Goal: Task Accomplishment & Management: Manage account settings

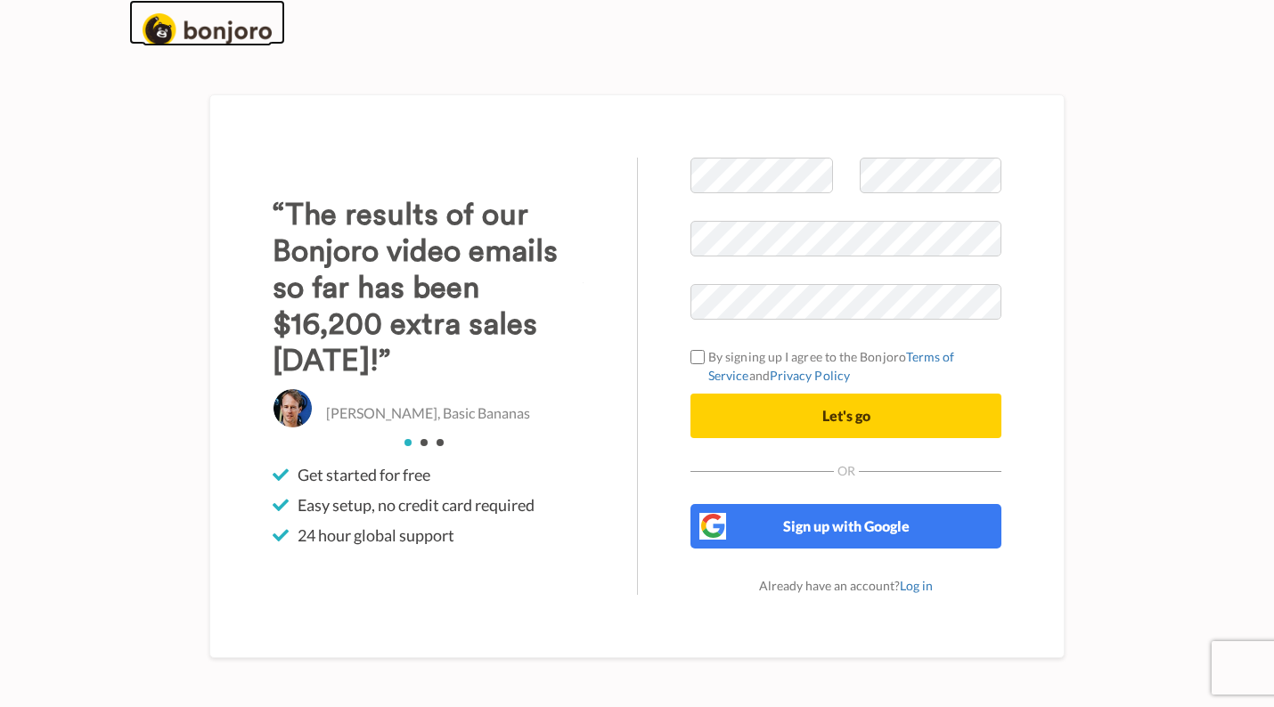
drag, startPoint x: 177, startPoint y: 16, endPoint x: 176, endPoint y: 25, distance: 9.0
click at [177, 17] on img at bounding box center [207, 29] width 129 height 33
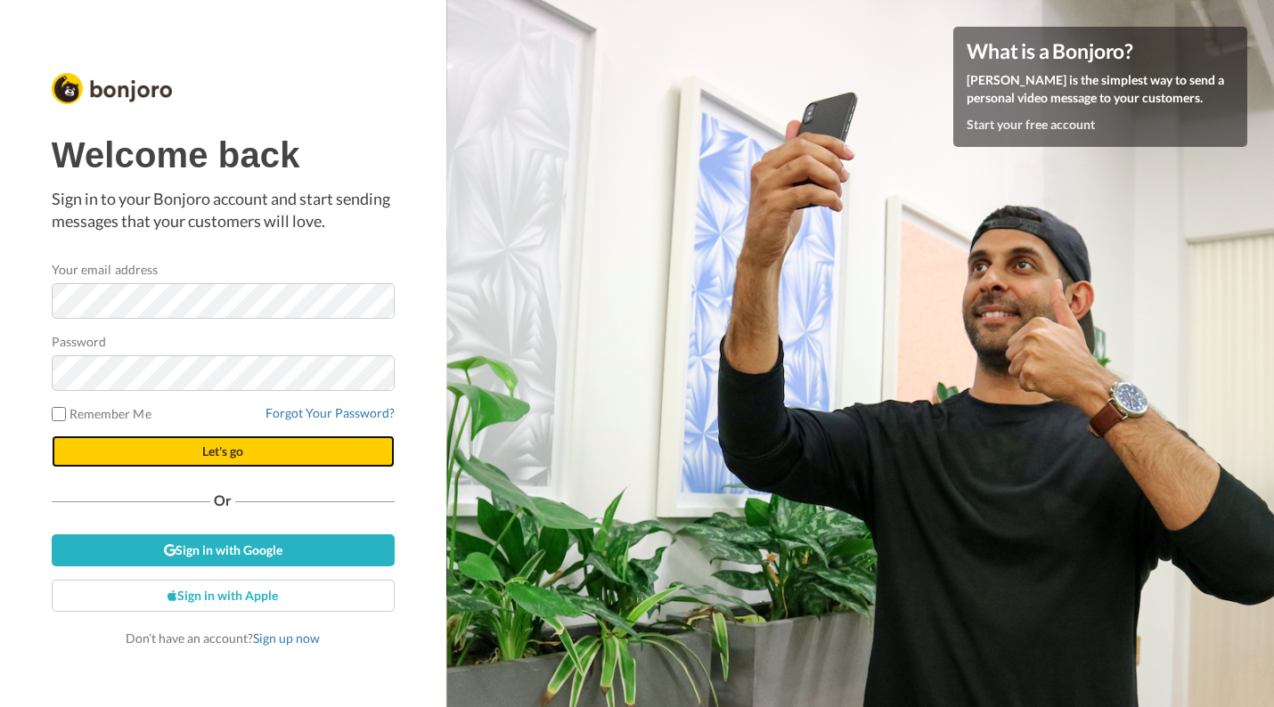
click at [277, 452] on button "Let's go" at bounding box center [223, 452] width 343 height 32
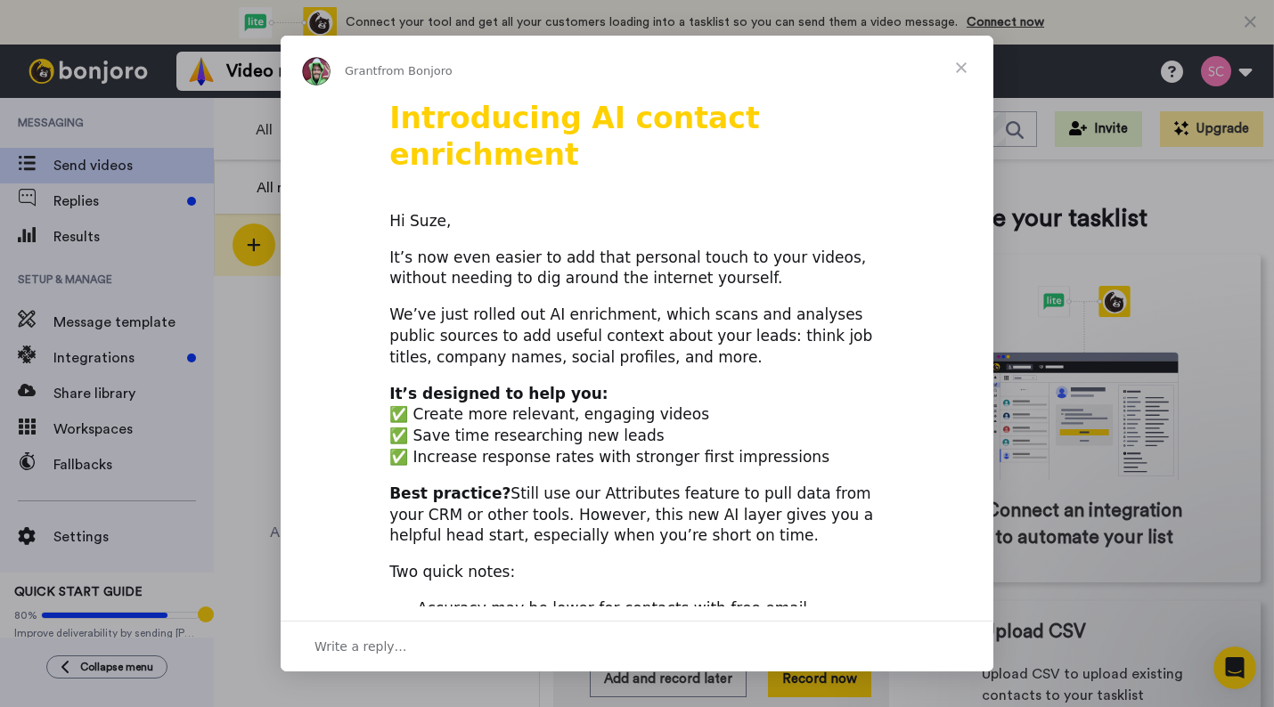
click at [977, 71] on span "Close" at bounding box center [961, 68] width 64 height 64
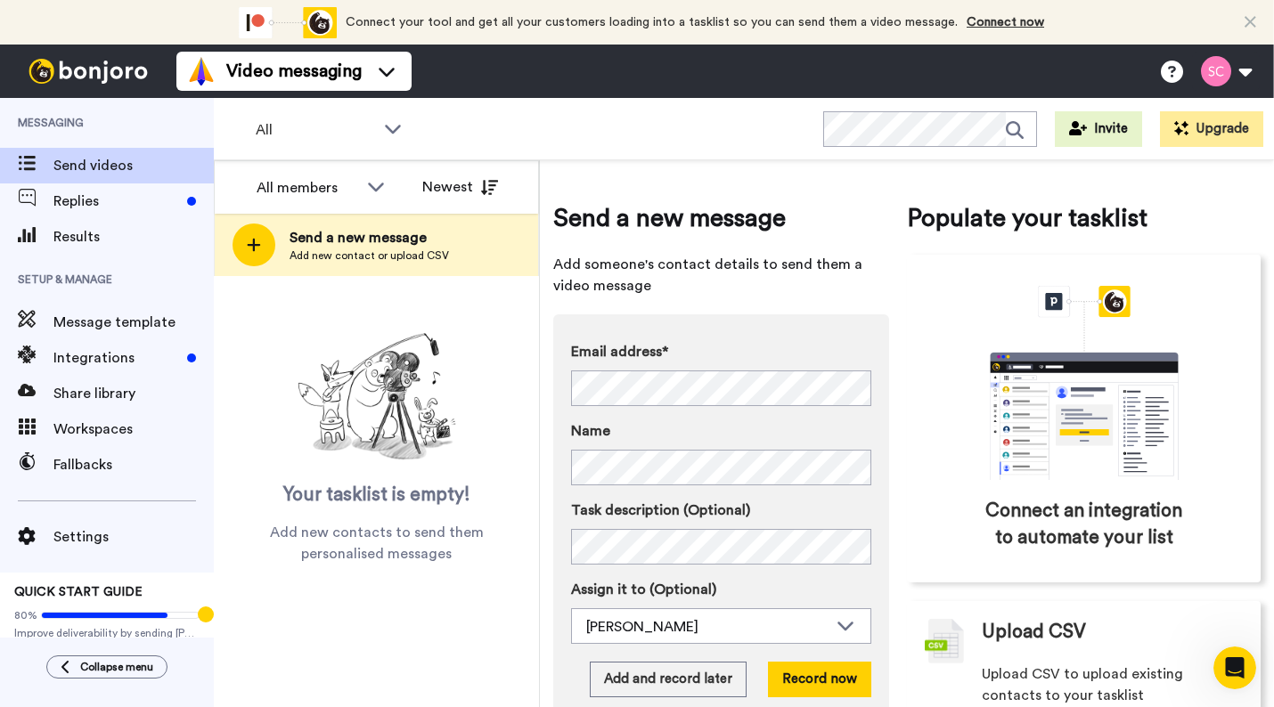
click at [1256, 22] on icon at bounding box center [1251, 22] width 12 height 18
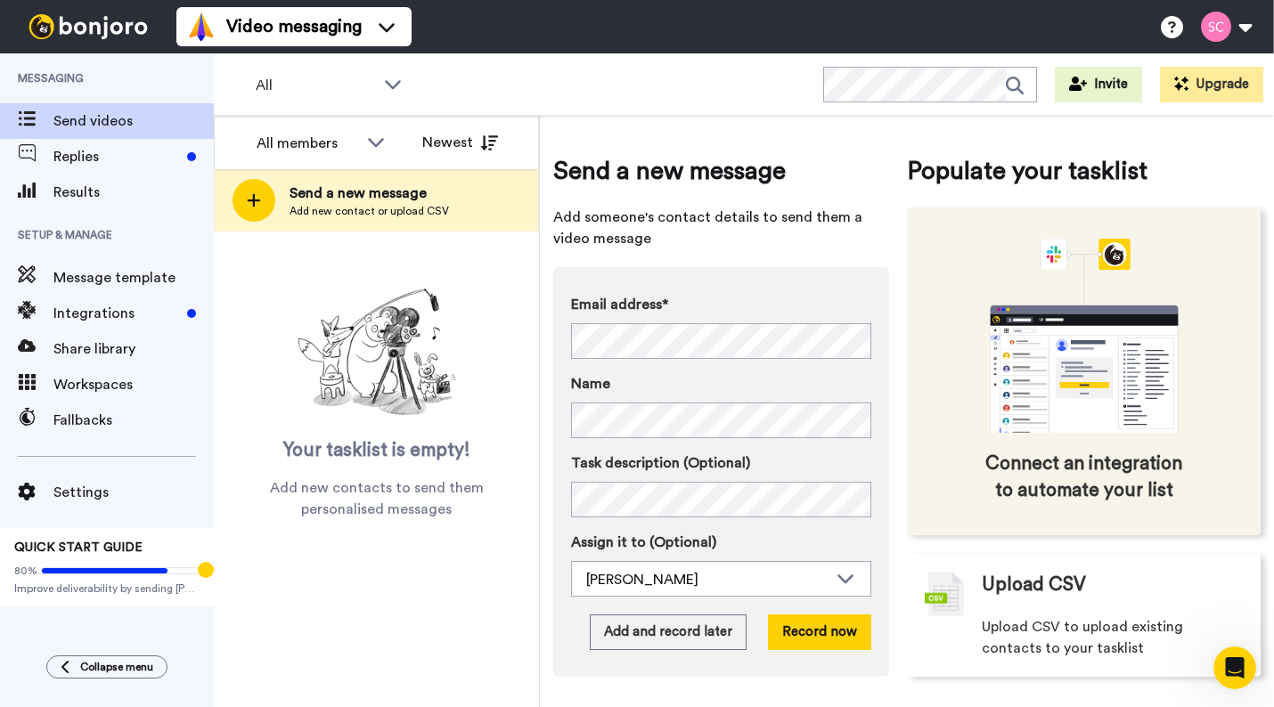
scroll to position [4, 0]
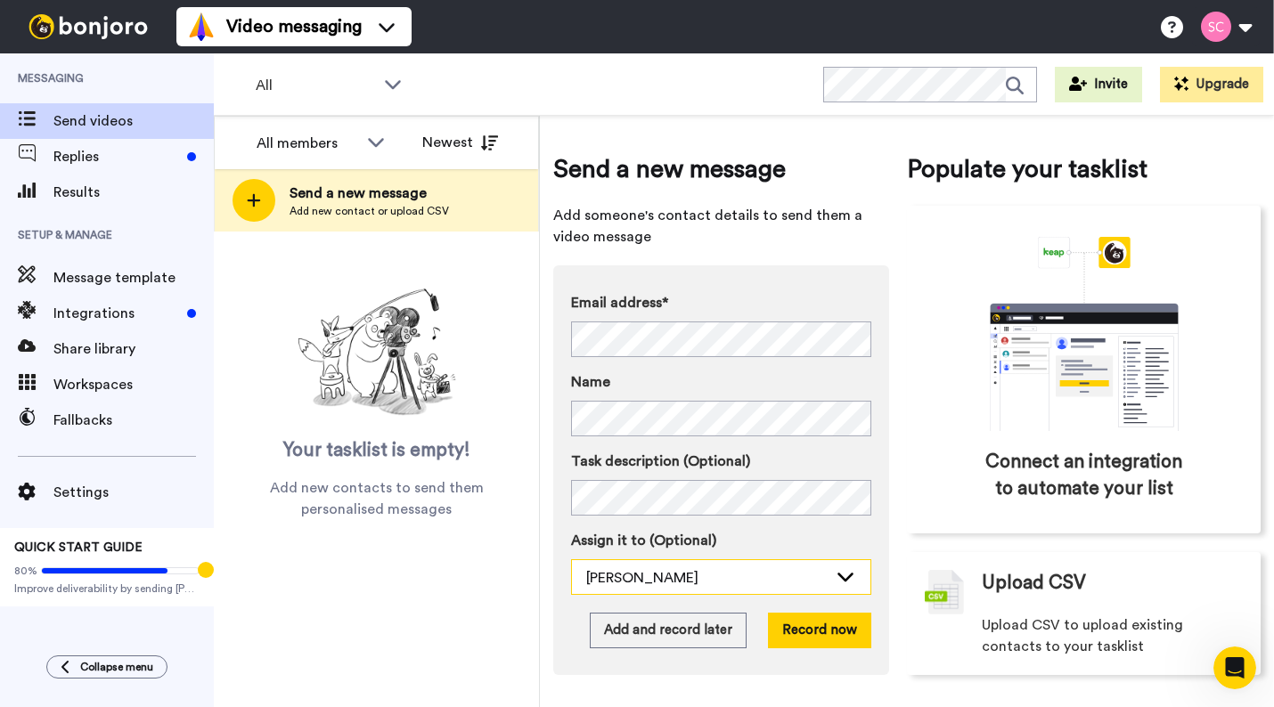
click at [835, 577] on icon at bounding box center [845, 577] width 21 height 18
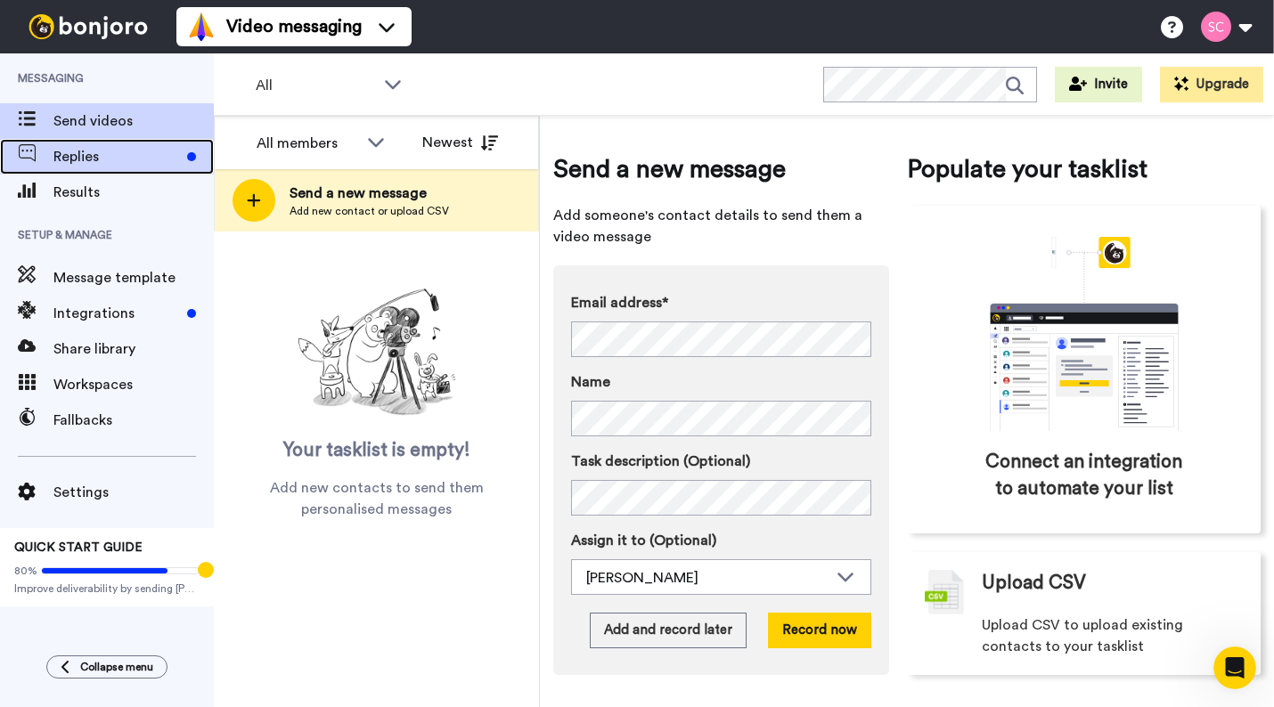
click at [107, 157] on span "Replies" at bounding box center [116, 156] width 127 height 21
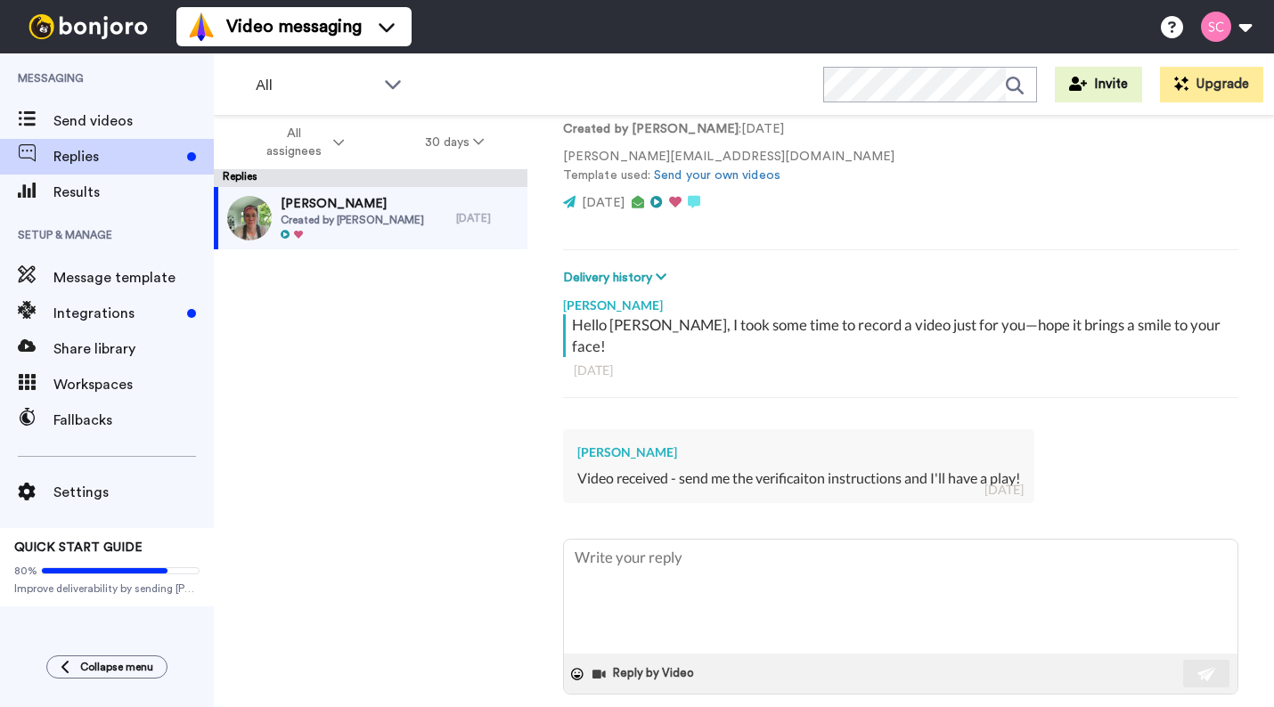
scroll to position [126, 0]
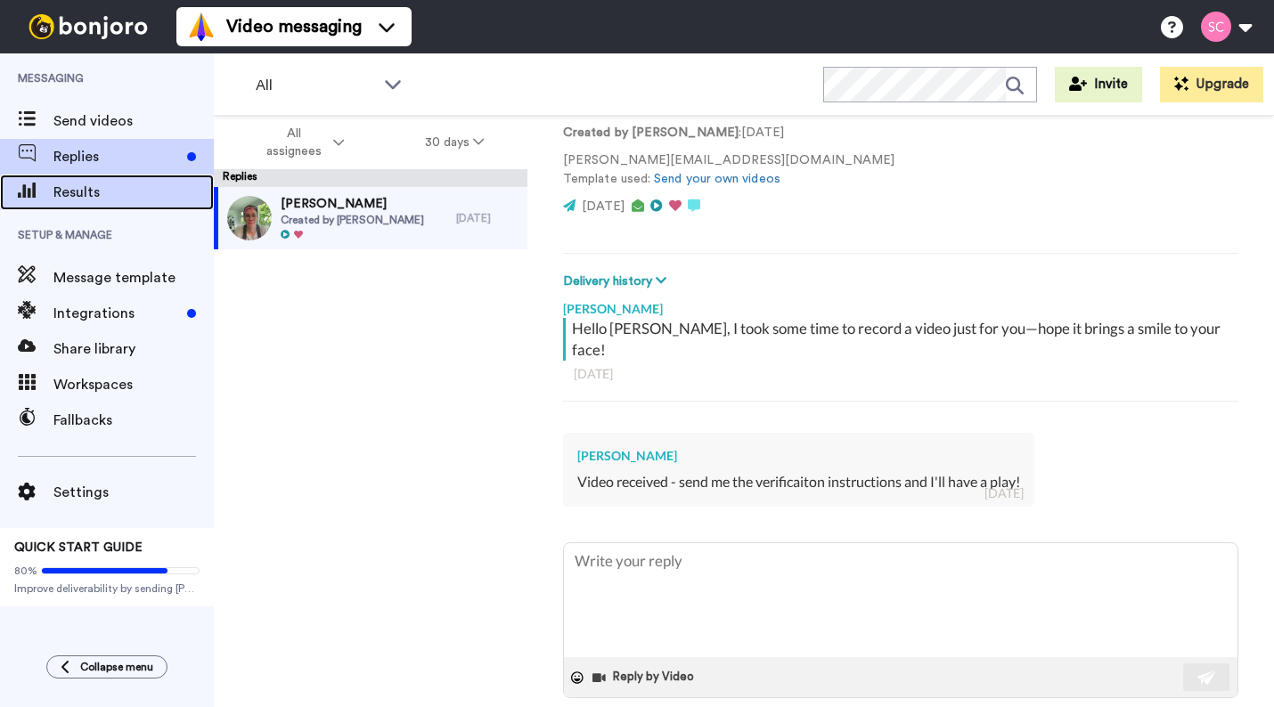
click at [69, 190] on span "Results" at bounding box center [133, 192] width 160 height 21
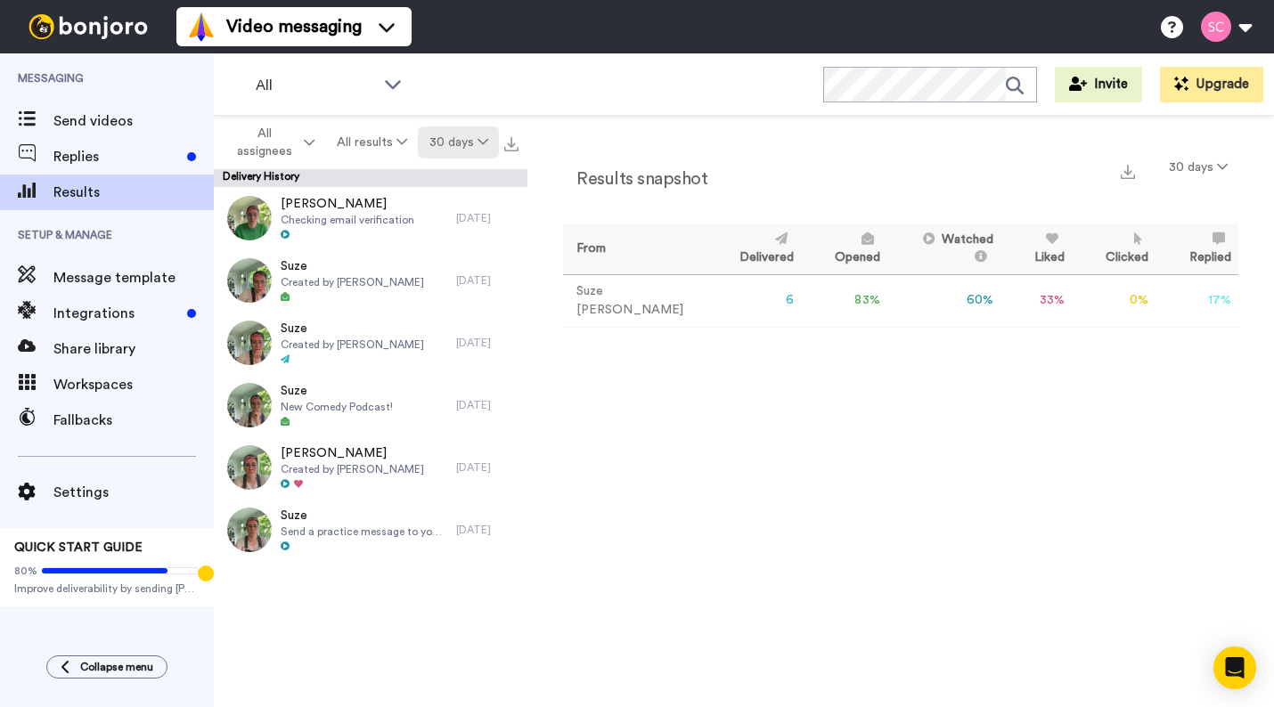
click at [486, 141] on icon at bounding box center [483, 141] width 11 height 12
click at [498, 654] on div "Dan Checking email verification 13 days ago Suze Created by Suze Cooper 13 days…" at bounding box center [371, 452] width 314 height 531
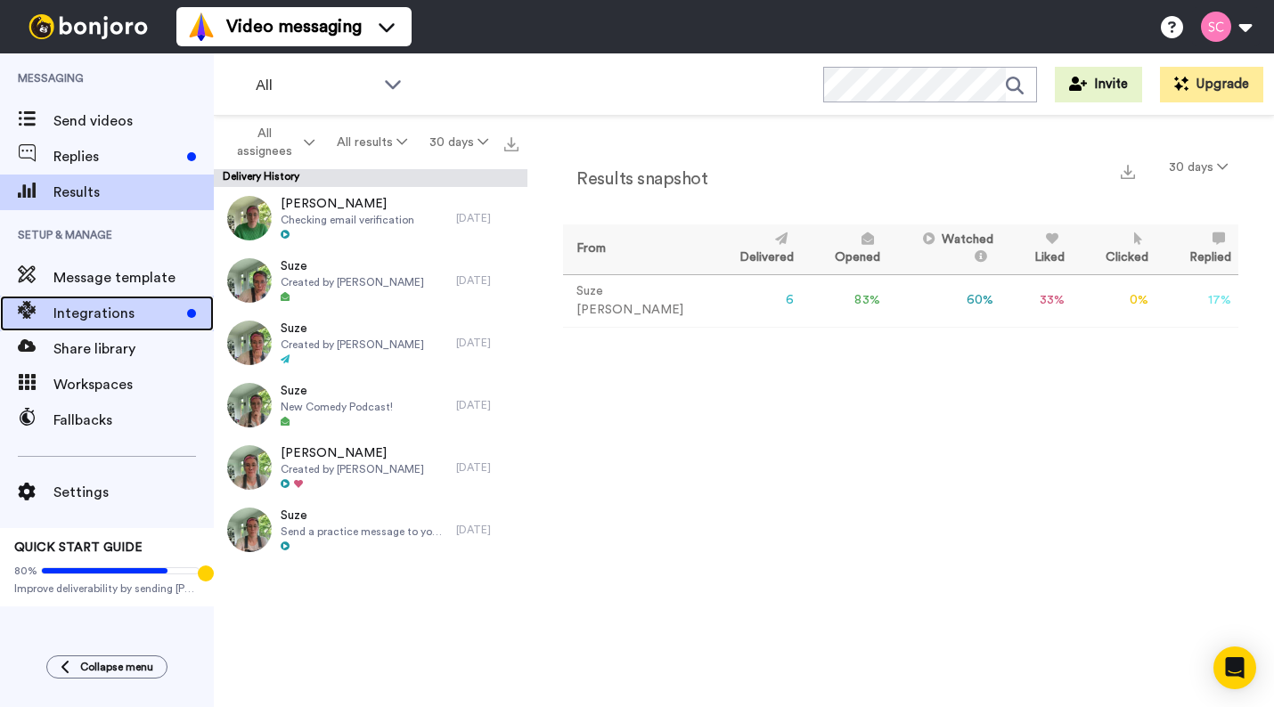
click at [138, 316] on span "Integrations" at bounding box center [116, 313] width 127 height 21
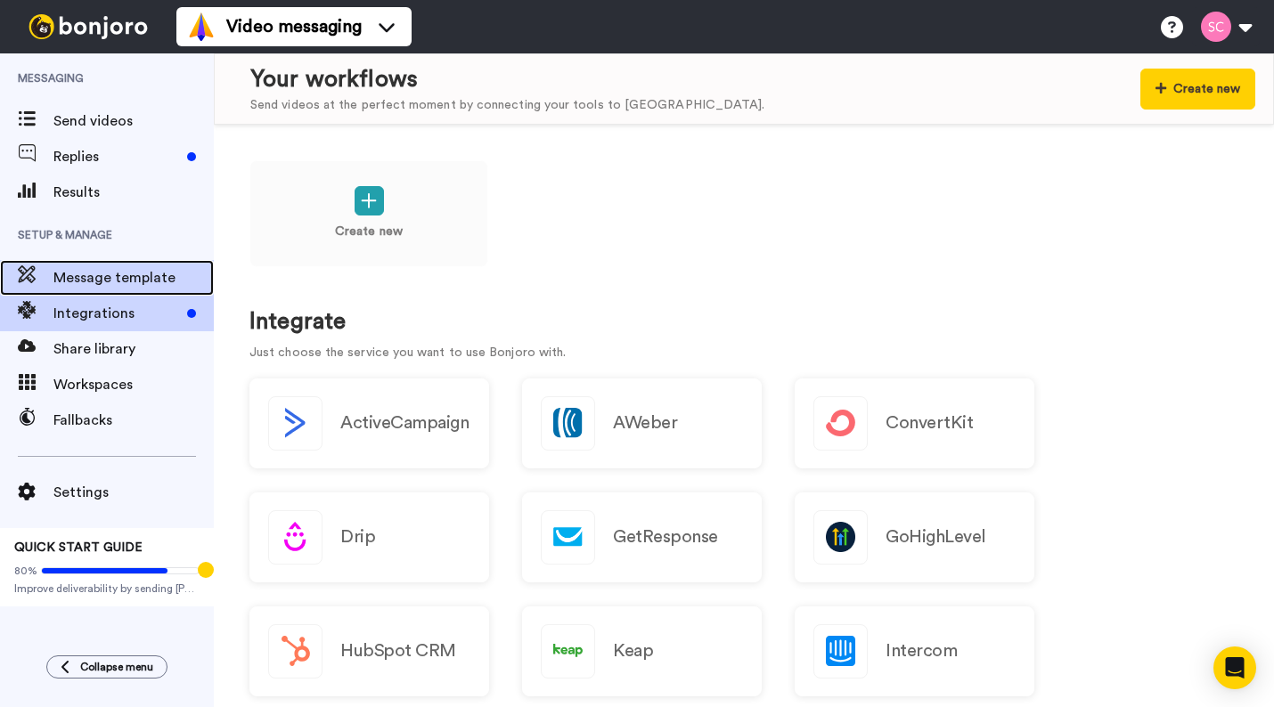
click at [94, 276] on span "Message template" at bounding box center [133, 277] width 160 height 21
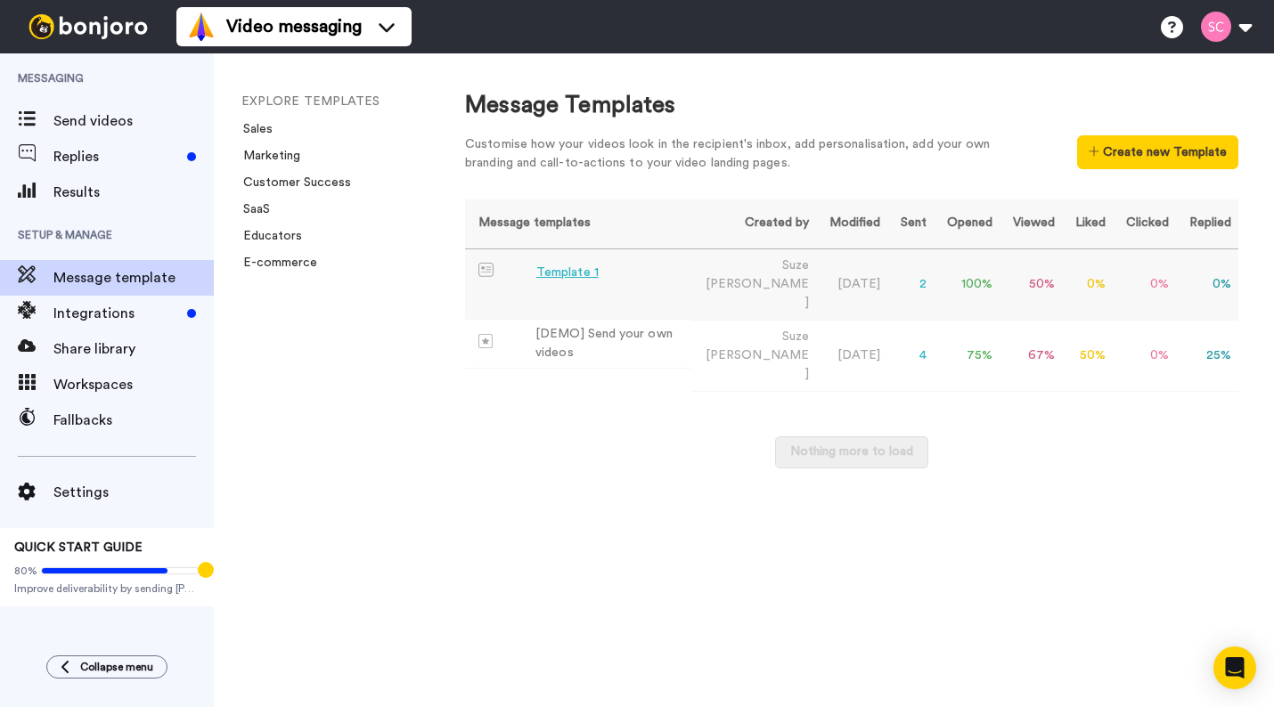
click at [588, 275] on div "Template 1" at bounding box center [567, 273] width 62 height 19
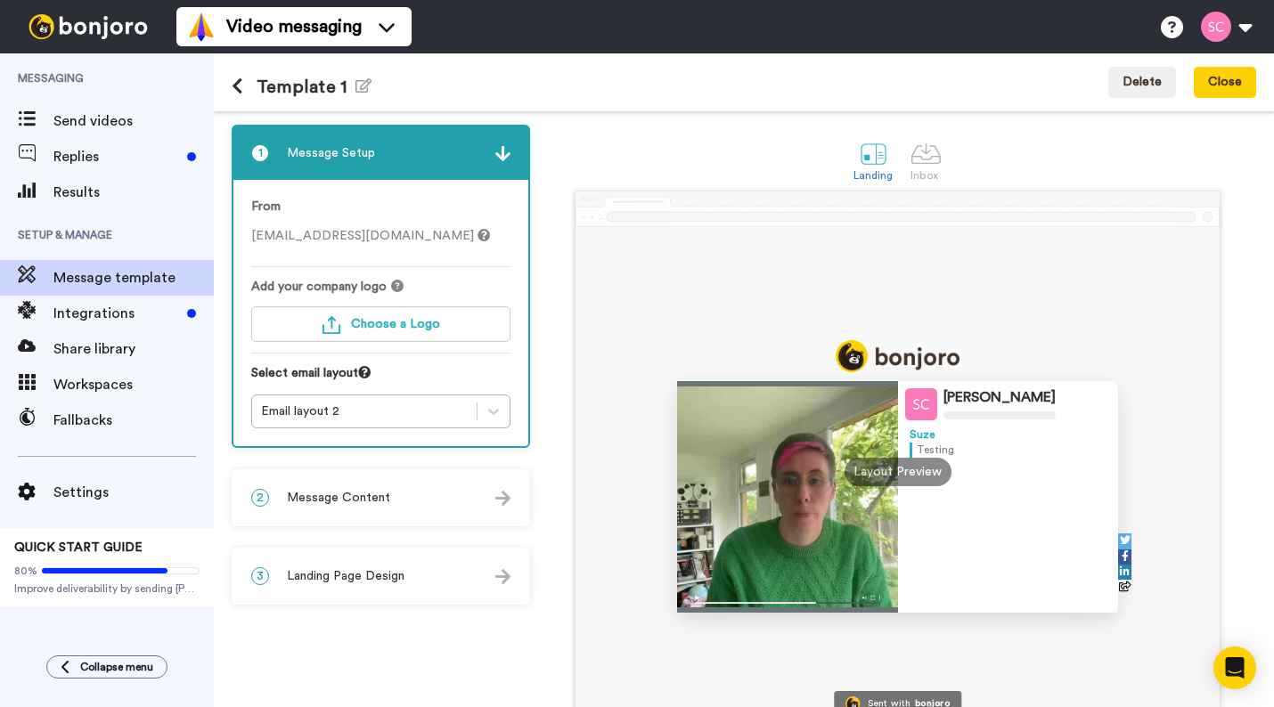
click at [498, 497] on img at bounding box center [502, 498] width 15 height 15
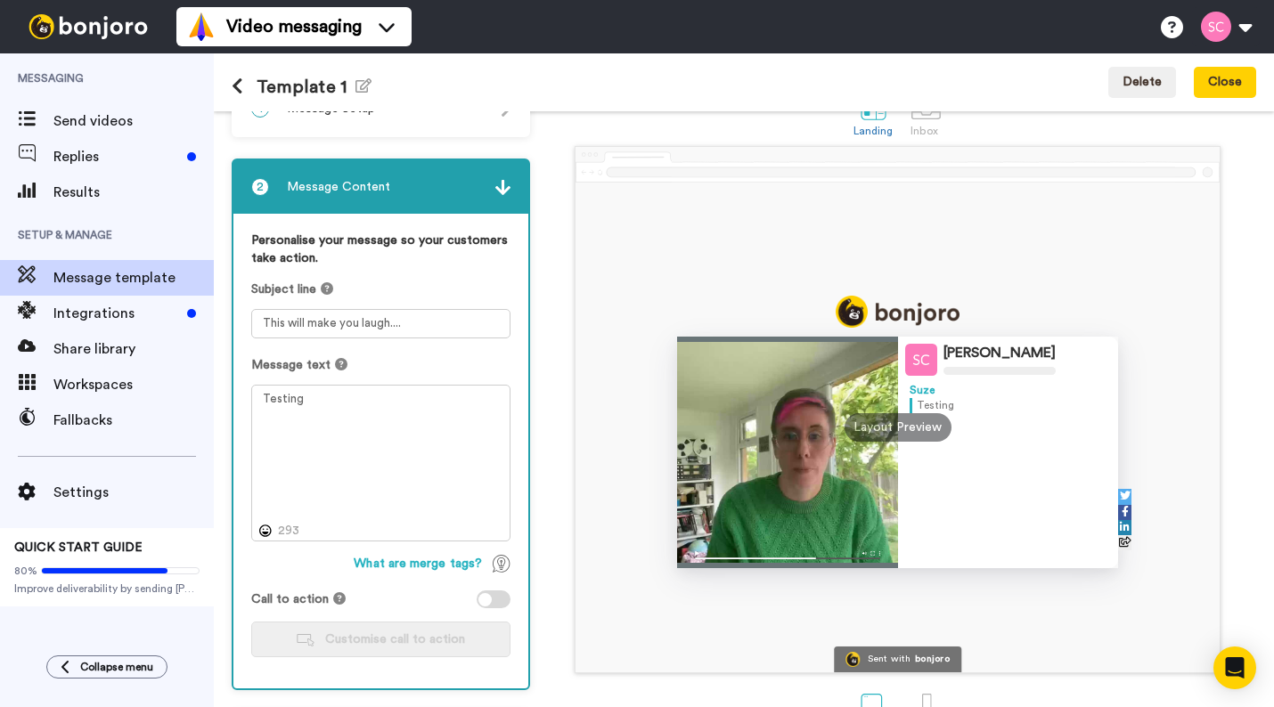
scroll to position [119, 0]
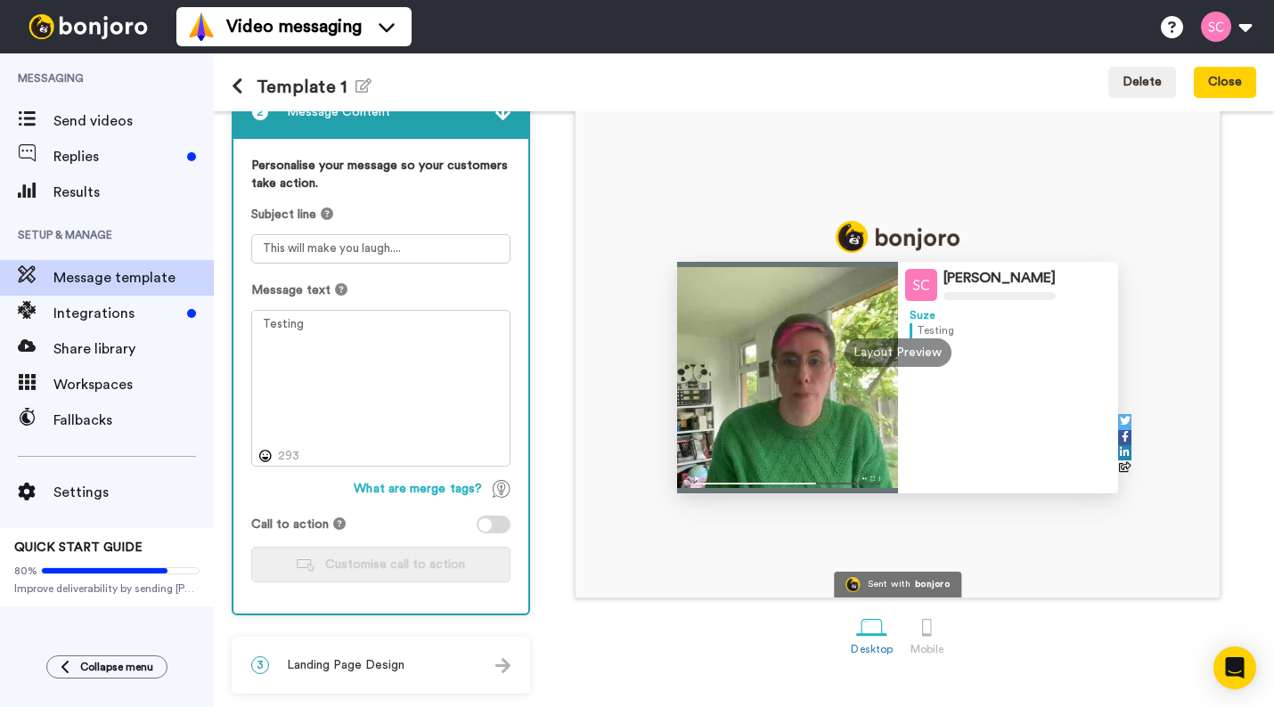
click at [502, 524] on div at bounding box center [494, 525] width 34 height 18
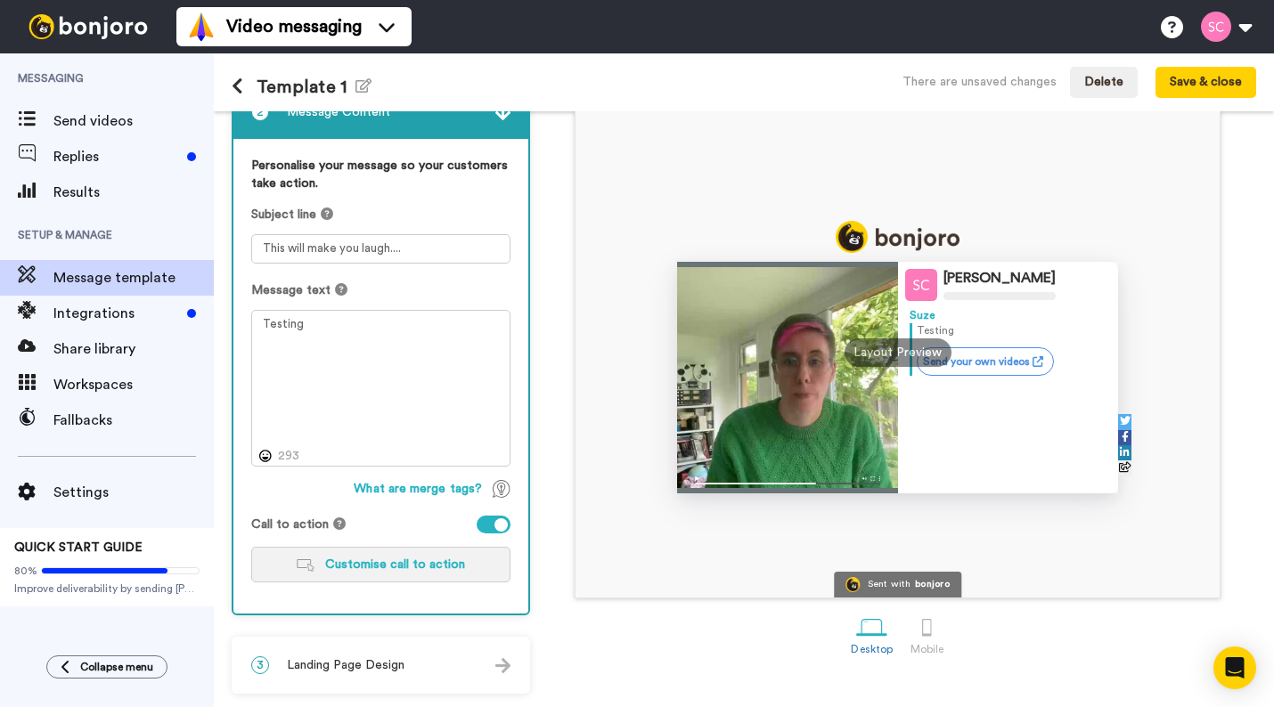
click at [413, 569] on span "Customise call to action" at bounding box center [395, 565] width 140 height 12
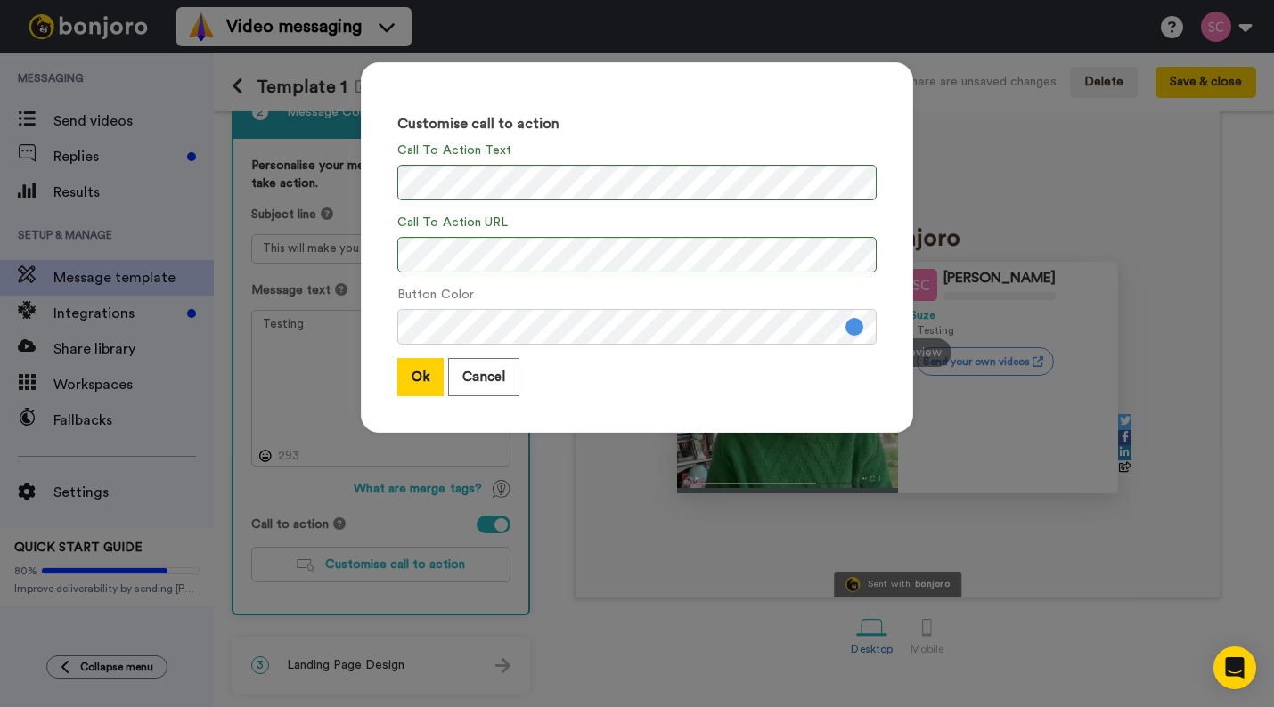
click at [569, 371] on div "Ok Cancel" at bounding box center [636, 377] width 479 height 38
click at [423, 369] on button "Ok" at bounding box center [420, 377] width 46 height 38
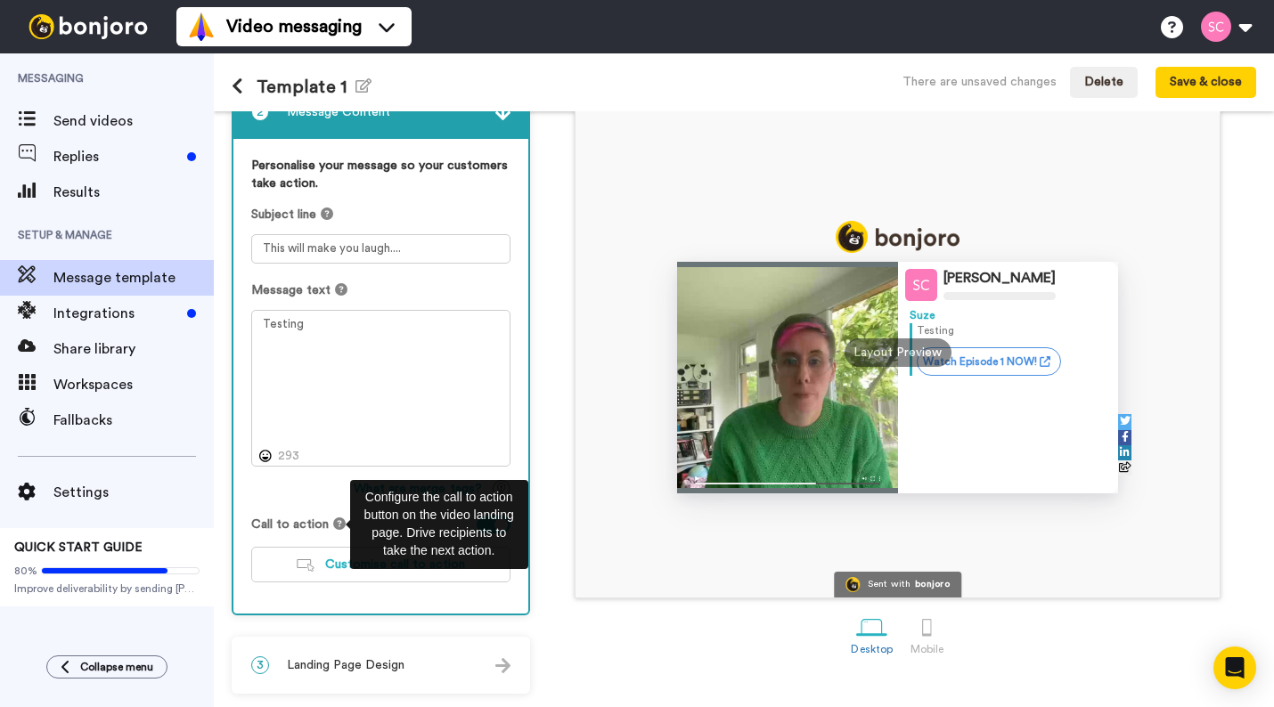
click at [334, 524] on icon at bounding box center [339, 524] width 12 height 12
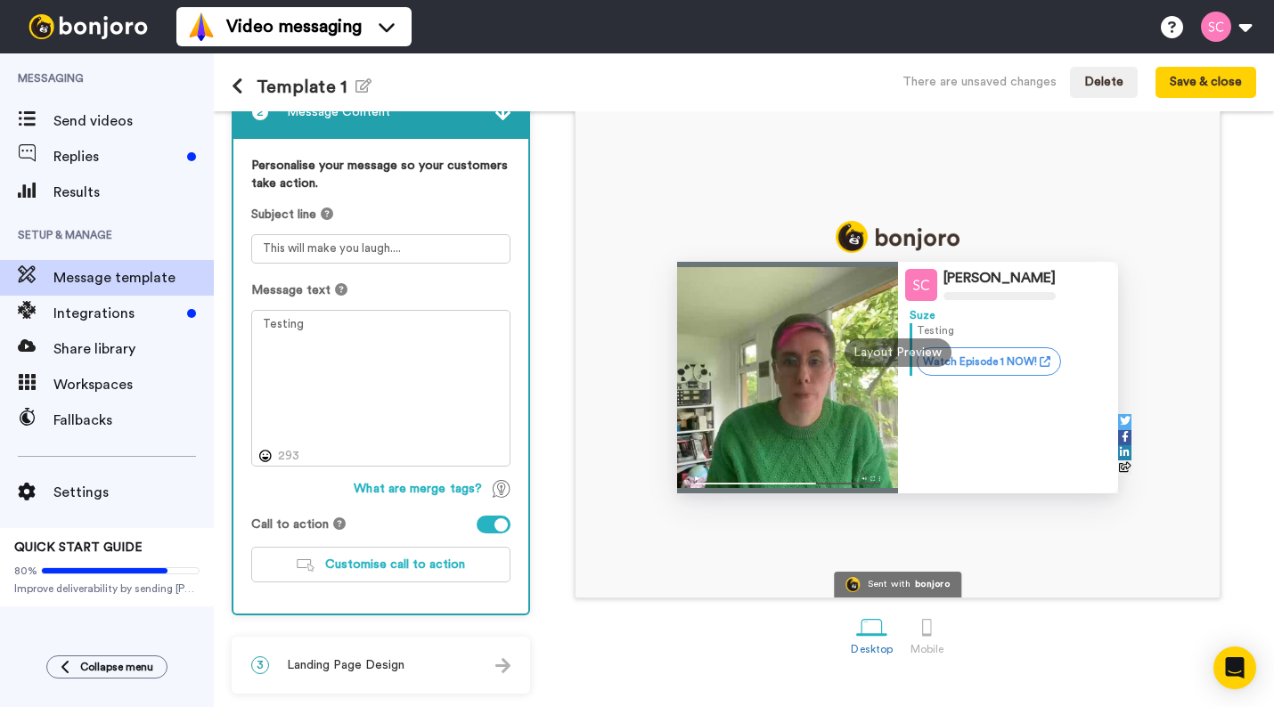
click at [642, 546] on div "Suze Cooper Suze Testing Watch Episode 1 NOW! Sent with bonjoro Layout Preview" at bounding box center [898, 353] width 644 height 490
drag, startPoint x: 1006, startPoint y: 419, endPoint x: 1007, endPoint y: 358, distance: 60.6
click at [1006, 418] on div "Suze Testing Watch Episode 1 NOW!" at bounding box center [1009, 400] width 198 height 185
click at [1008, 359] on link "Watch Episode 1 NOW!" at bounding box center [989, 362] width 144 height 29
click at [969, 369] on link "Watch Episode 1 NOW!" at bounding box center [989, 362] width 144 height 29
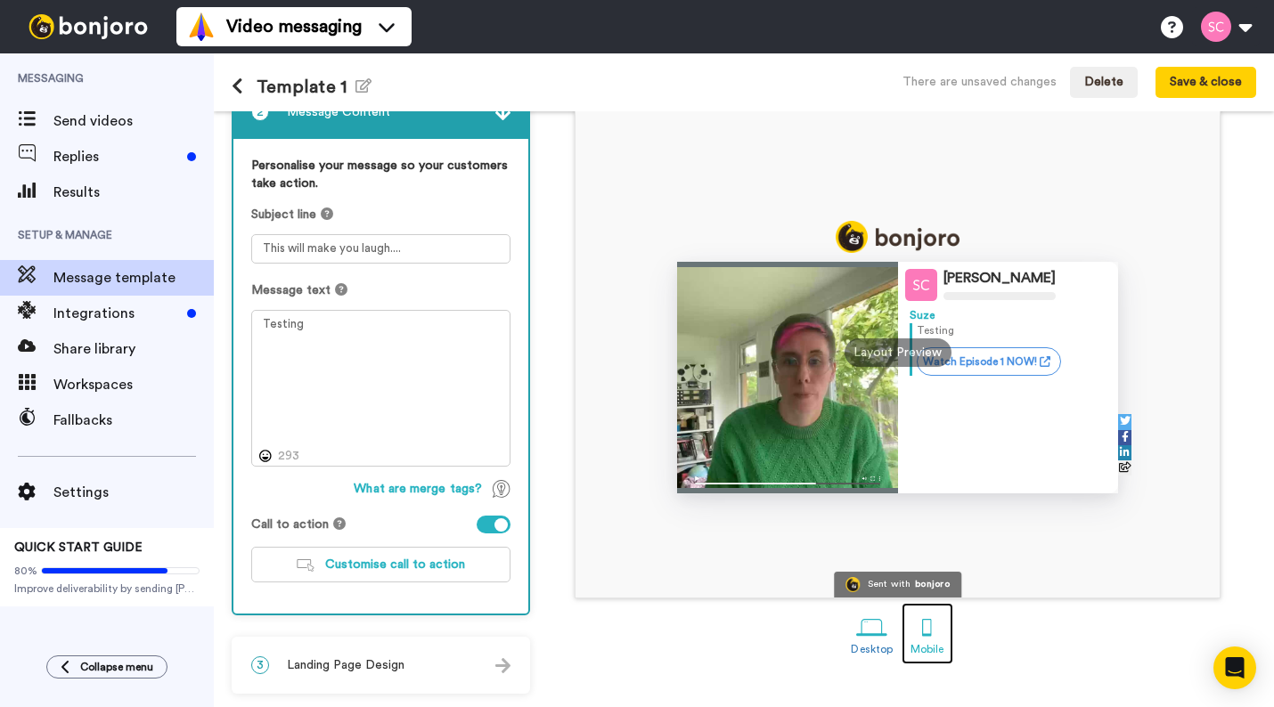
click at [934, 643] on div at bounding box center [927, 627] width 31 height 31
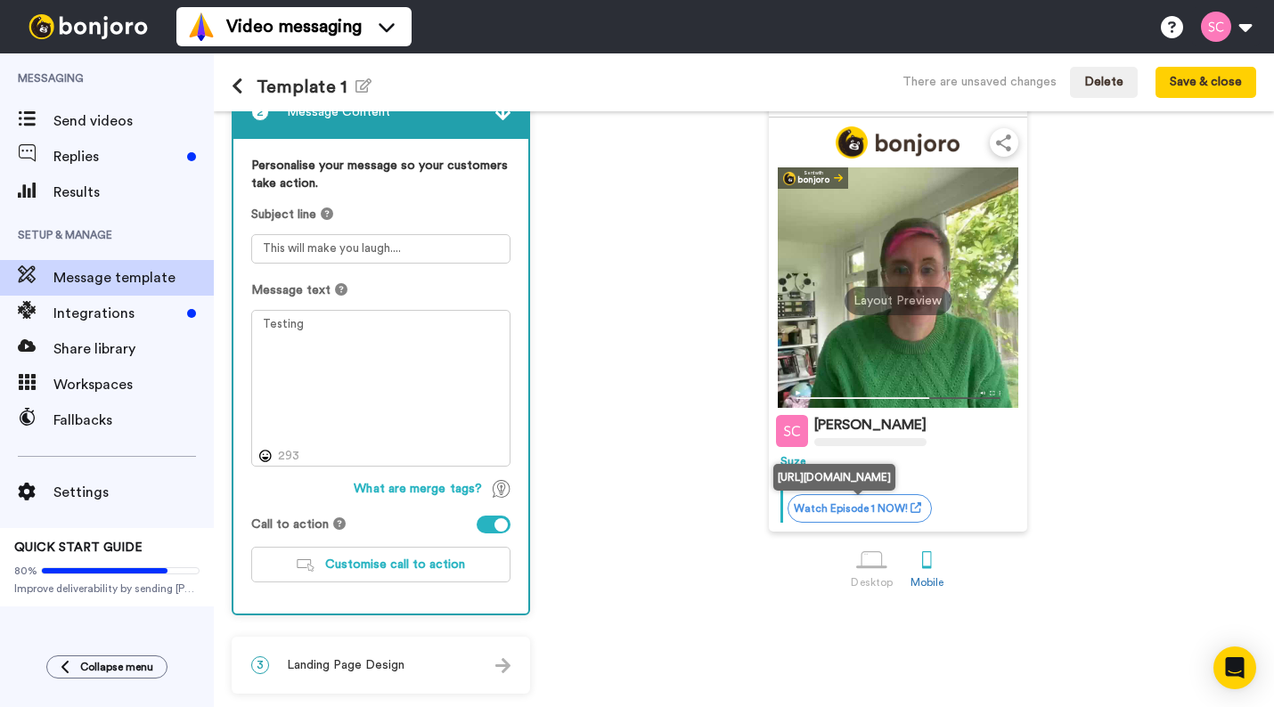
click at [883, 513] on link "Watch Episode 1 NOW!" at bounding box center [860, 509] width 144 height 29
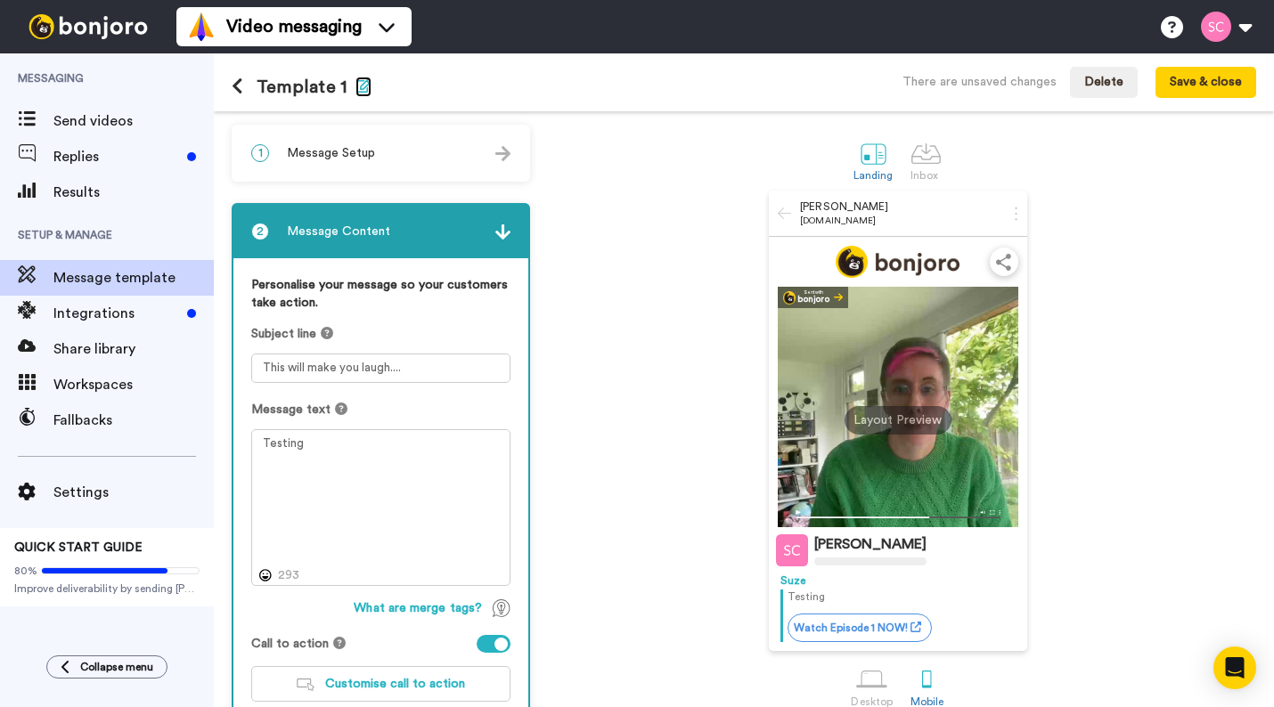
click at [356, 86] on icon "button" at bounding box center [364, 85] width 16 height 14
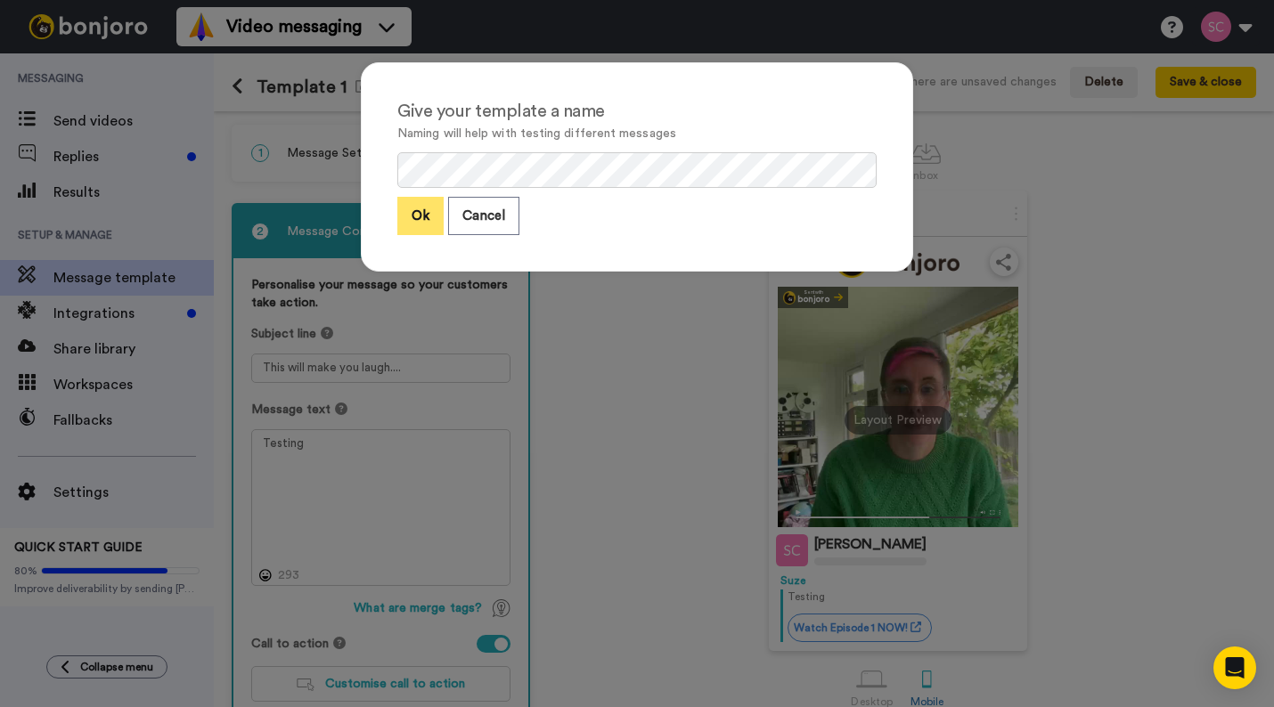
click at [424, 223] on button "Ok" at bounding box center [420, 216] width 46 height 38
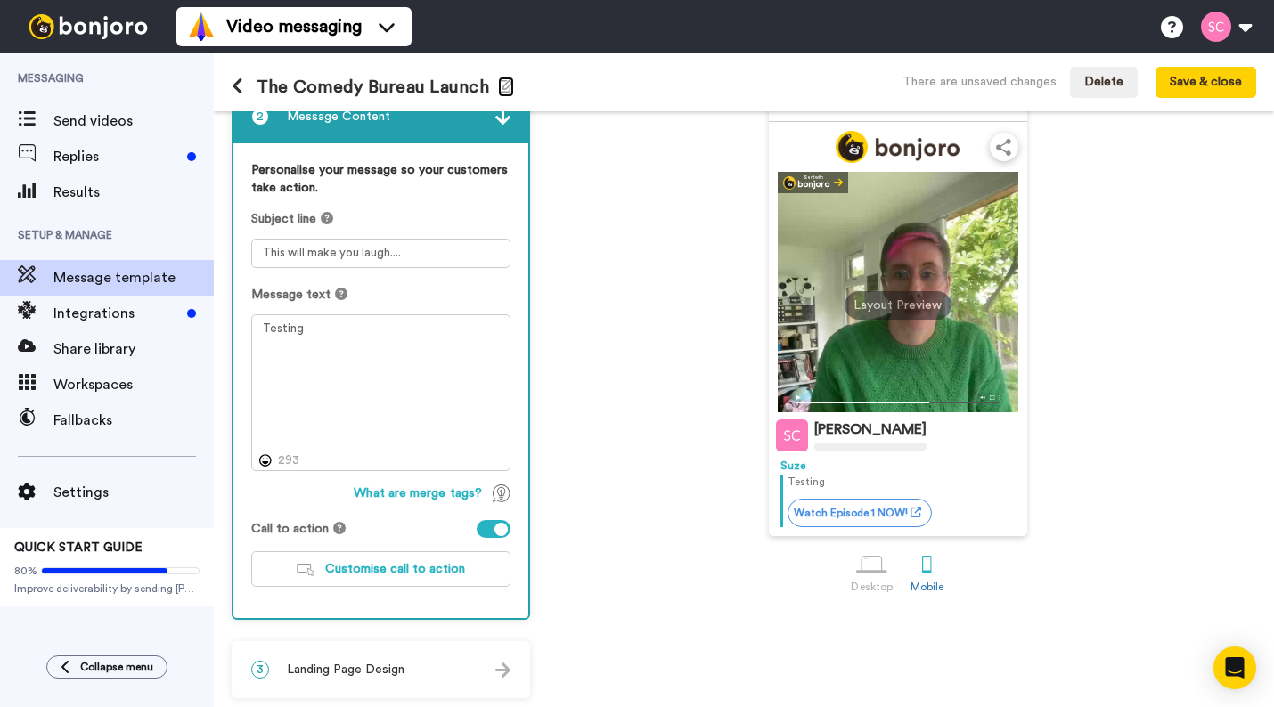
scroll to position [119, 0]
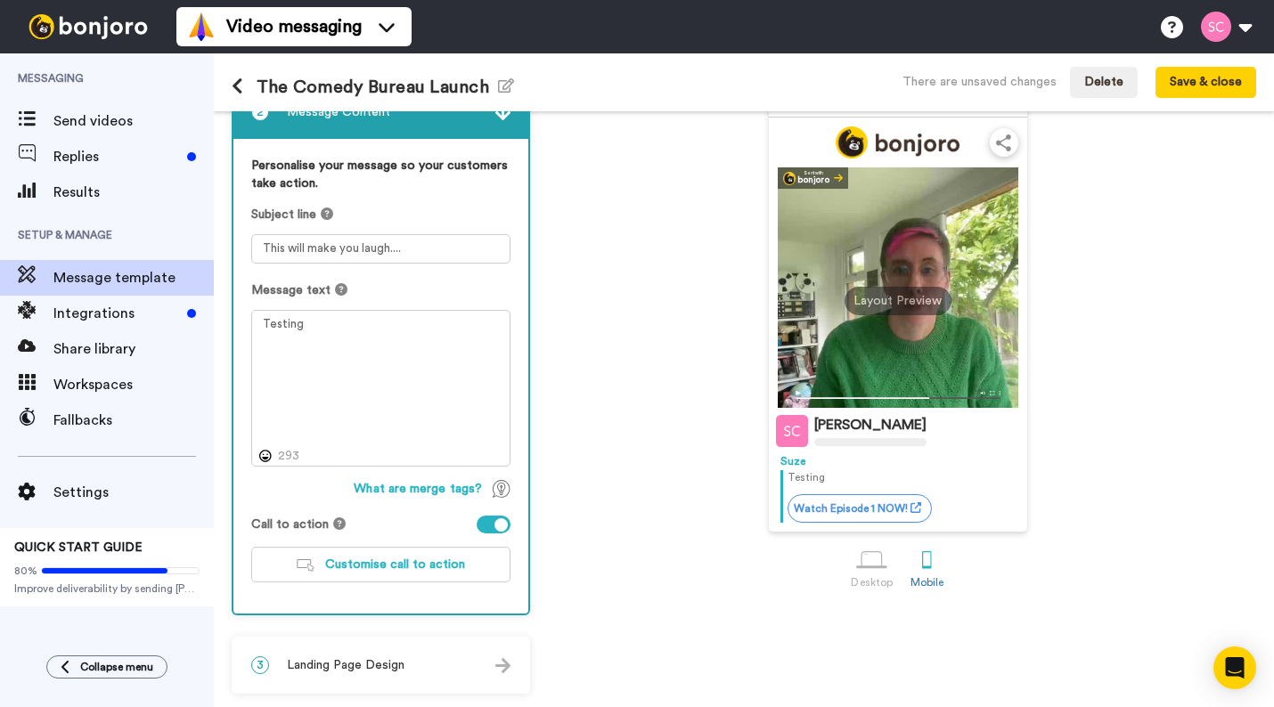
click at [501, 664] on img at bounding box center [502, 665] width 15 height 15
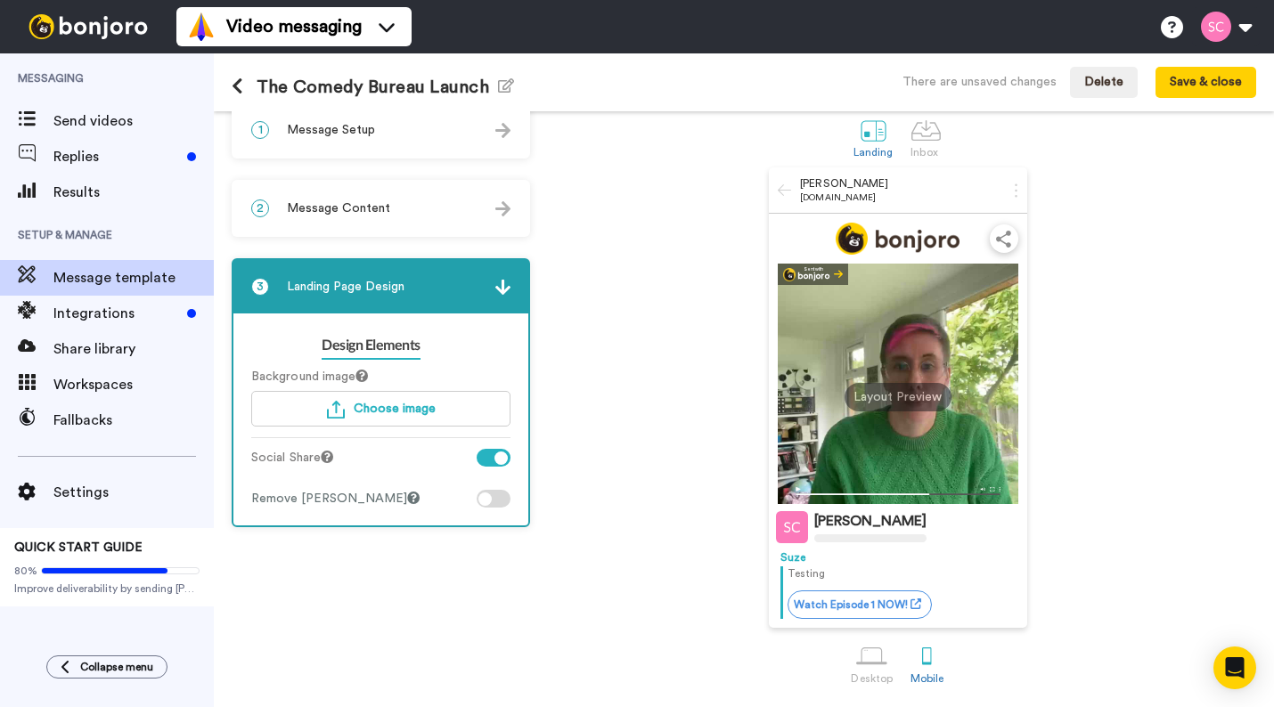
scroll to position [25, 0]
click at [504, 496] on div at bounding box center [494, 499] width 34 height 18
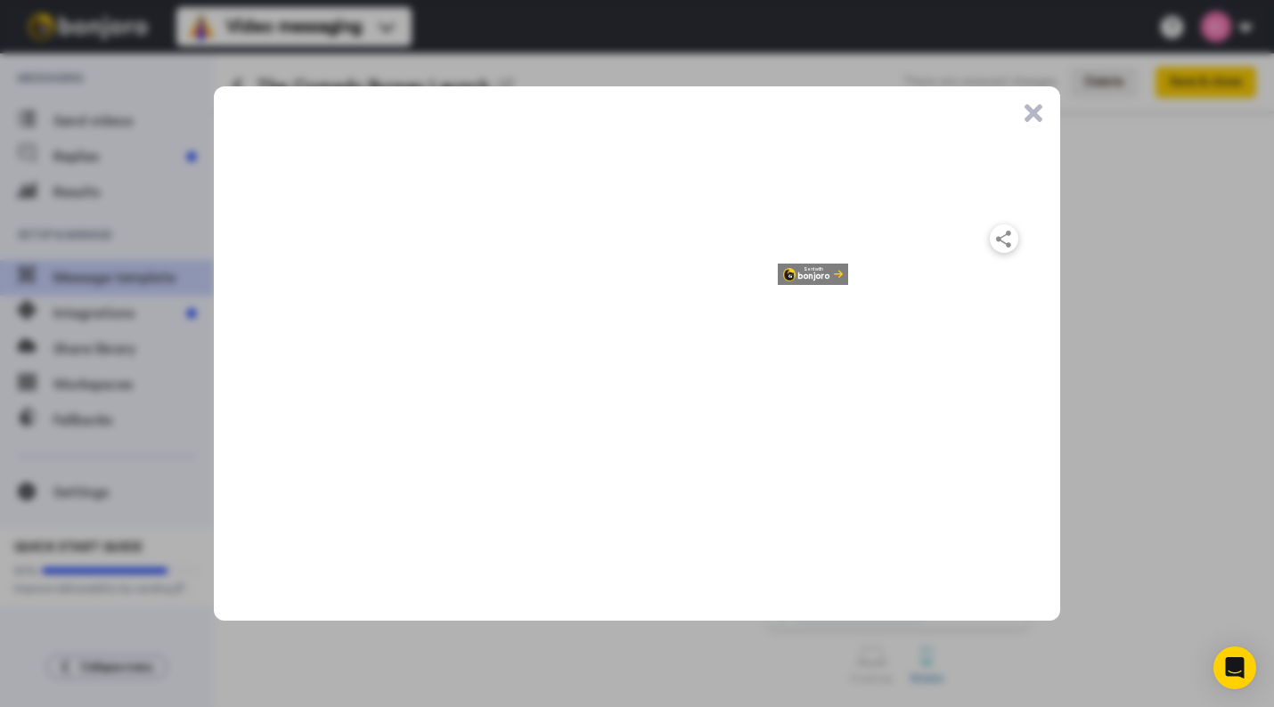
click at [1030, 115] on button ".cls-1{stroke-width:0px;}" at bounding box center [1034, 113] width 18 height 18
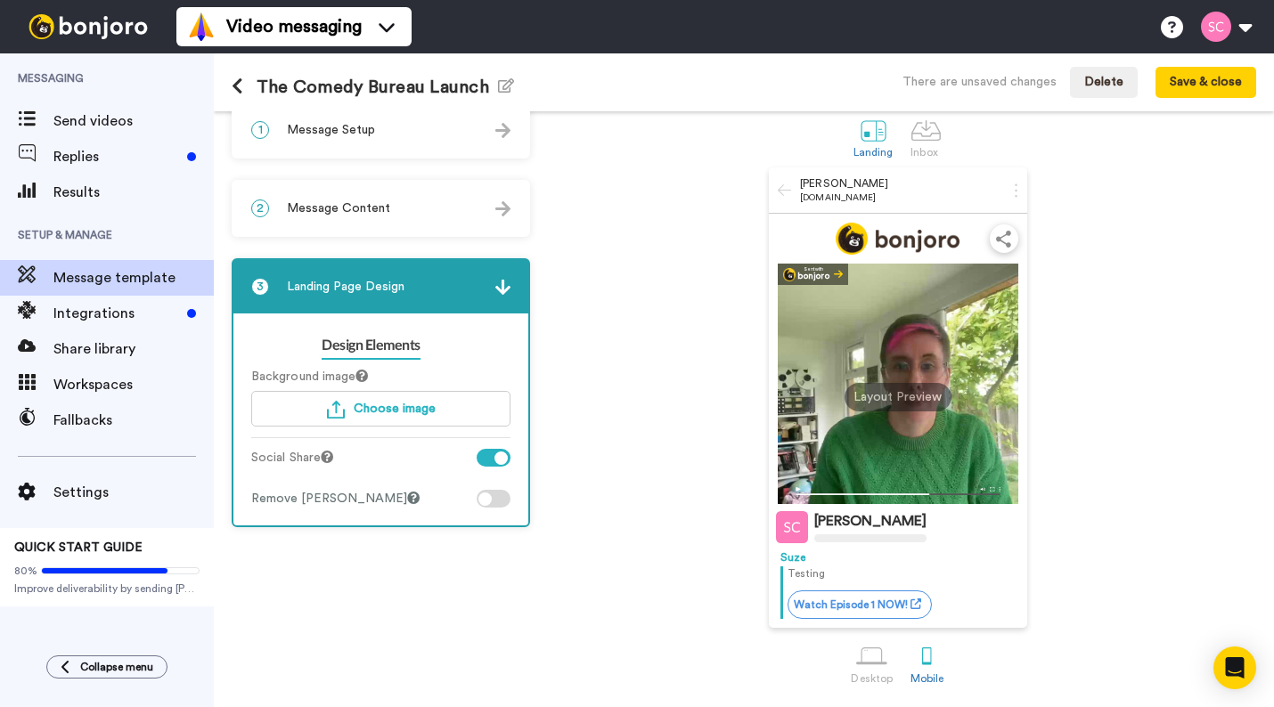
click at [495, 135] on img at bounding box center [502, 130] width 15 height 15
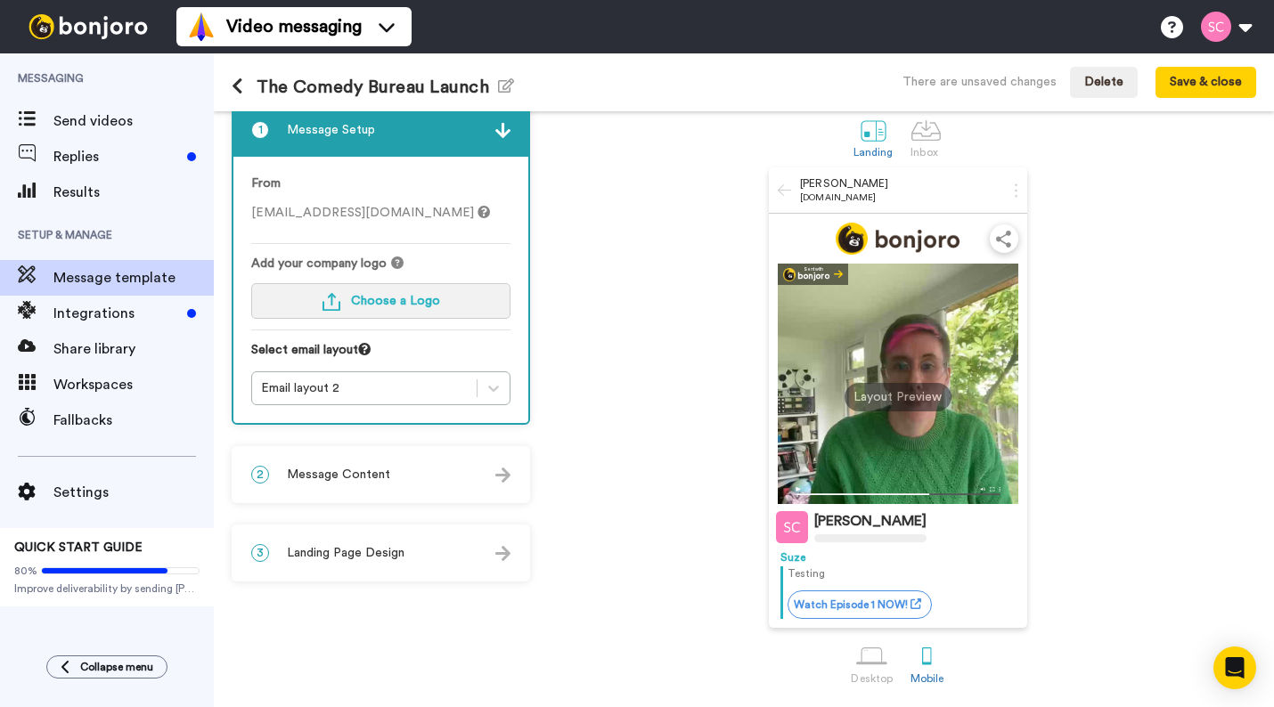
click at [389, 295] on span "Choose a Logo" at bounding box center [395, 301] width 89 height 12
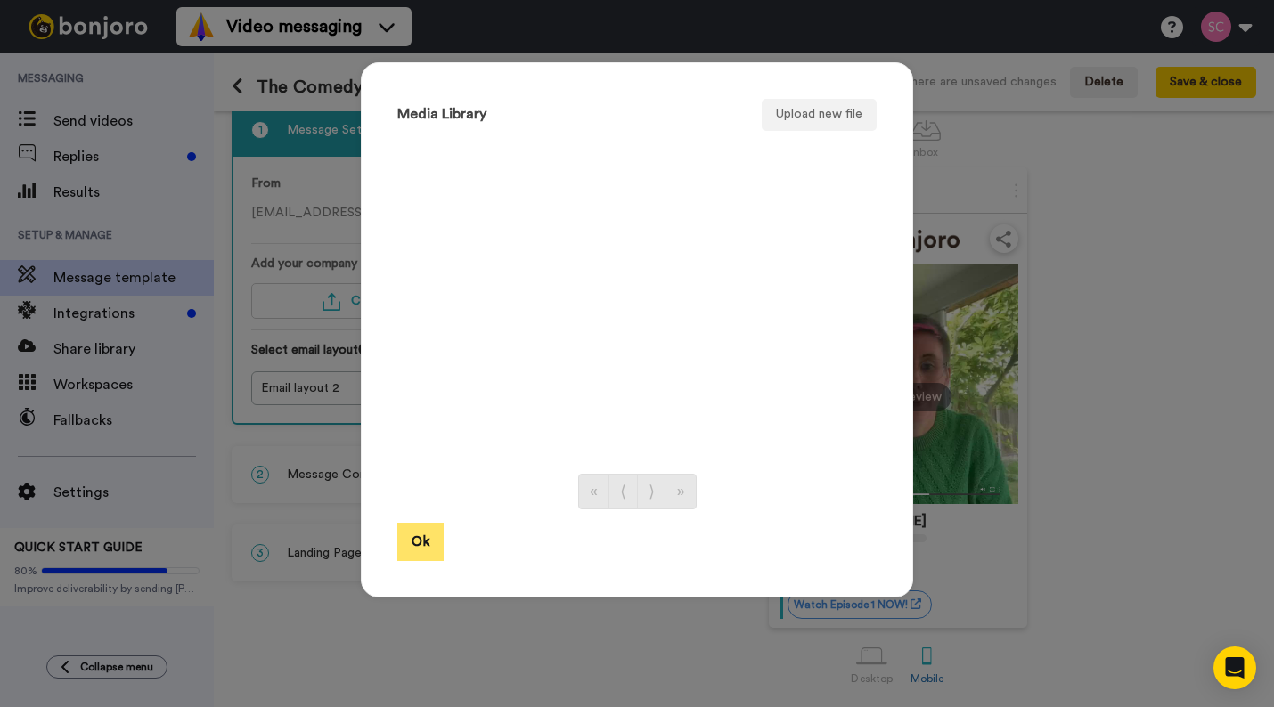
click at [421, 549] on button "Ok" at bounding box center [420, 542] width 46 height 38
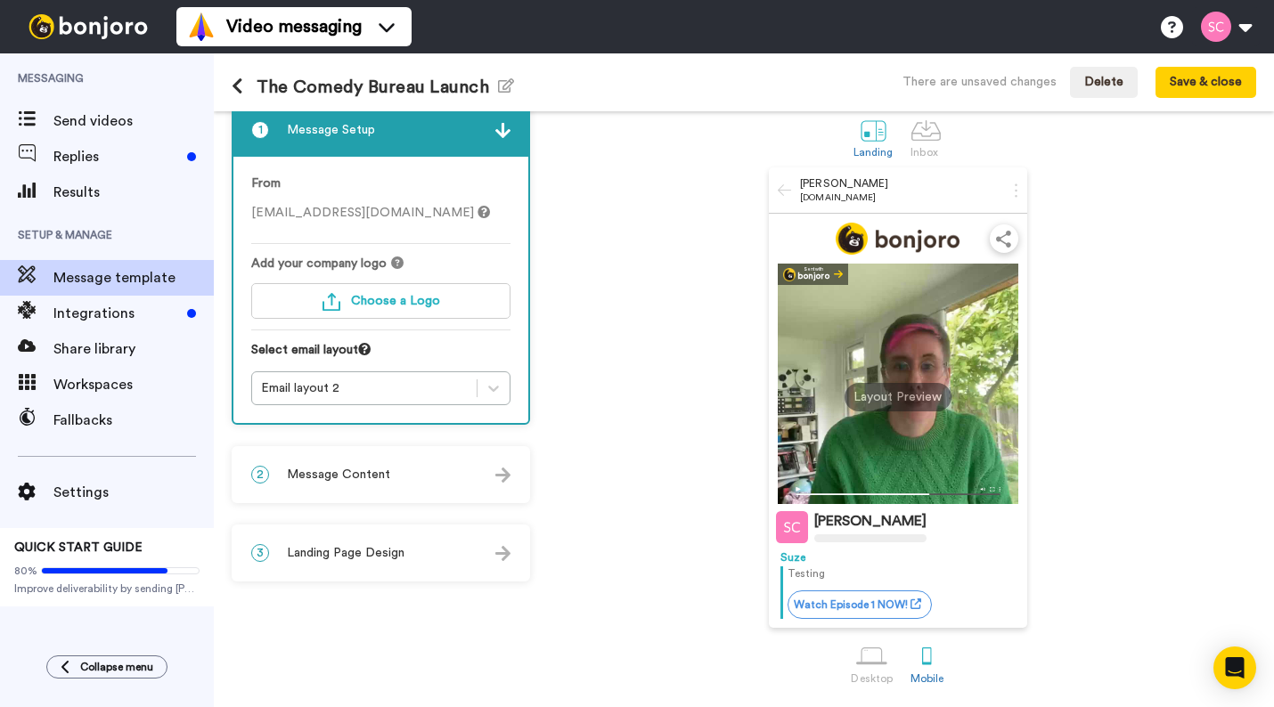
click at [421, 470] on div "2 Message Content" at bounding box center [380, 474] width 295 height 53
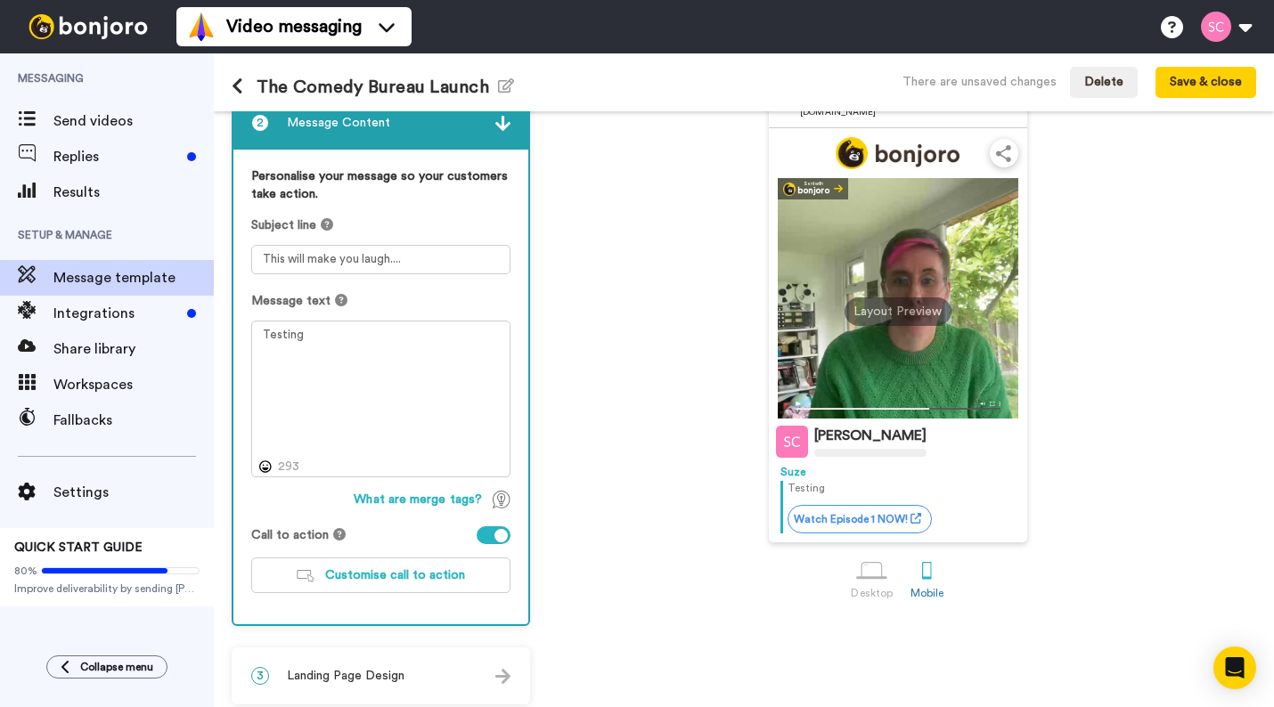
scroll to position [119, 0]
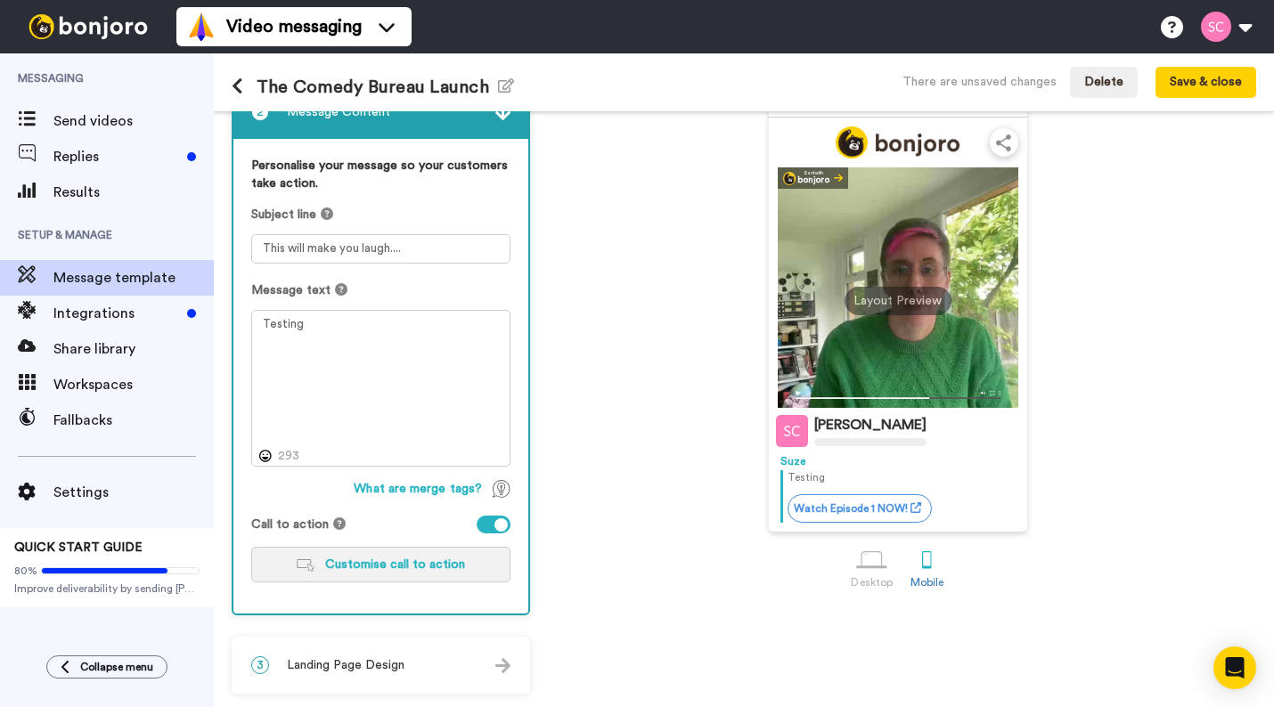
click at [412, 563] on span "Customise call to action" at bounding box center [395, 565] width 140 height 12
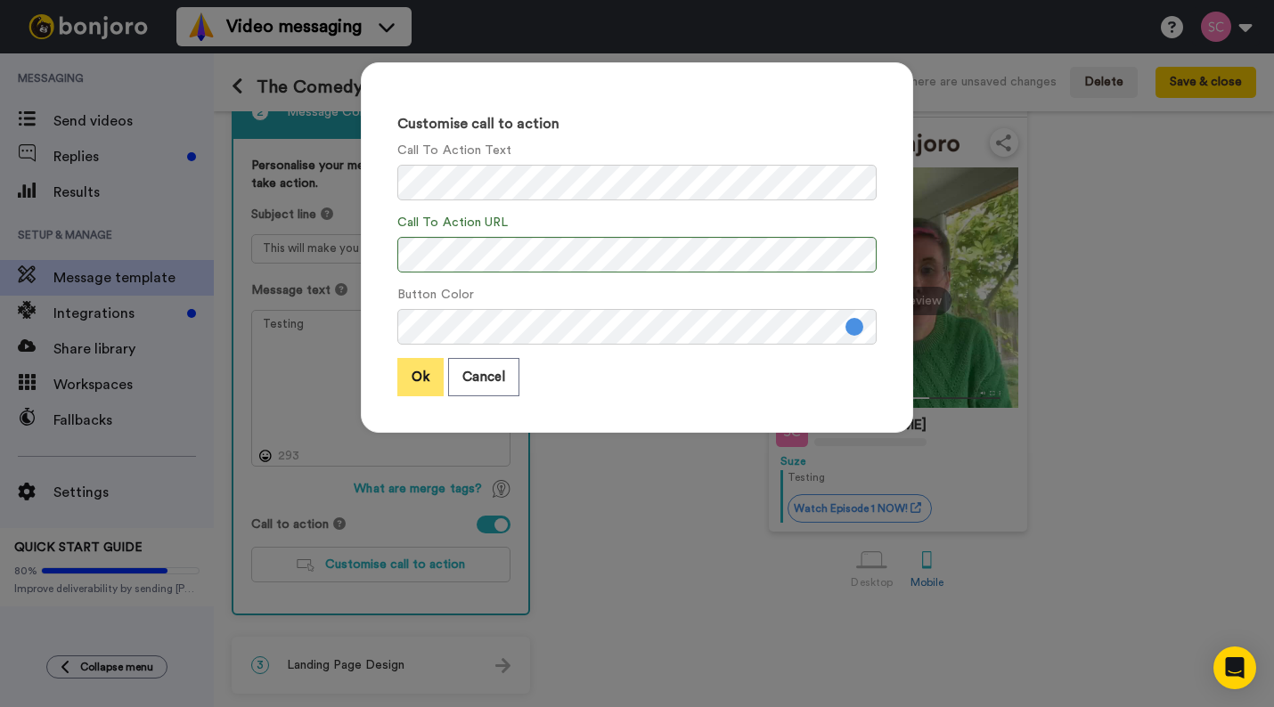
click at [413, 378] on button "Ok" at bounding box center [420, 377] width 46 height 38
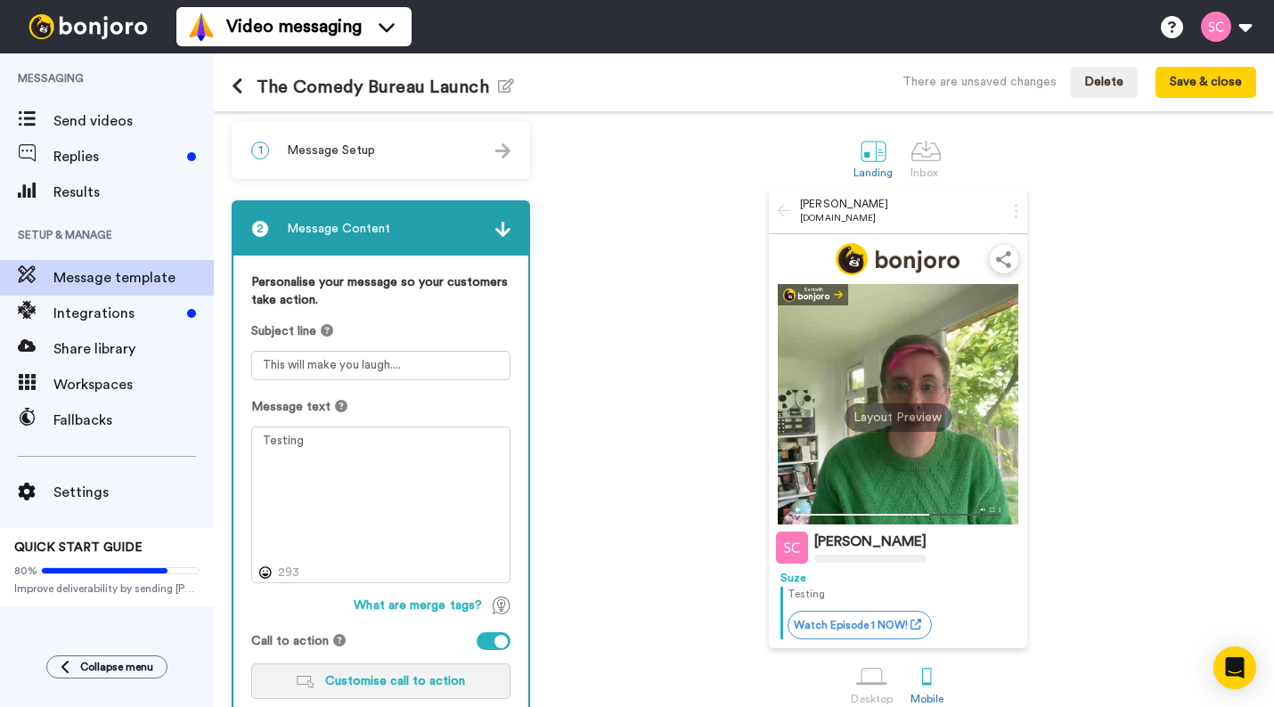
scroll to position [0, 0]
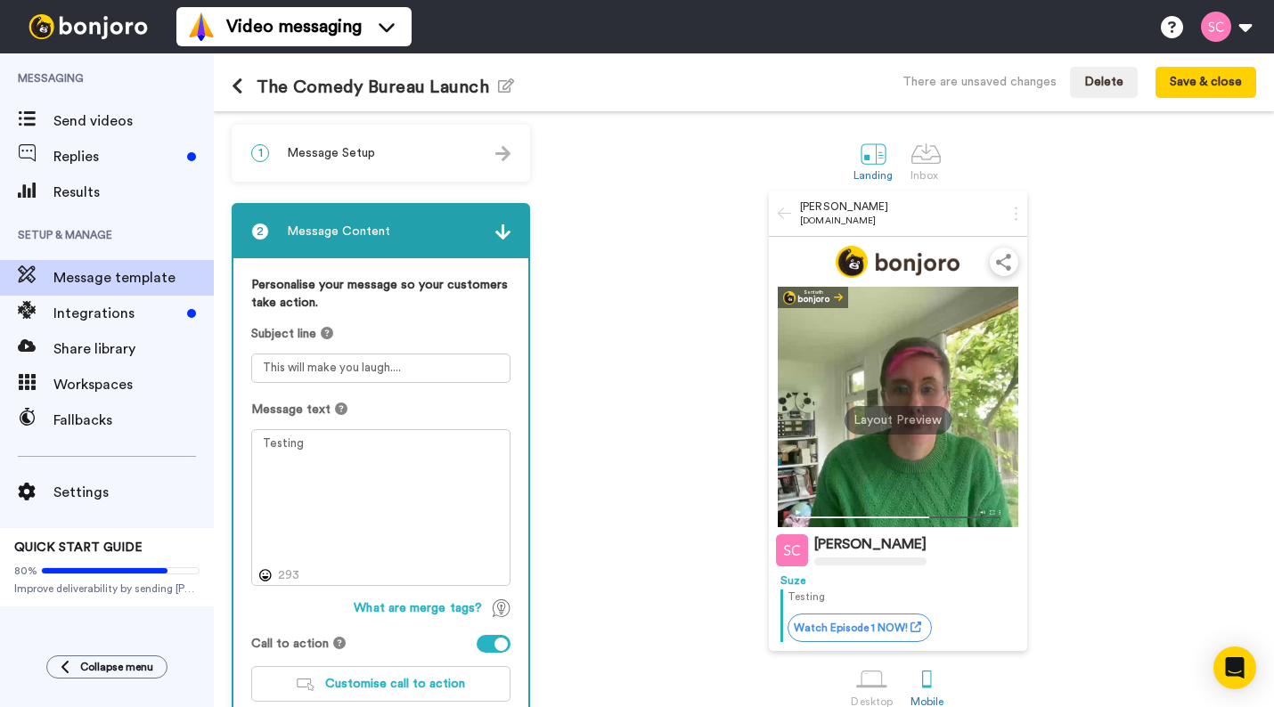
click at [501, 152] on img at bounding box center [502, 153] width 15 height 15
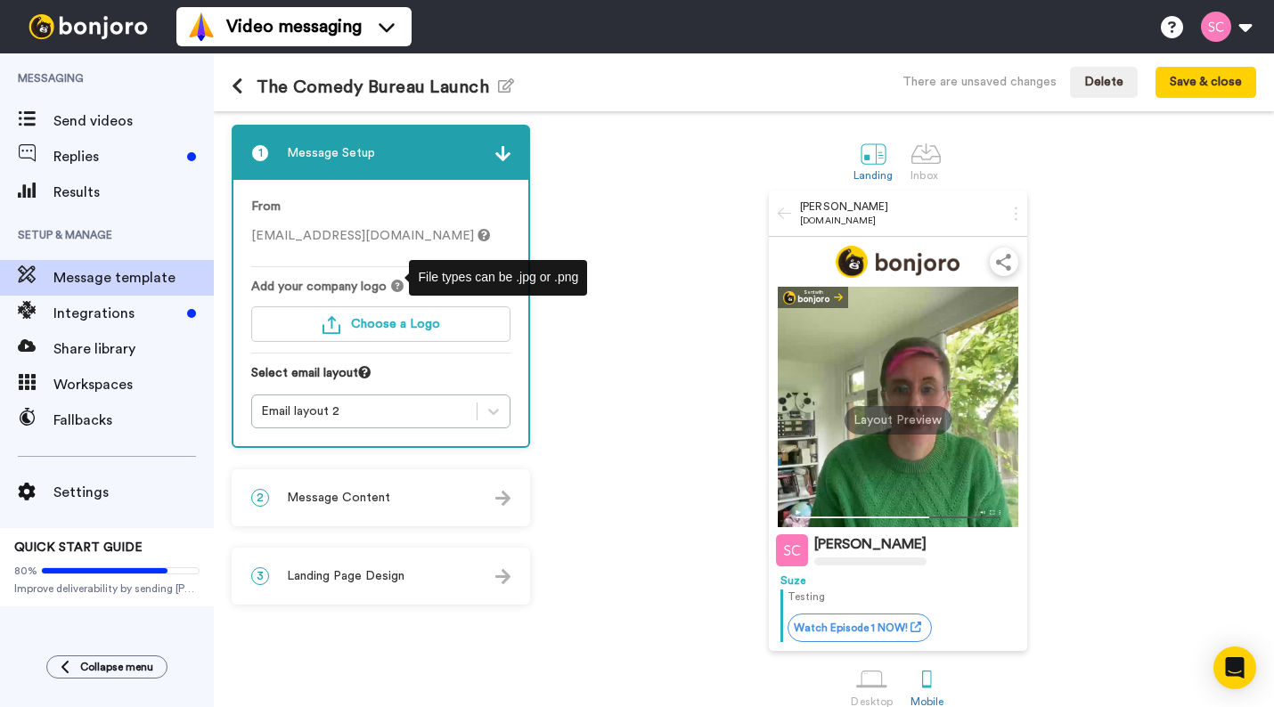
click at [393, 287] on icon at bounding box center [397, 286] width 12 height 12
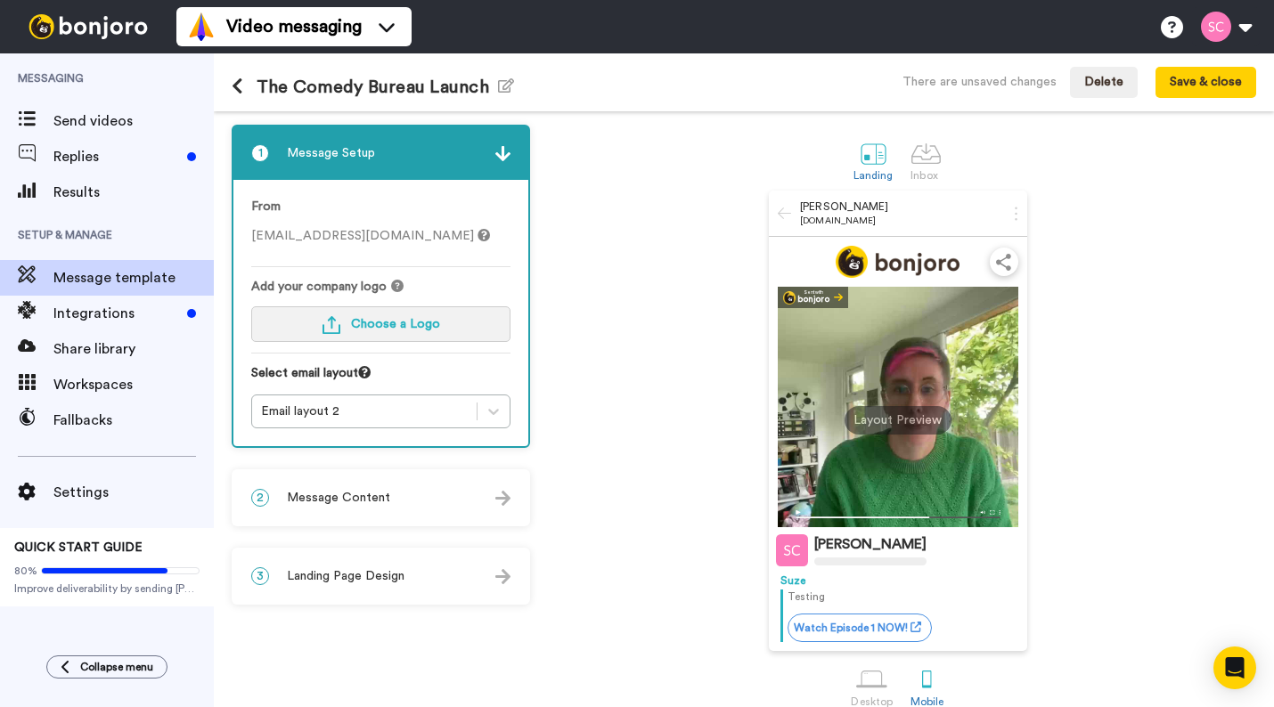
click at [401, 329] on span "Choose a Logo" at bounding box center [395, 324] width 89 height 12
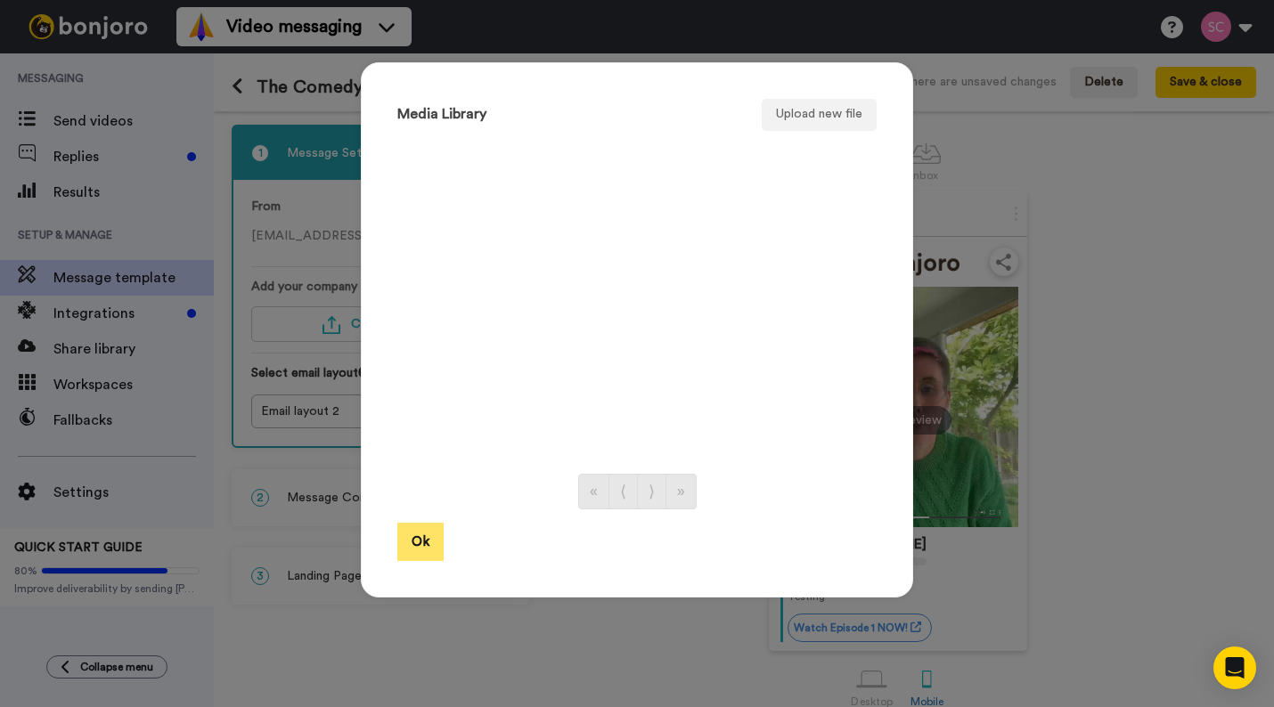
click at [424, 537] on button "Ok" at bounding box center [420, 542] width 46 height 38
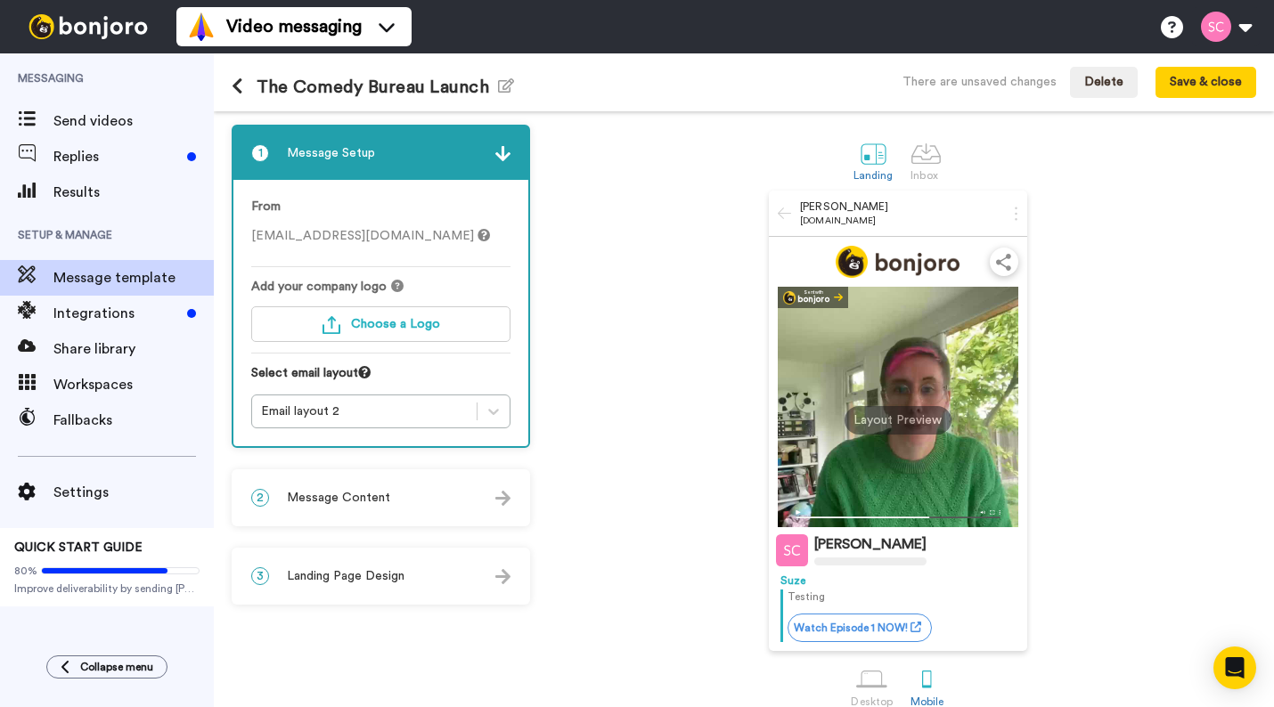
click at [596, 310] on div "Suze Cooper bonjoro.com Sent with bonjoro Suze Cooper Suze Testing Watch Episod…" at bounding box center [897, 421] width 717 height 461
click at [699, 166] on div "Landing Inbox" at bounding box center [897, 159] width 717 height 61
click at [1234, 79] on button "Save & close" at bounding box center [1206, 83] width 101 height 32
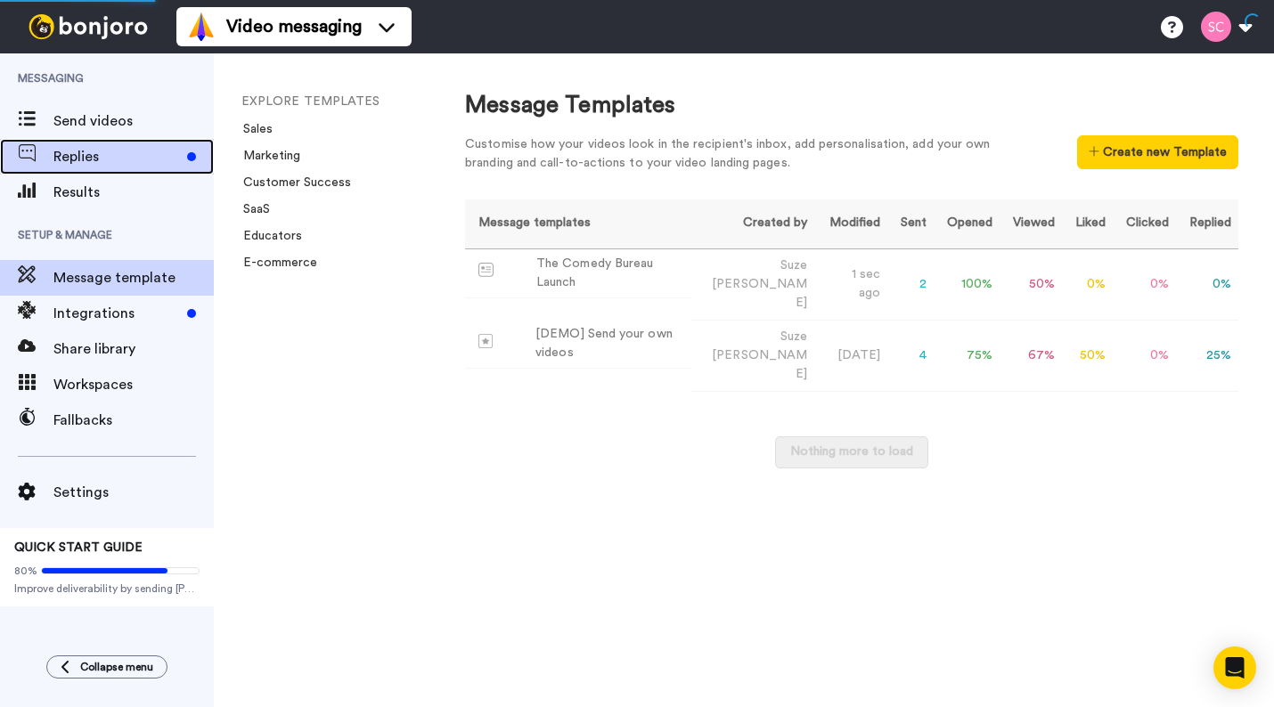
click at [126, 157] on span "Replies" at bounding box center [116, 156] width 127 height 21
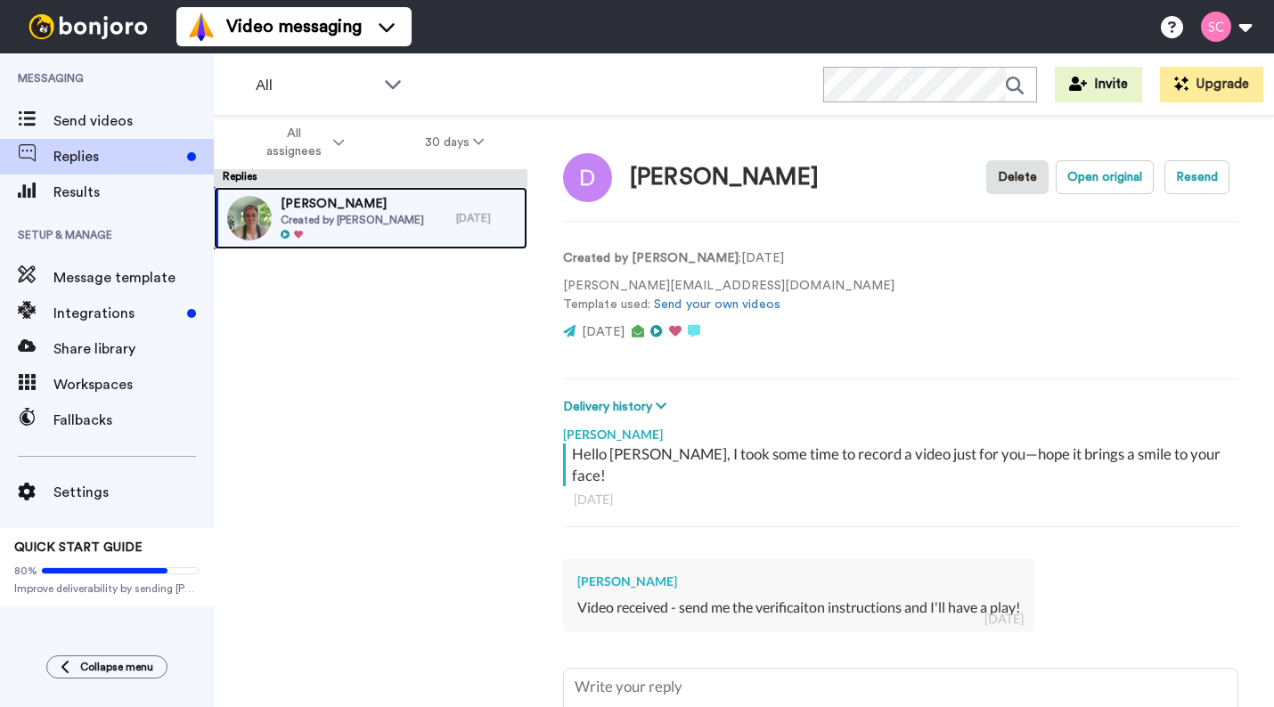
click at [446, 202] on div "[PERSON_NAME] Created by [PERSON_NAME]" at bounding box center [335, 218] width 242 height 62
click at [446, 203] on div "[PERSON_NAME] Created by [PERSON_NAME]" at bounding box center [335, 218] width 242 height 62
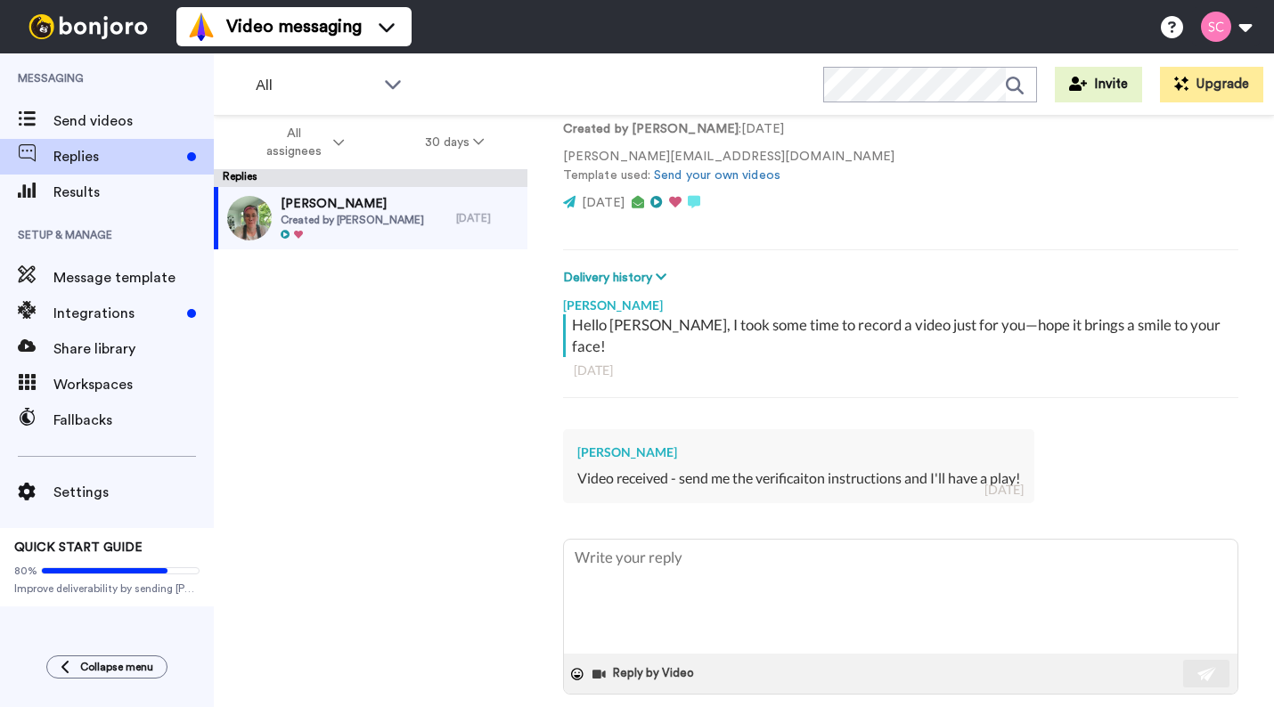
click at [1062, 707] on span at bounding box center [1053, 720] width 18 height 18
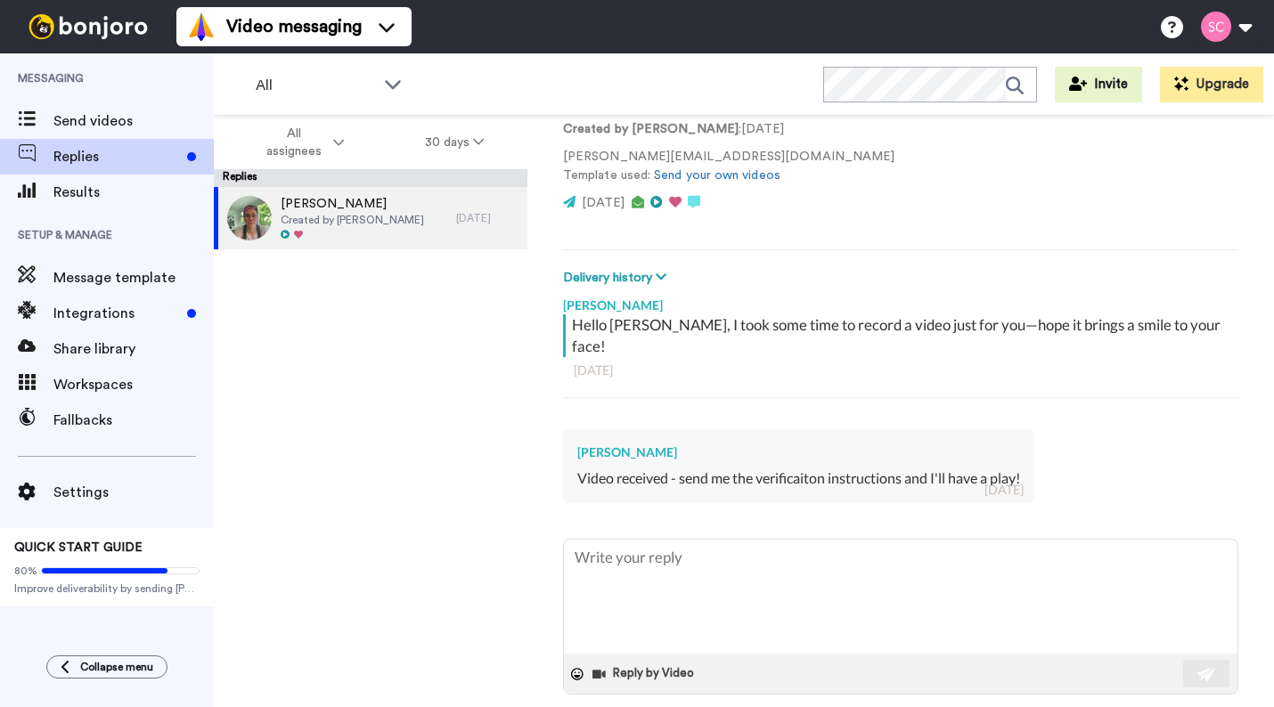
click at [1062, 707] on span at bounding box center [1053, 720] width 18 height 18
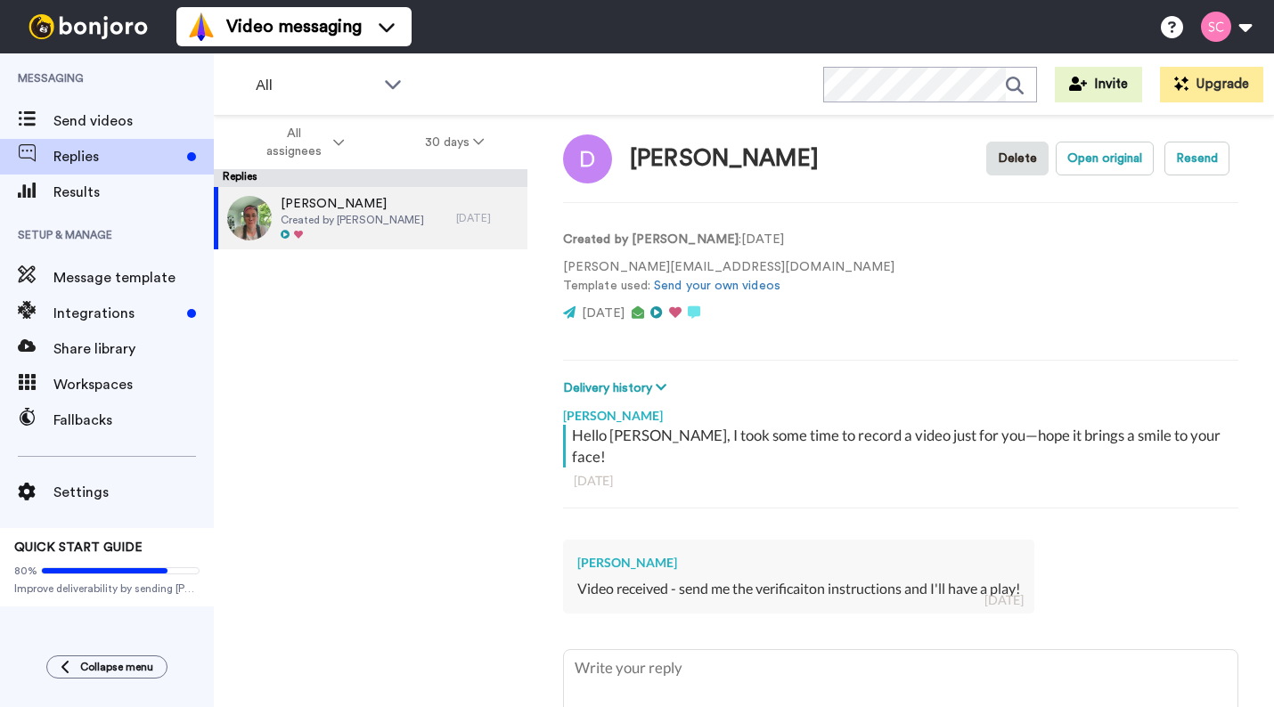
scroll to position [0, 0]
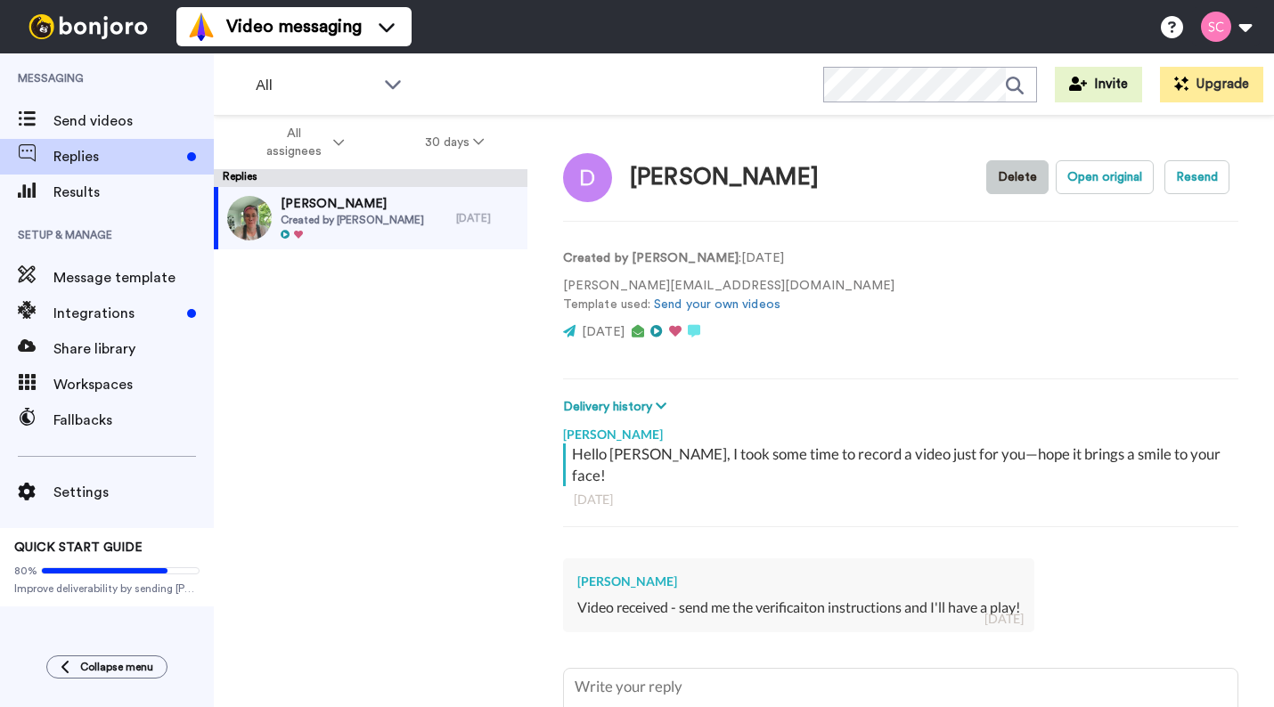
click at [1010, 184] on button "Delete" at bounding box center [1017, 177] width 62 height 34
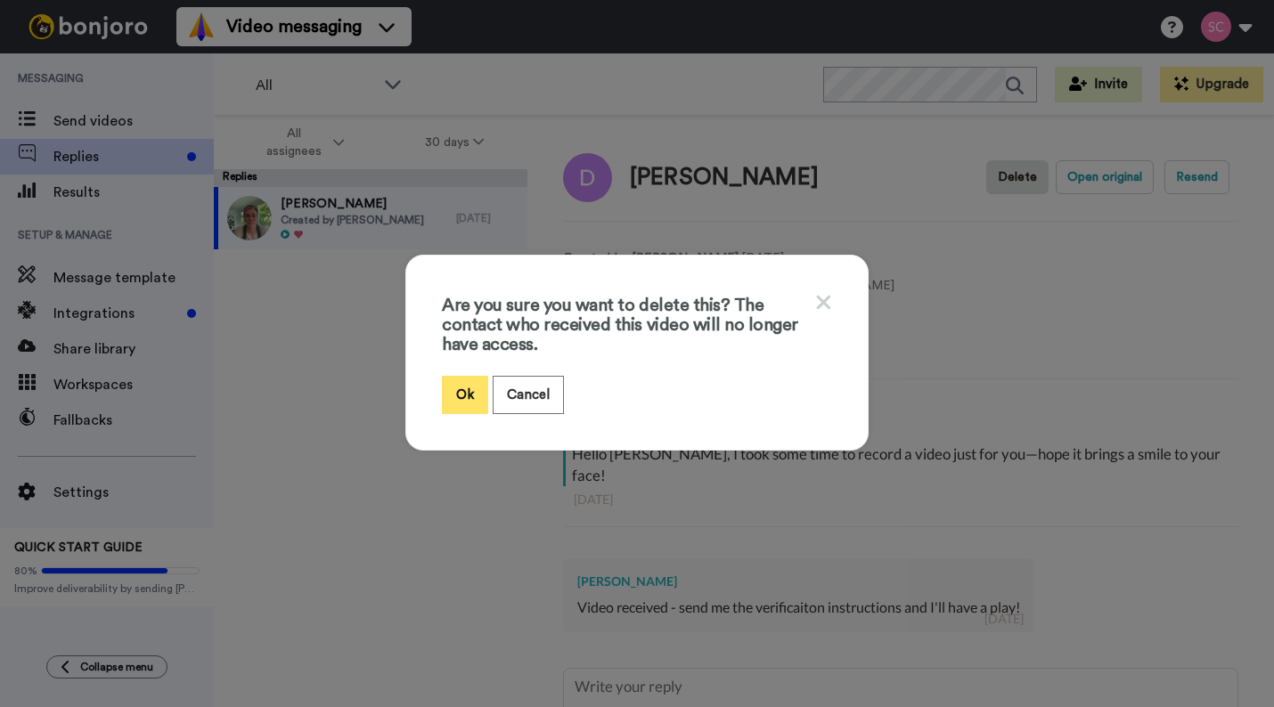
click at [469, 399] on button "Ok" at bounding box center [465, 395] width 46 height 38
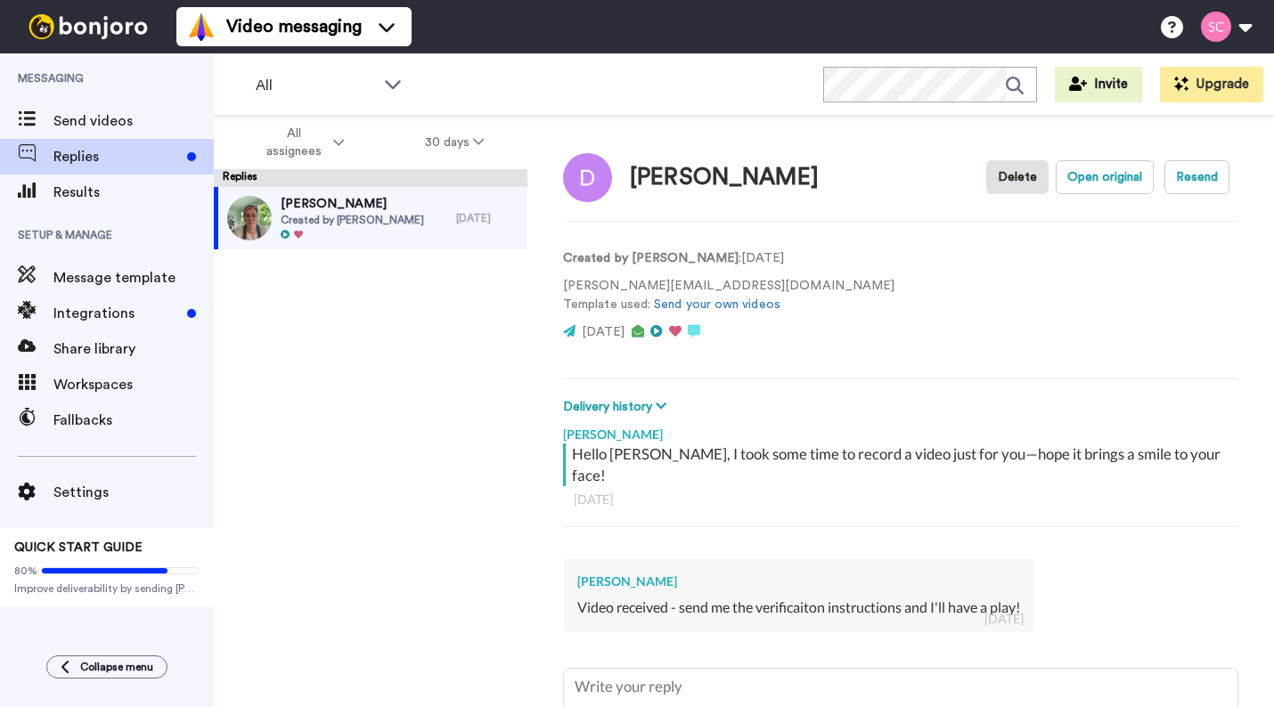
type textarea "x"
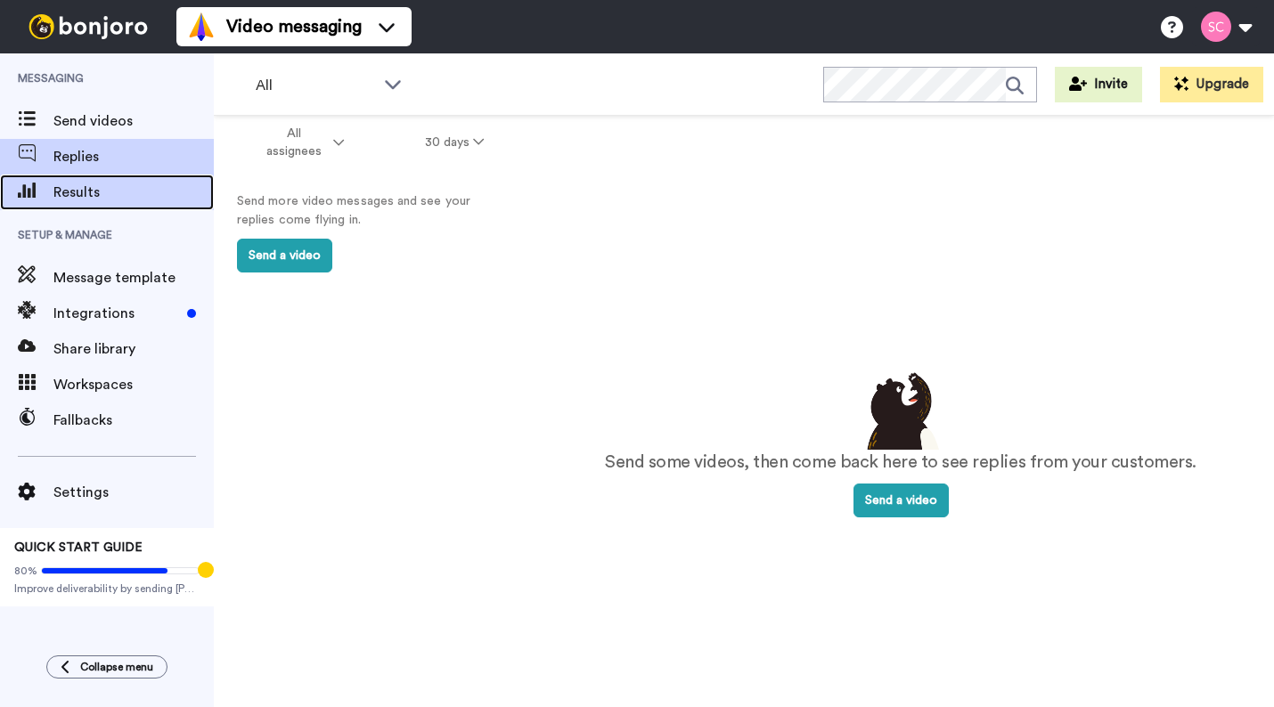
click at [118, 199] on span "Results" at bounding box center [133, 192] width 160 height 21
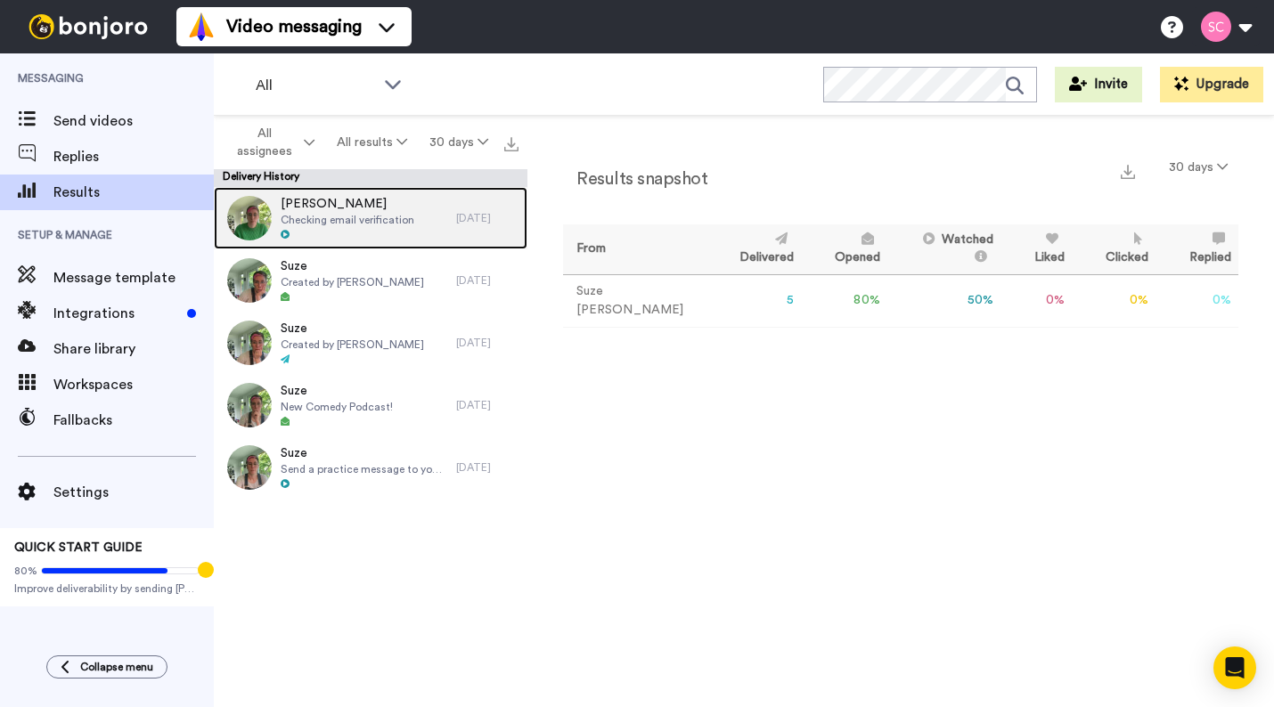
click at [393, 210] on span "Dan" at bounding box center [348, 204] width 134 height 18
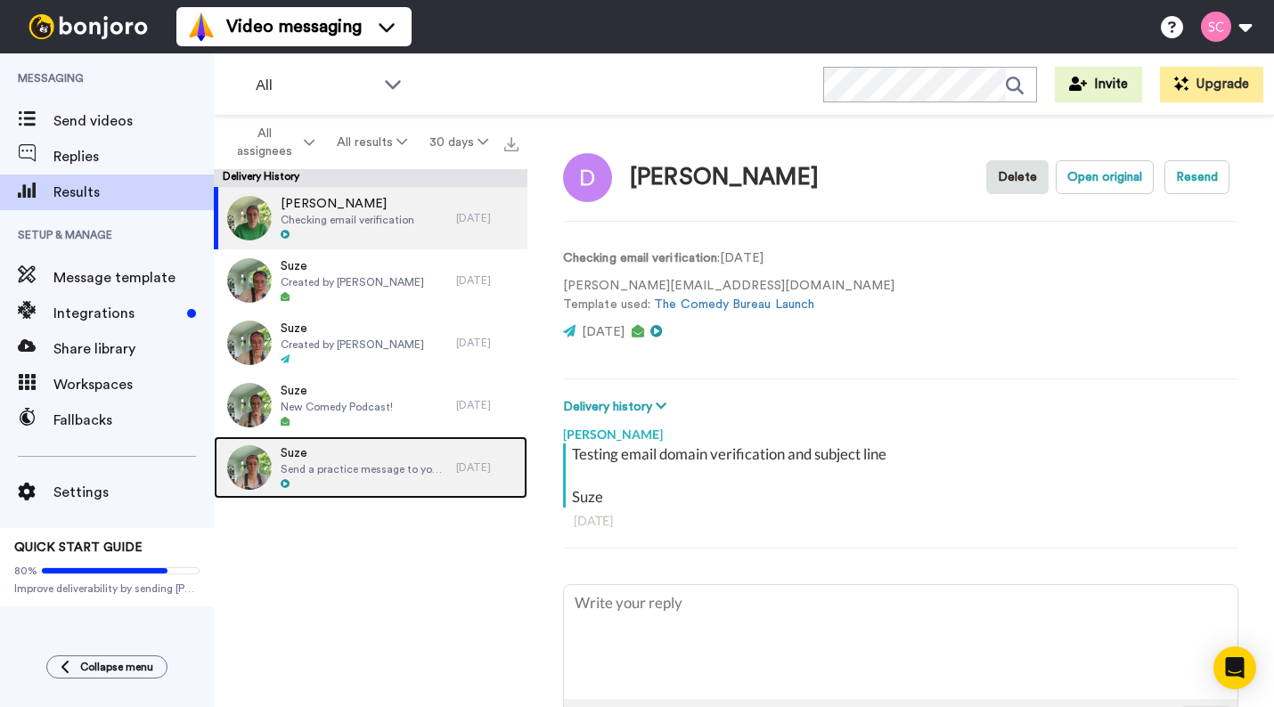
click at [346, 472] on span "Send a practice message to yourself" at bounding box center [364, 469] width 167 height 14
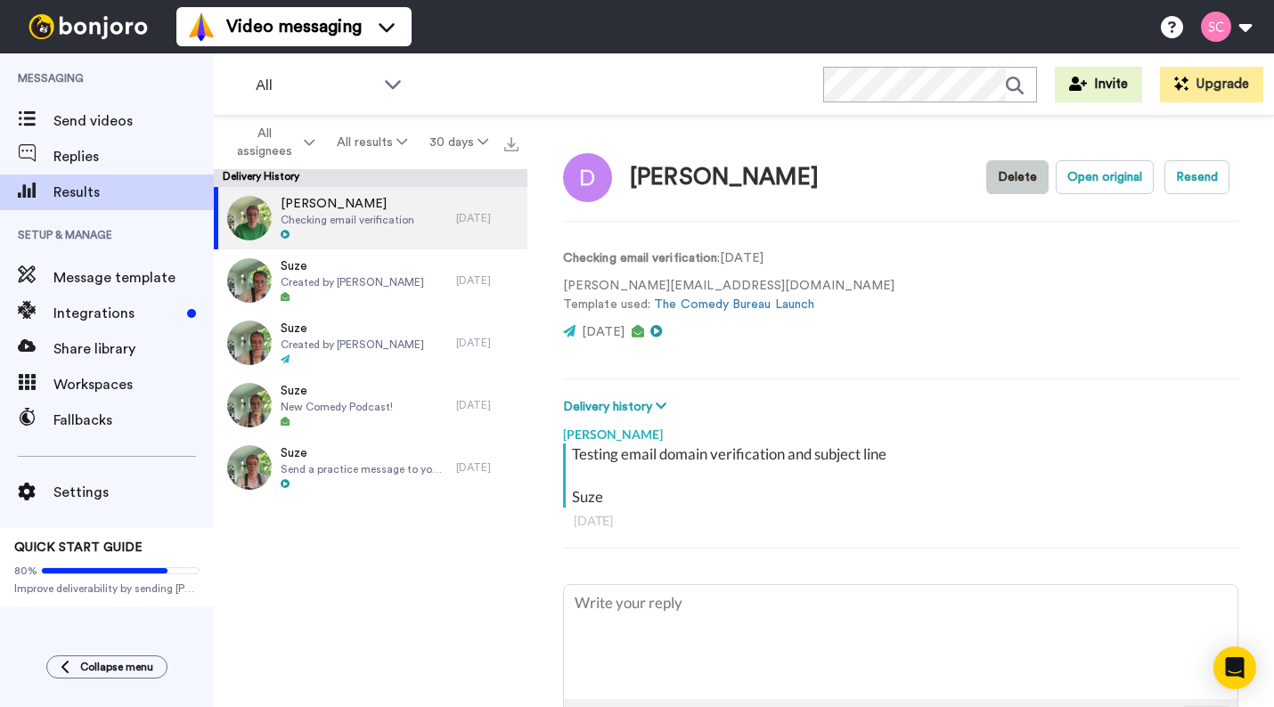
click at [1028, 180] on button "Delete" at bounding box center [1017, 177] width 62 height 34
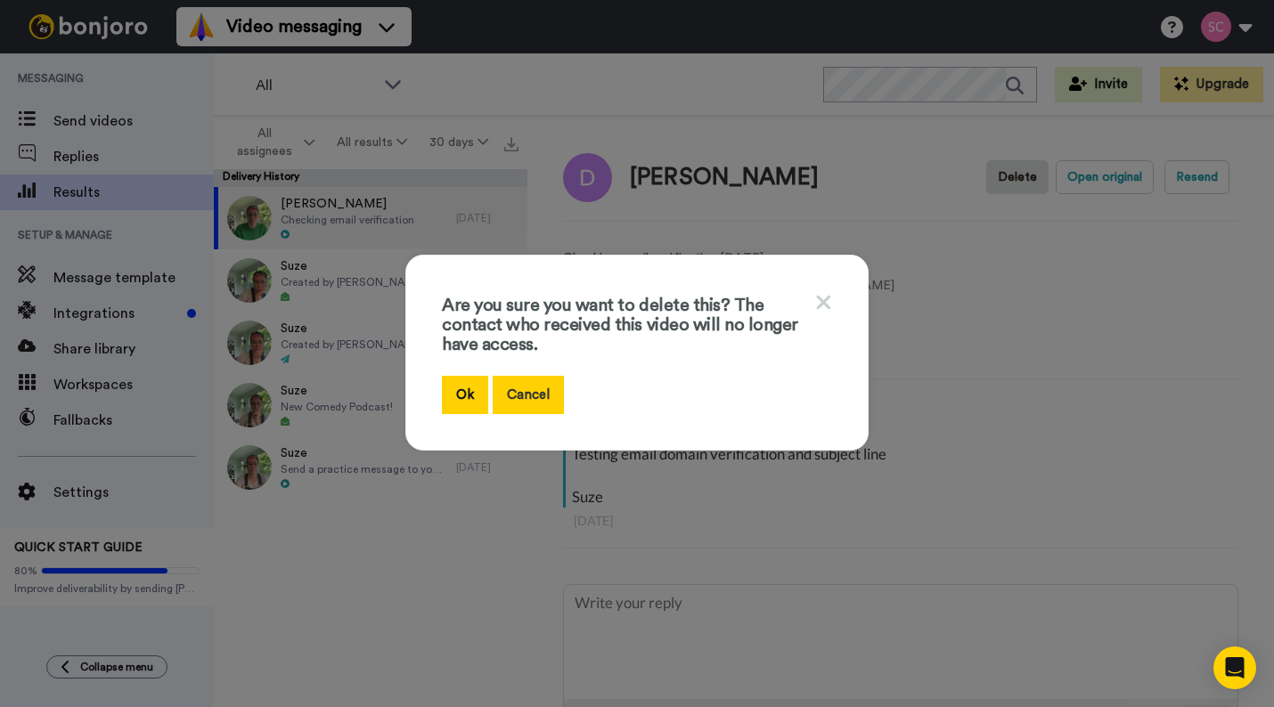
click at [506, 395] on button "Cancel" at bounding box center [528, 395] width 71 height 38
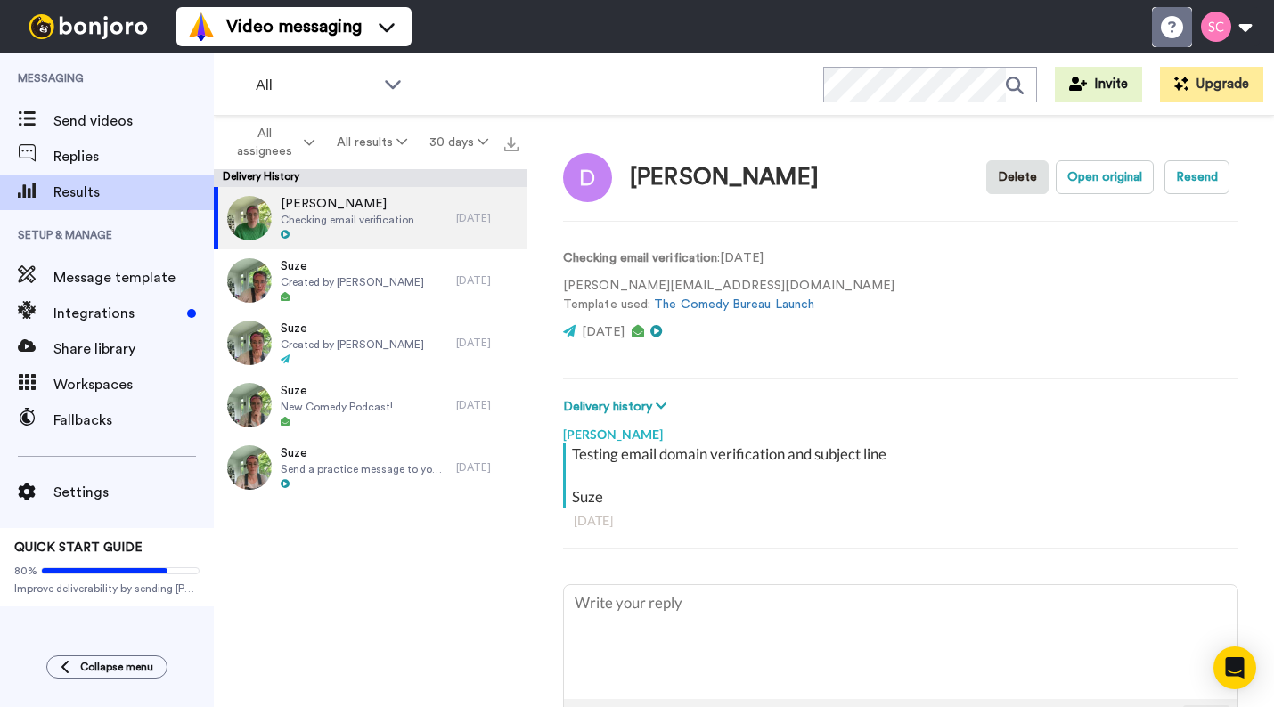
click at [1170, 25] on icon at bounding box center [1172, 27] width 22 height 22
type textarea "x"
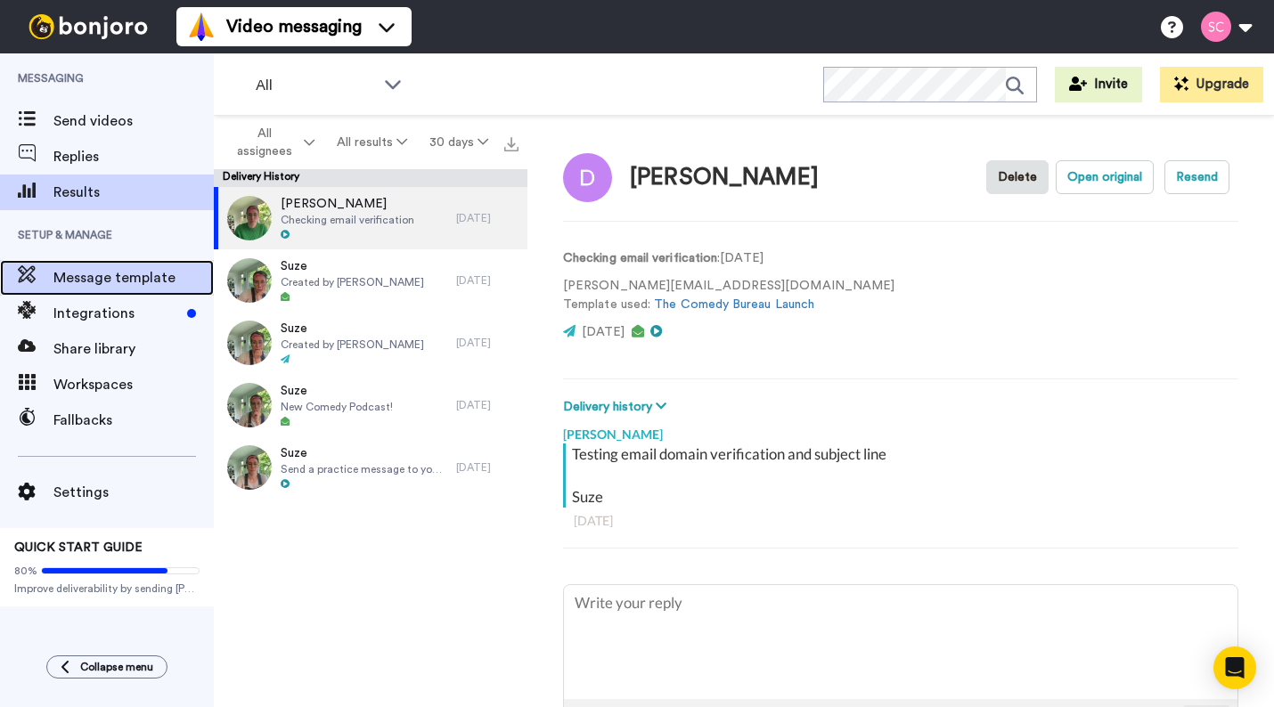
click at [114, 277] on span "Message template" at bounding box center [133, 277] width 160 height 21
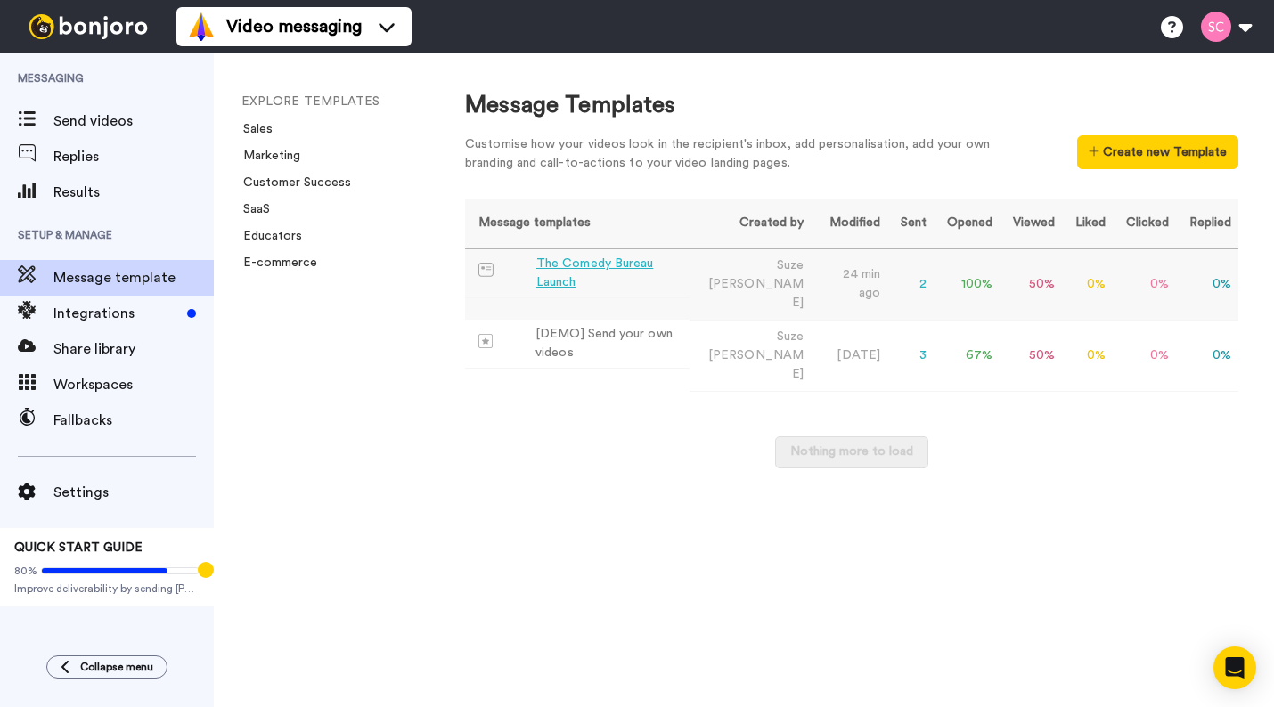
click at [616, 275] on div "The Comedy Bureau Launch" at bounding box center [609, 273] width 146 height 37
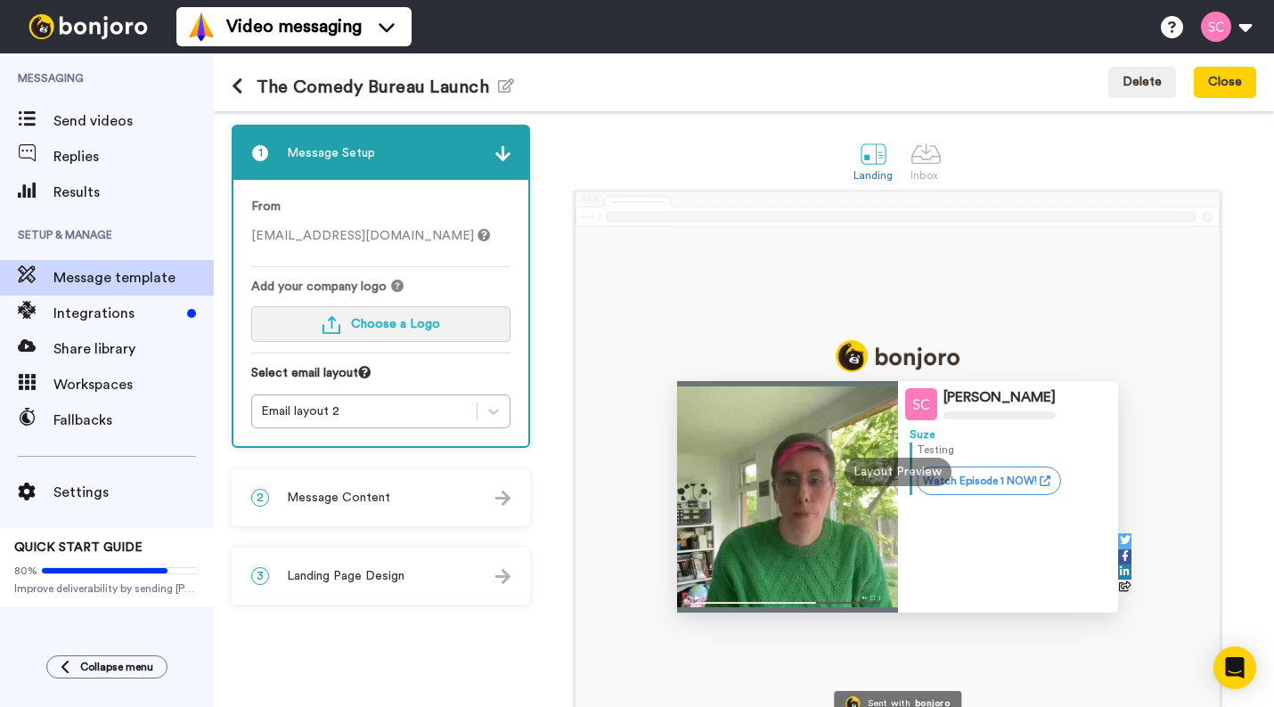
click at [460, 331] on button "Choose a Logo" at bounding box center [380, 325] width 259 height 36
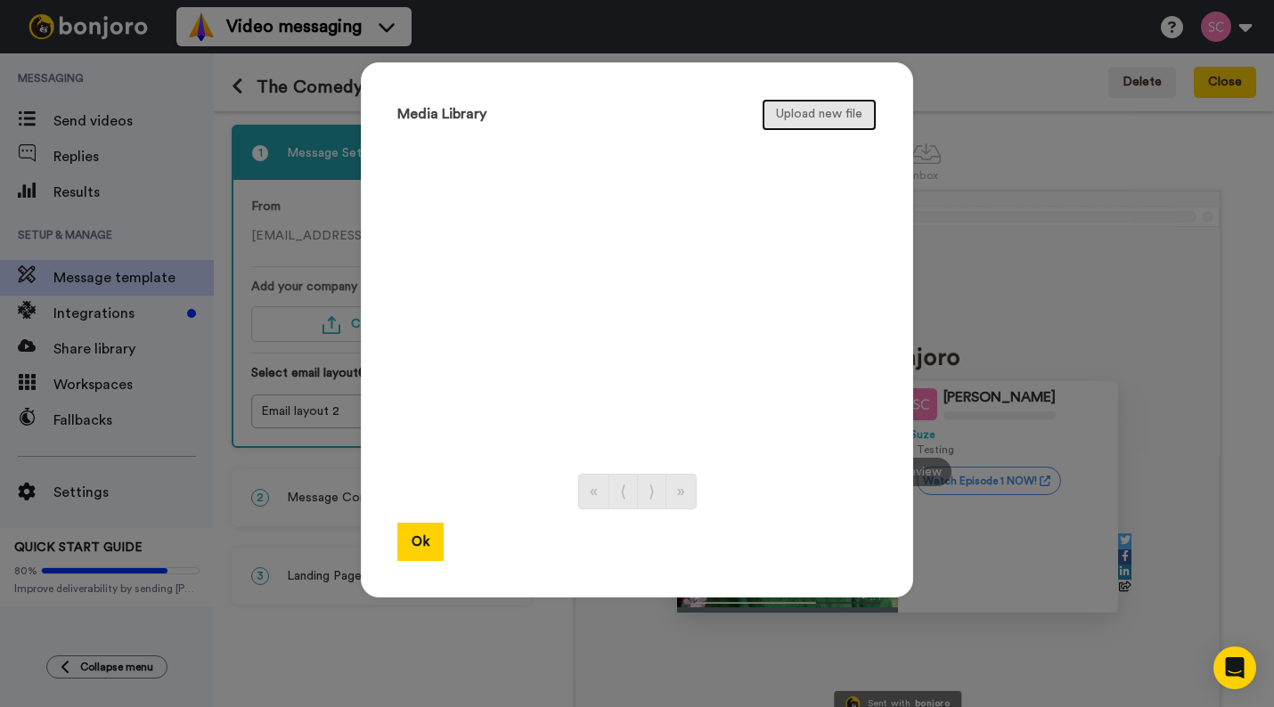
click at [780, 126] on button "Upload new file" at bounding box center [819, 115] width 115 height 32
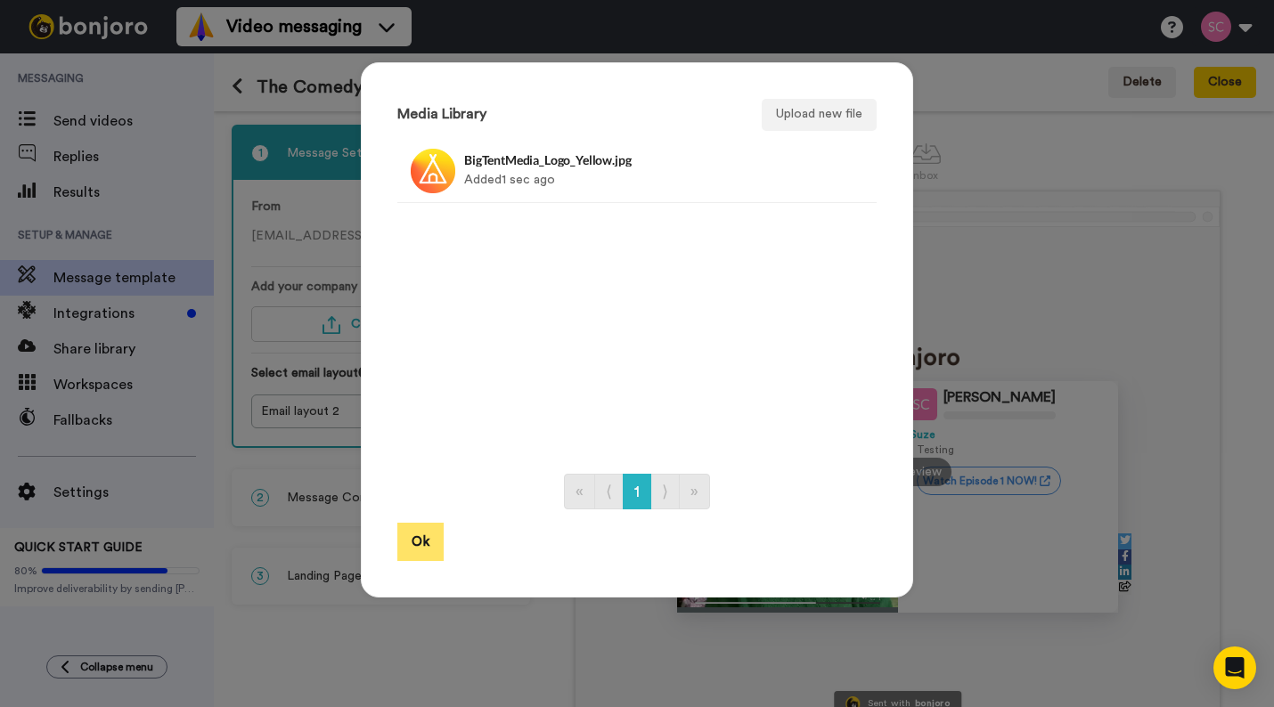
click at [424, 538] on button "Ok" at bounding box center [420, 542] width 46 height 38
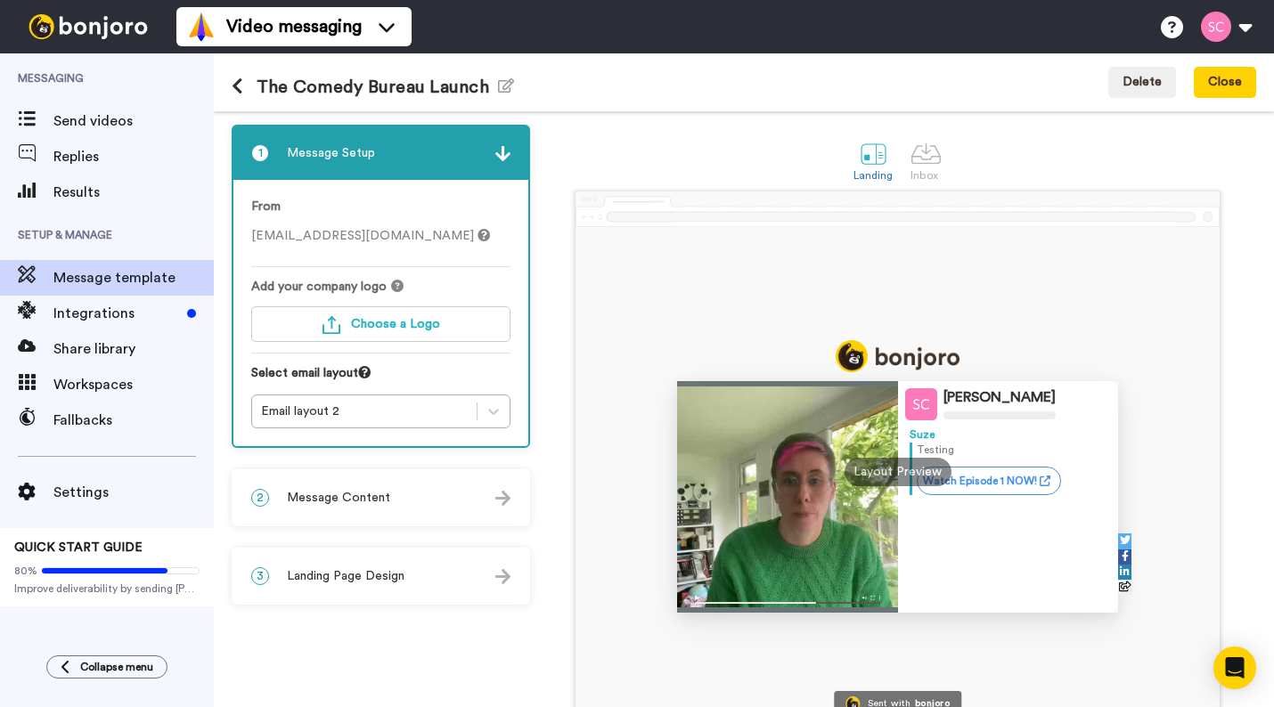
click at [713, 317] on div "Suze Cooper Suze Testing Watch Episode 1 NOW! Sent with bonjoro Layout Preview" at bounding box center [898, 472] width 644 height 490
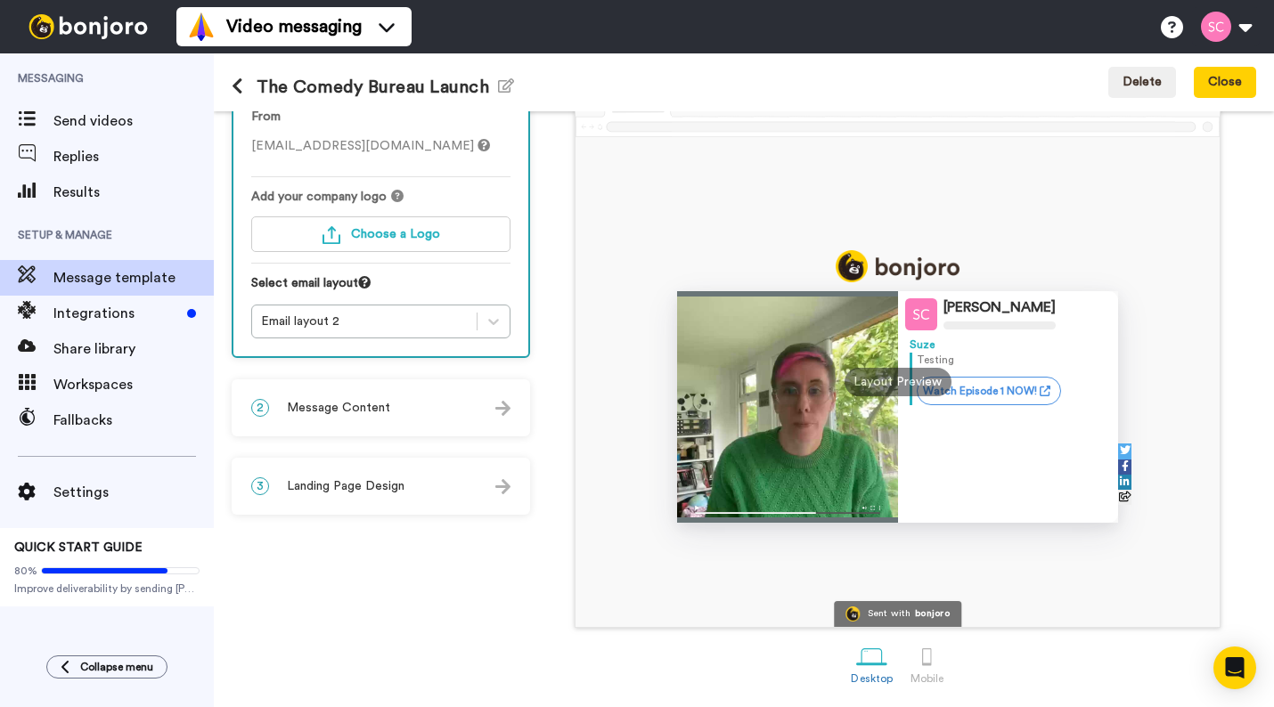
click at [1074, 585] on div "Suze Cooper Suze Testing Watch Episode 1 NOW! Sent with bonjoro Layout Preview" at bounding box center [898, 382] width 644 height 490
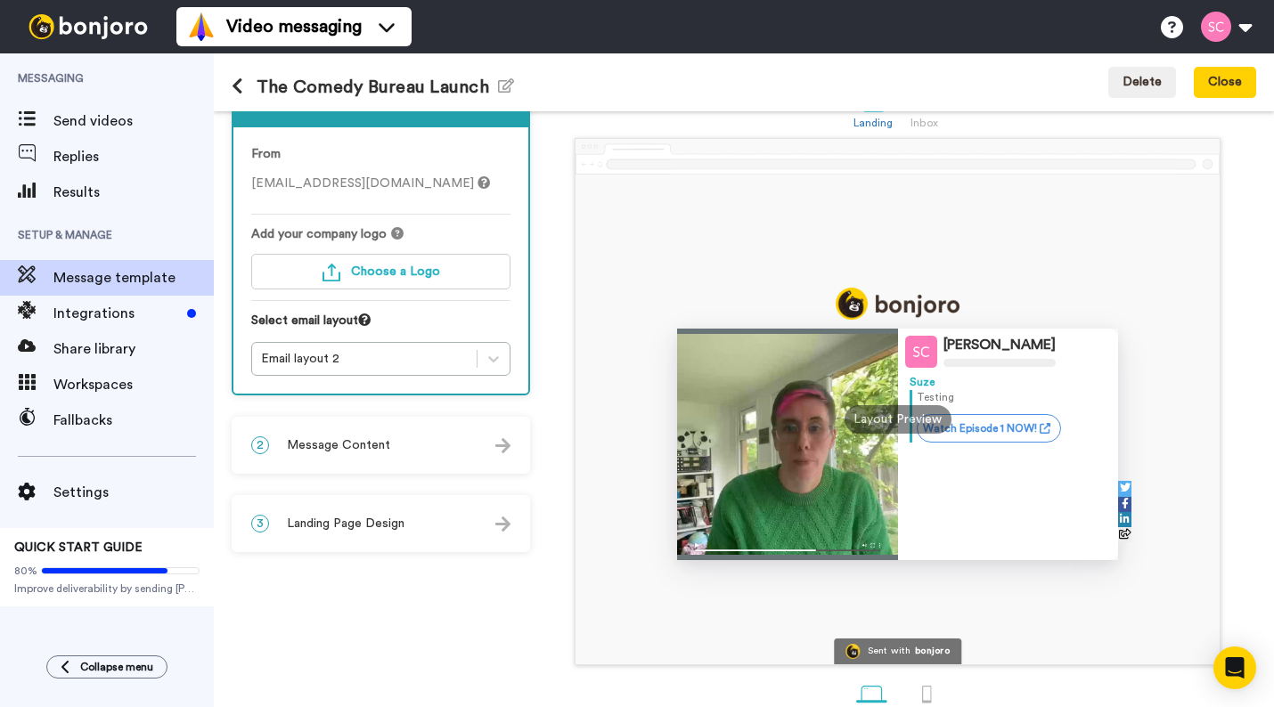
scroll to position [0, 0]
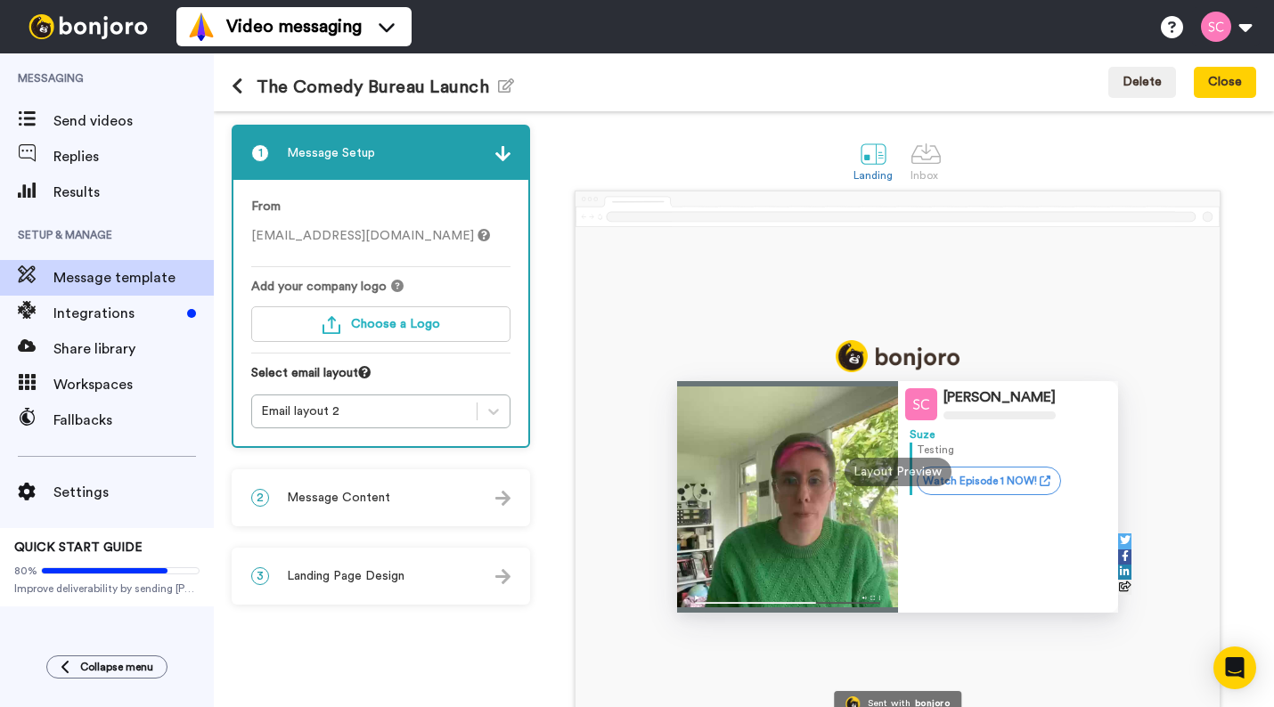
click at [507, 160] on img at bounding box center [502, 153] width 15 height 15
click at [425, 314] on button "Choose a Logo" at bounding box center [380, 325] width 259 height 36
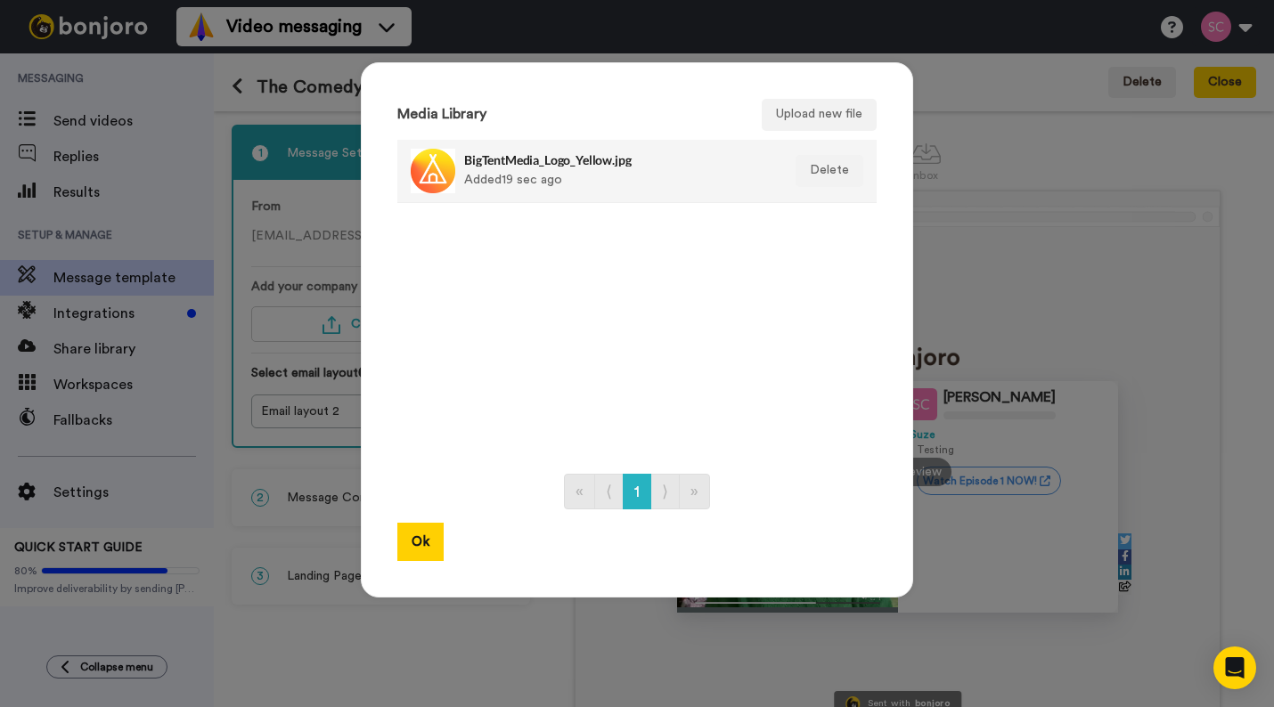
click at [565, 174] on div "BigTentMedia_Logo_Yellow.jpg Added 19 sec ago" at bounding box center [617, 171] width 307 height 45
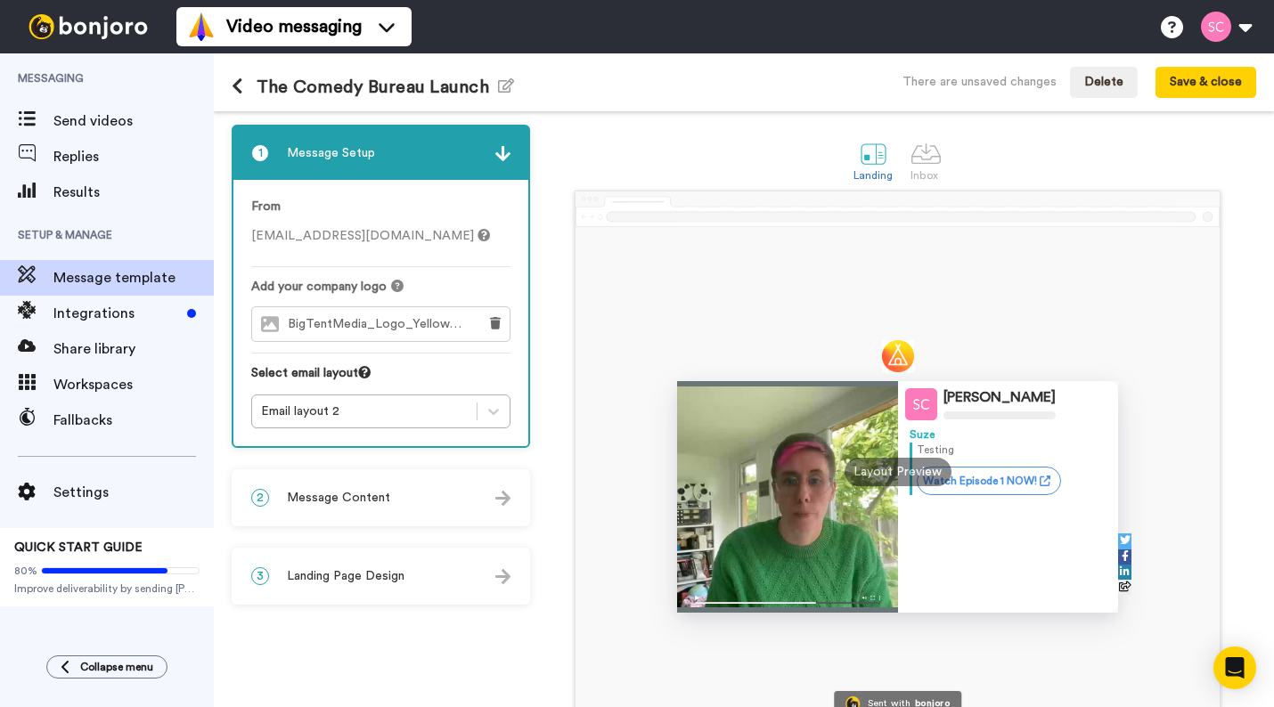
click at [545, 420] on div "Suze Cooper Suze Testing Watch Episode 1 NOW! Sent with bonjoro Layout Preview" at bounding box center [897, 454] width 717 height 527
click at [1050, 177] on div "Landing Inbox" at bounding box center [897, 159] width 717 height 61
click at [495, 331] on button at bounding box center [495, 324] width 29 height 34
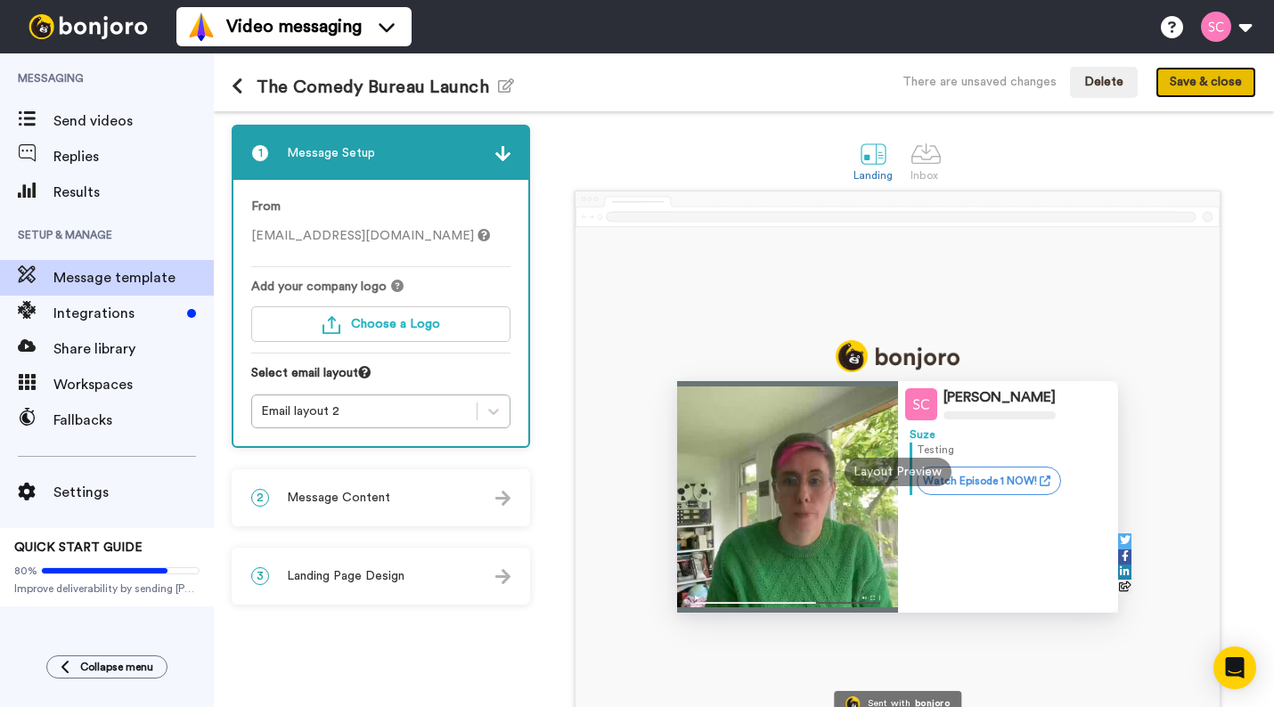
click at [1213, 79] on button "Save & close" at bounding box center [1206, 83] width 101 height 32
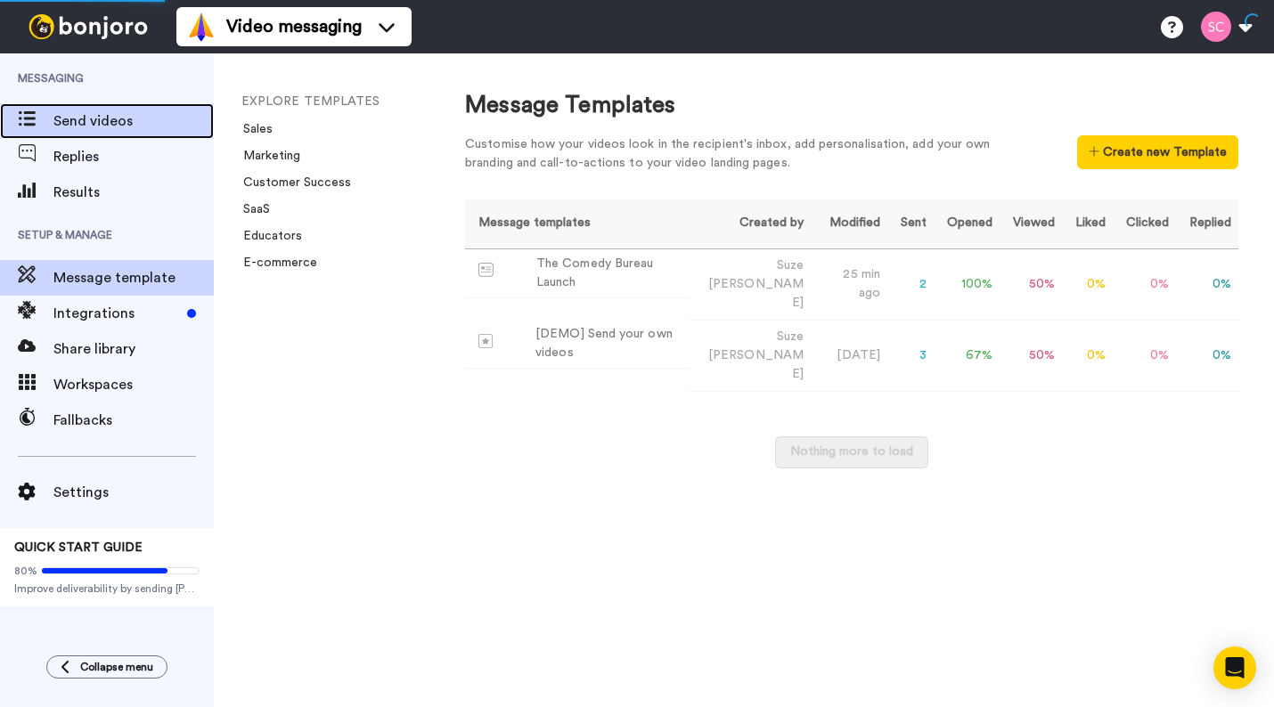
click at [110, 121] on span "Send videos" at bounding box center [133, 120] width 160 height 21
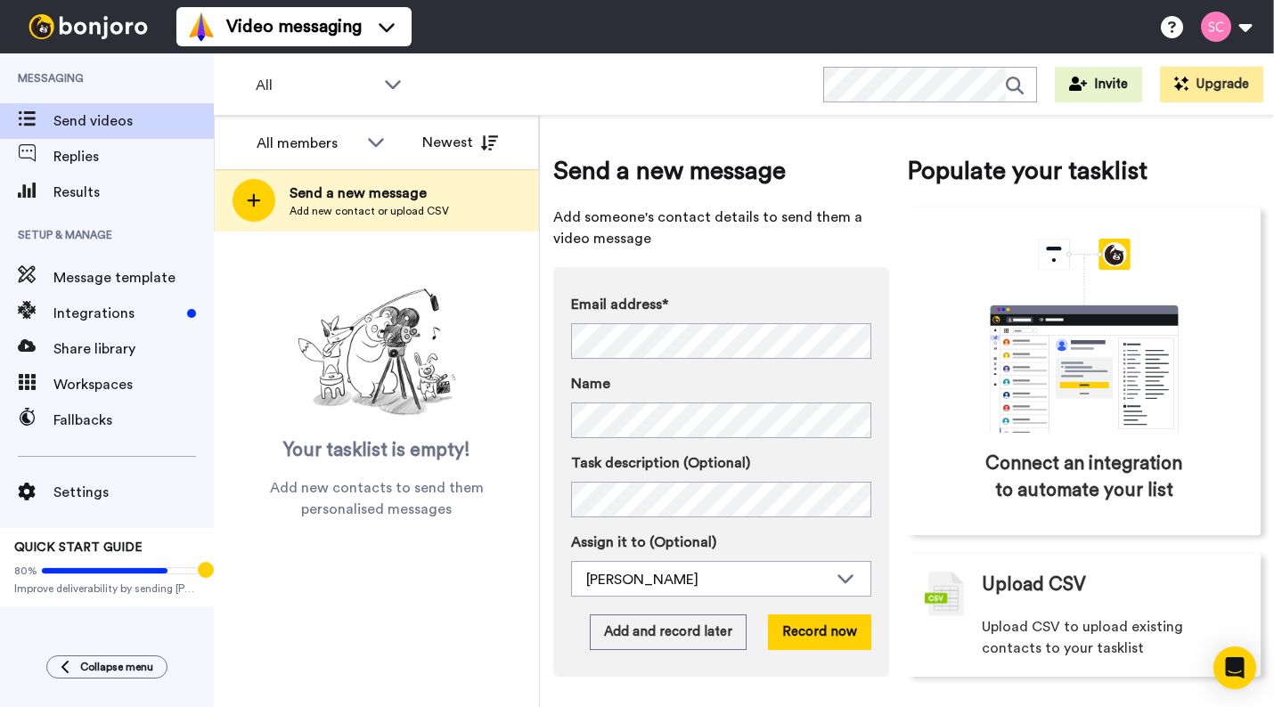
scroll to position [4, 0]
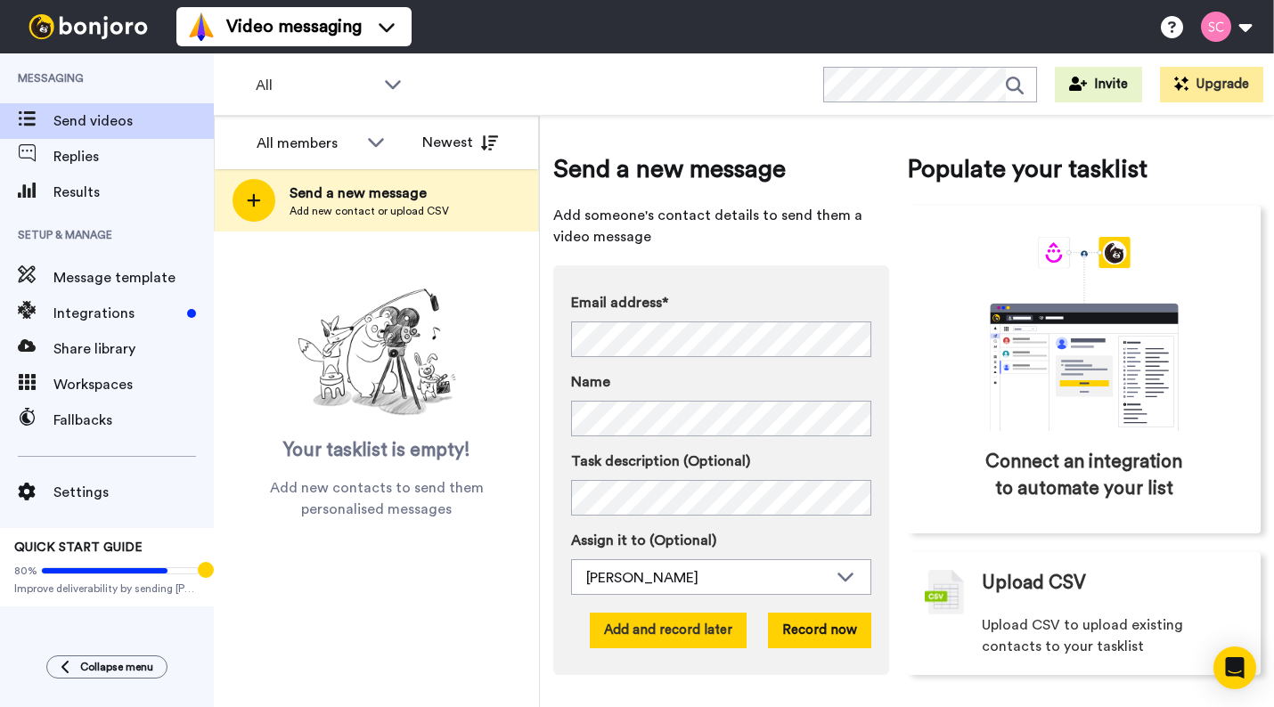
click at [701, 639] on button "Add and record later" at bounding box center [668, 631] width 157 height 36
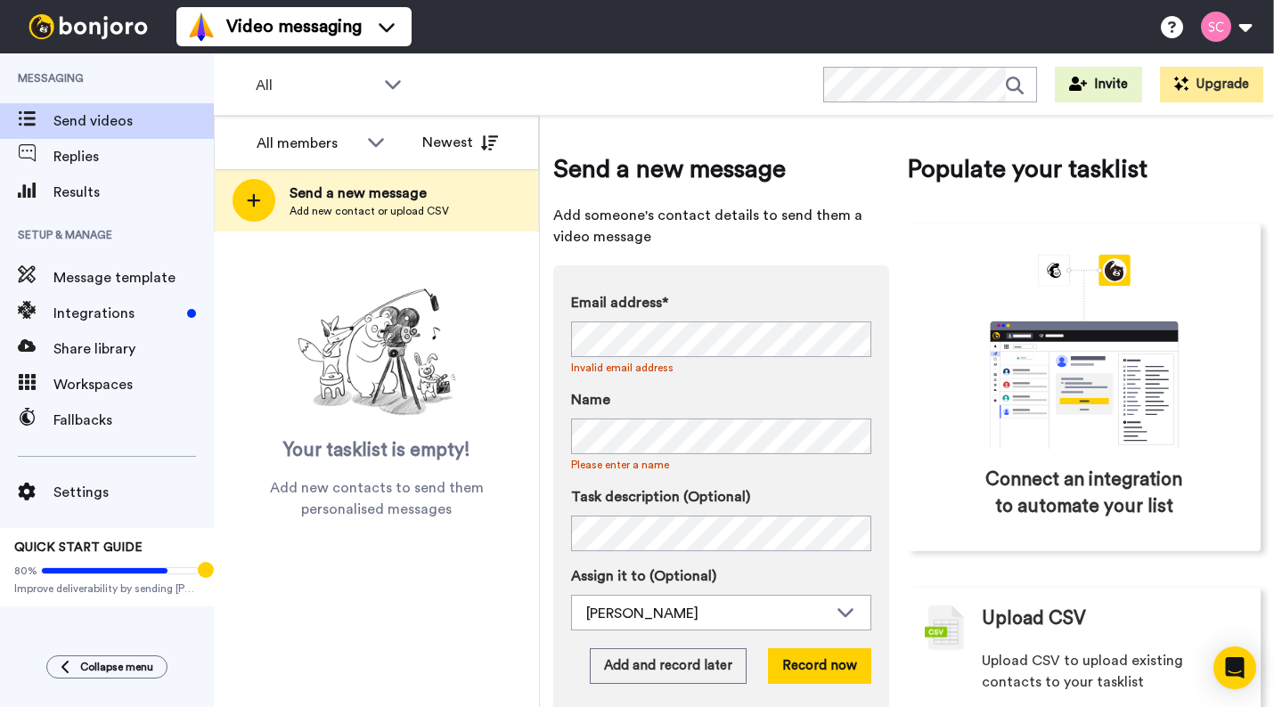
click at [845, 574] on label "Assign it to (Optional)" at bounding box center [721, 576] width 300 height 21
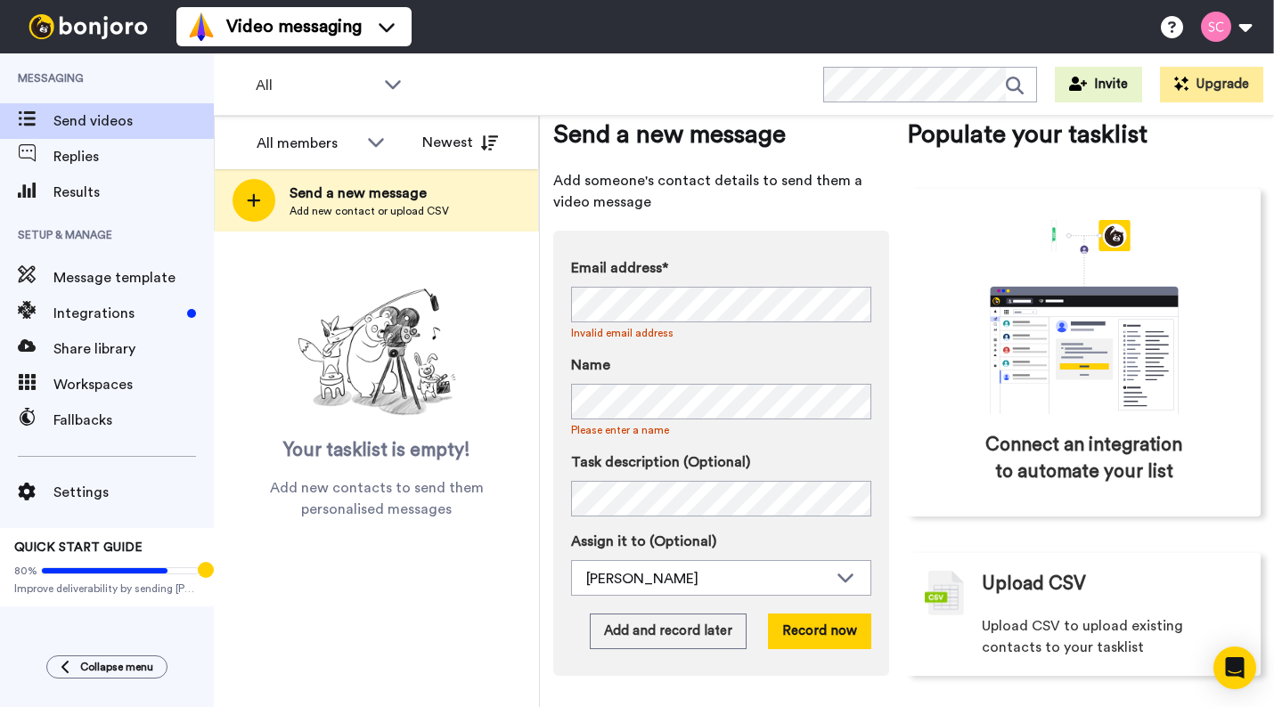
scroll to position [40, 0]
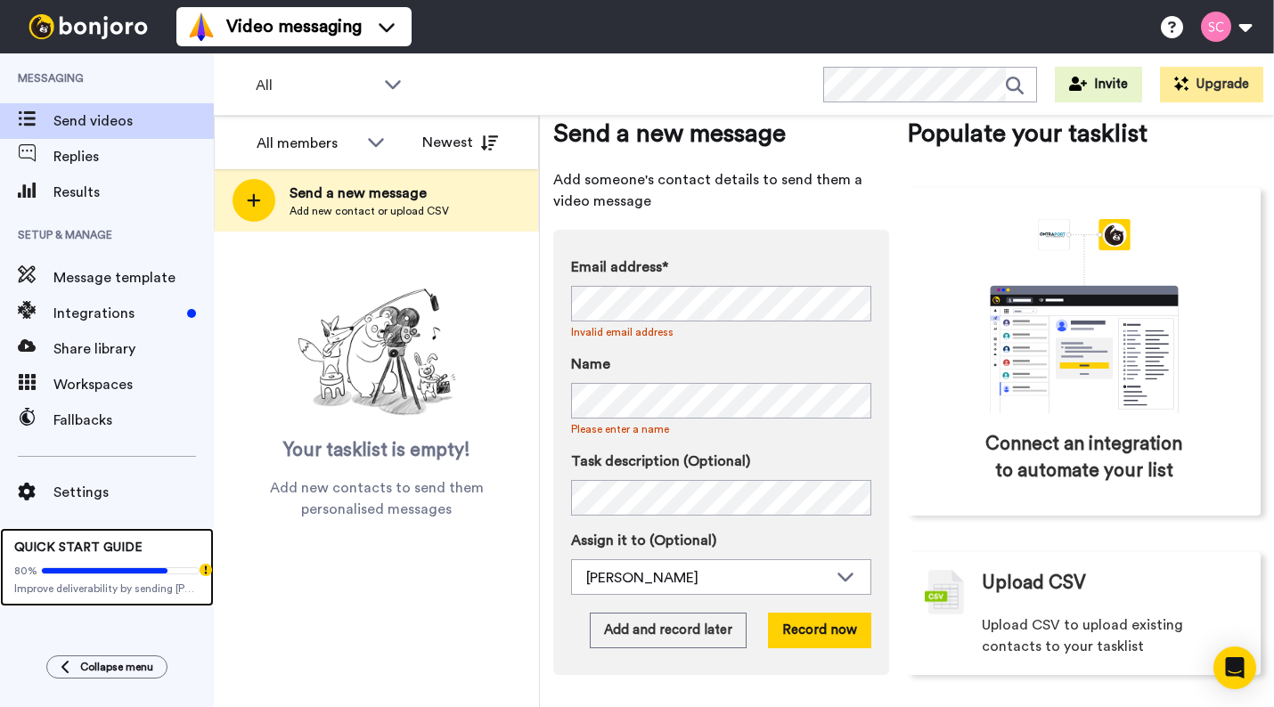
click at [74, 569] on icon at bounding box center [105, 570] width 126 height 5
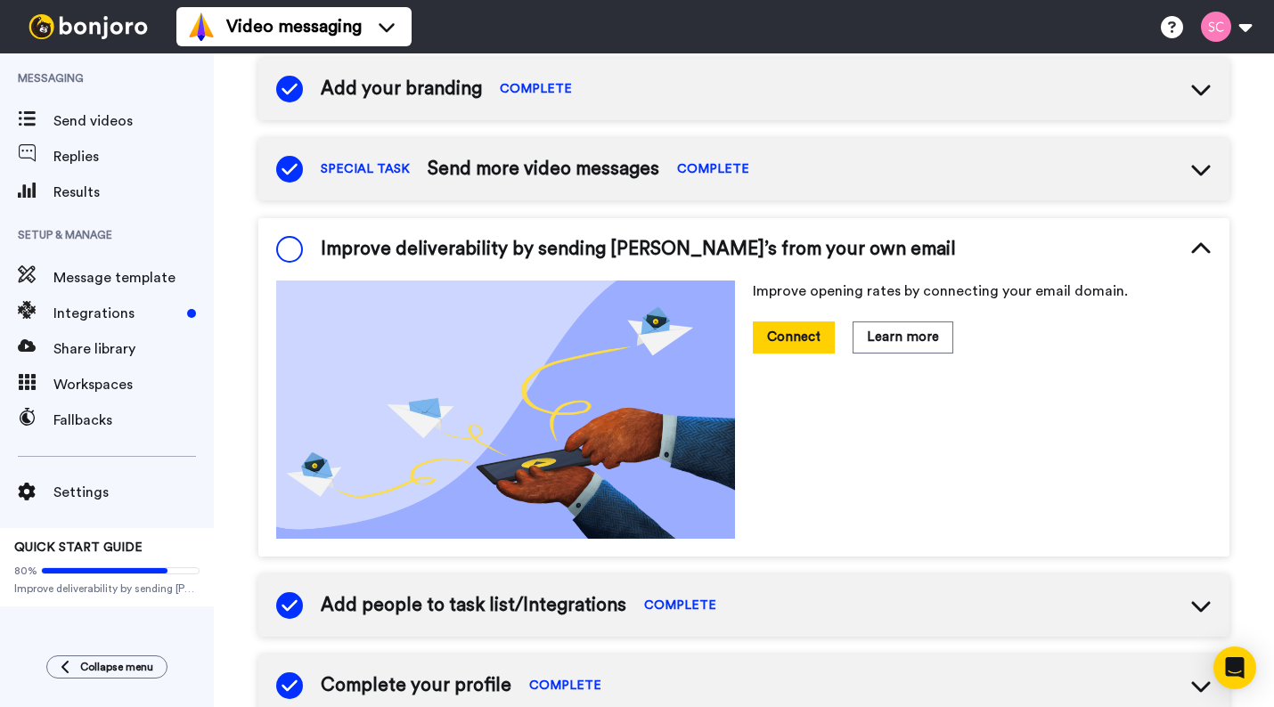
scroll to position [299, 0]
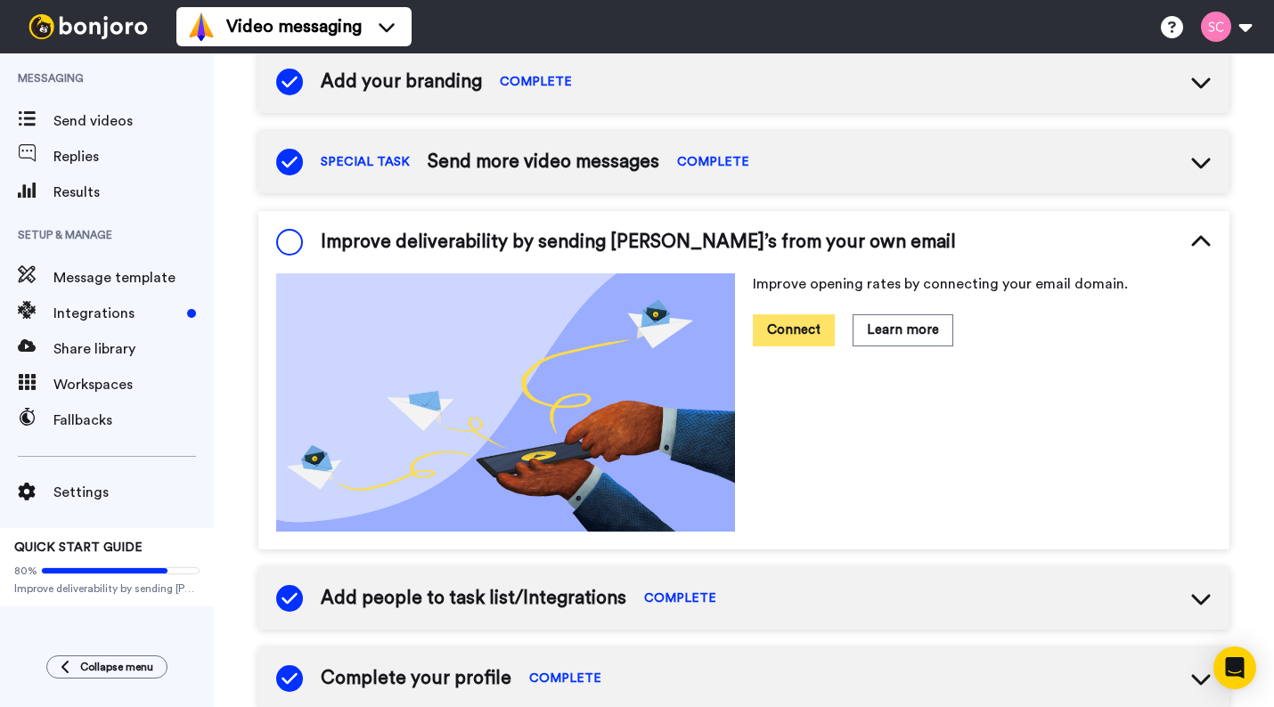
click at [804, 332] on button "Connect" at bounding box center [794, 330] width 82 height 31
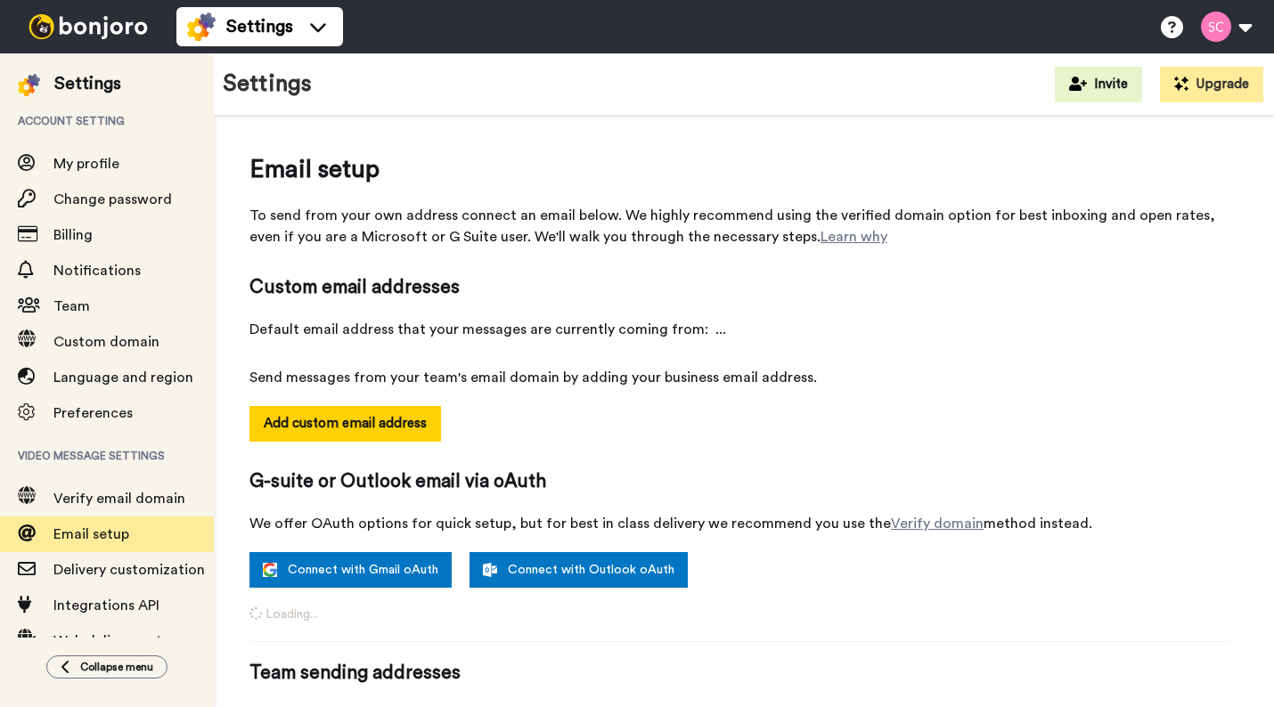
select select "163184"
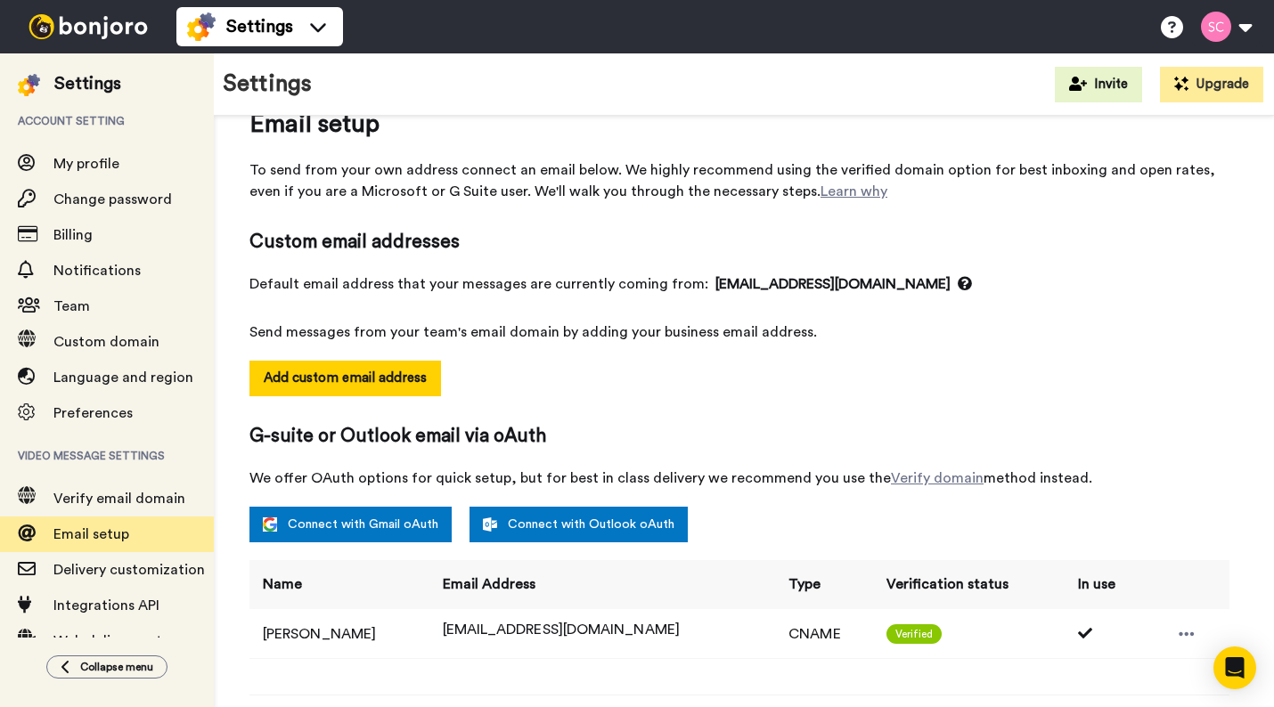
scroll to position [287, 0]
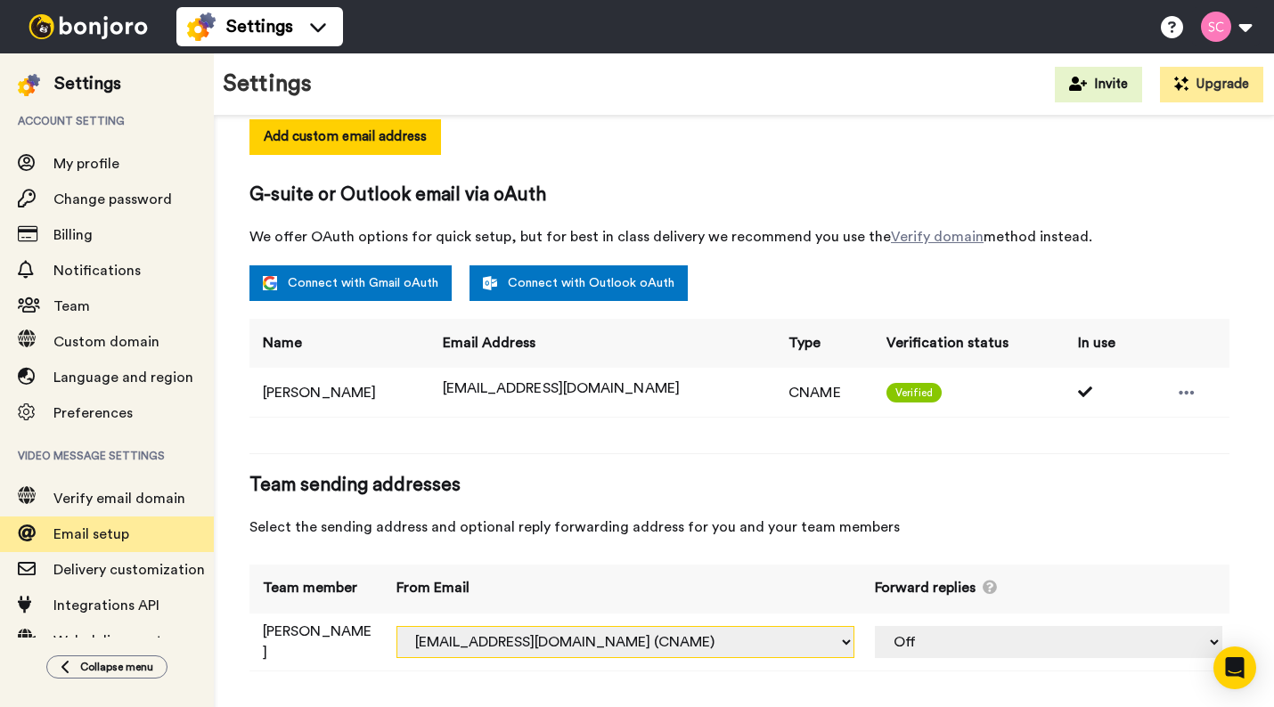
click at [671, 642] on select "suze.cooper@inbound.bonjoromail.com (Default) suze@podspike.com (CNAME) suze.co…" at bounding box center [626, 642] width 458 height 32
click at [1169, 643] on td "Off suze@podspike.com (CNAME)" at bounding box center [1046, 643] width 368 height 58
click at [1154, 633] on select "Off suze@podspike.com (CNAME)" at bounding box center [1049, 642] width 348 height 32
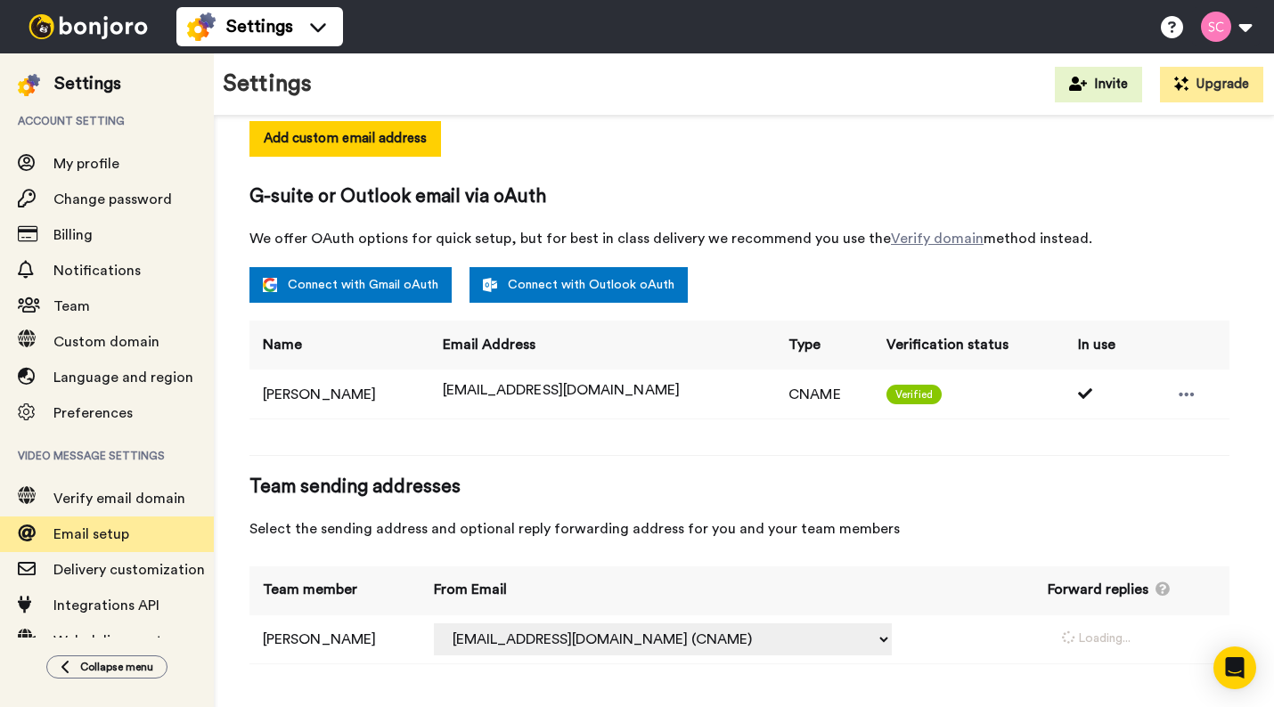
select select "163184"
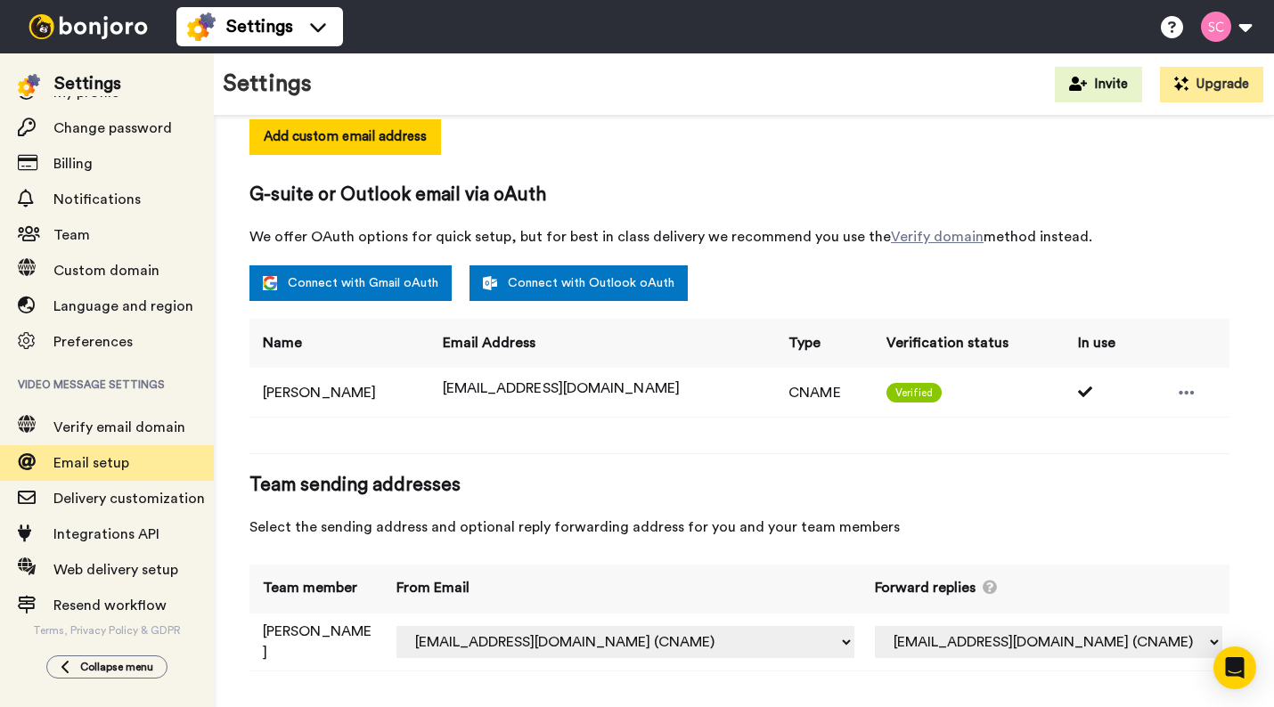
click at [56, 30] on img at bounding box center [88, 26] width 134 height 25
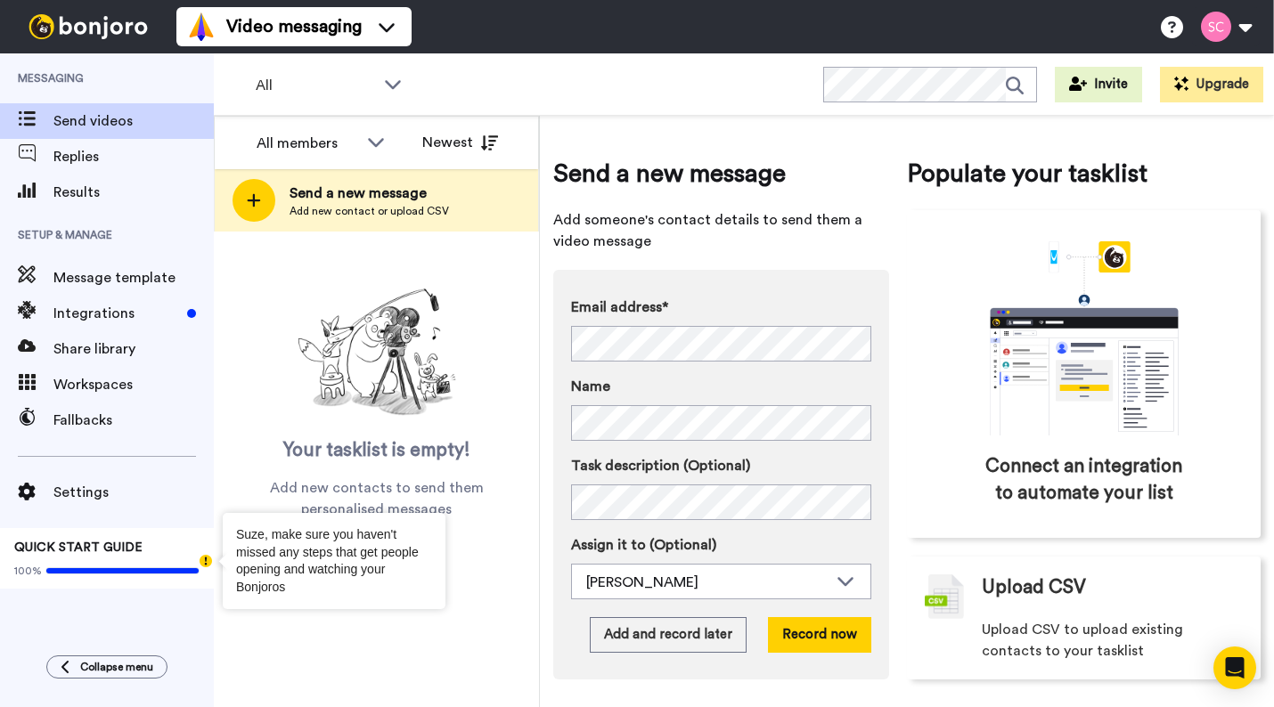
click at [206, 563] on circle "Tooltip anchor" at bounding box center [205, 561] width 11 height 11
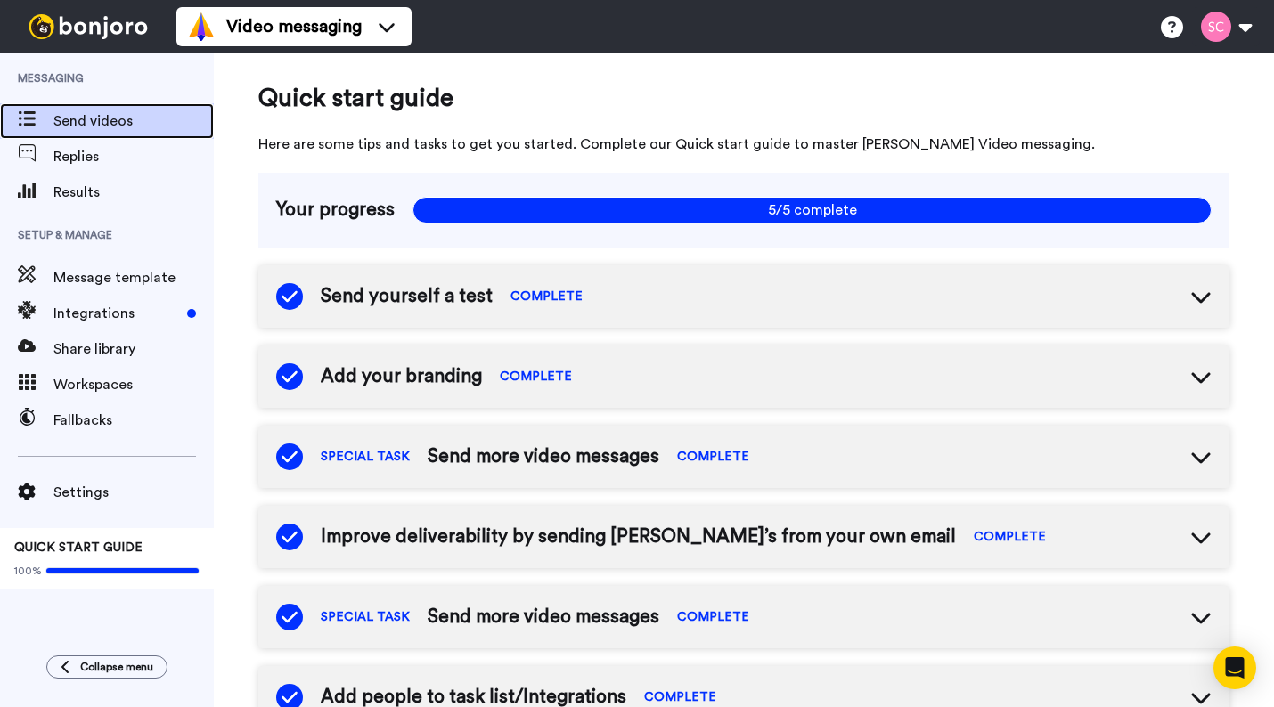
click at [100, 121] on span "Send videos" at bounding box center [133, 120] width 160 height 21
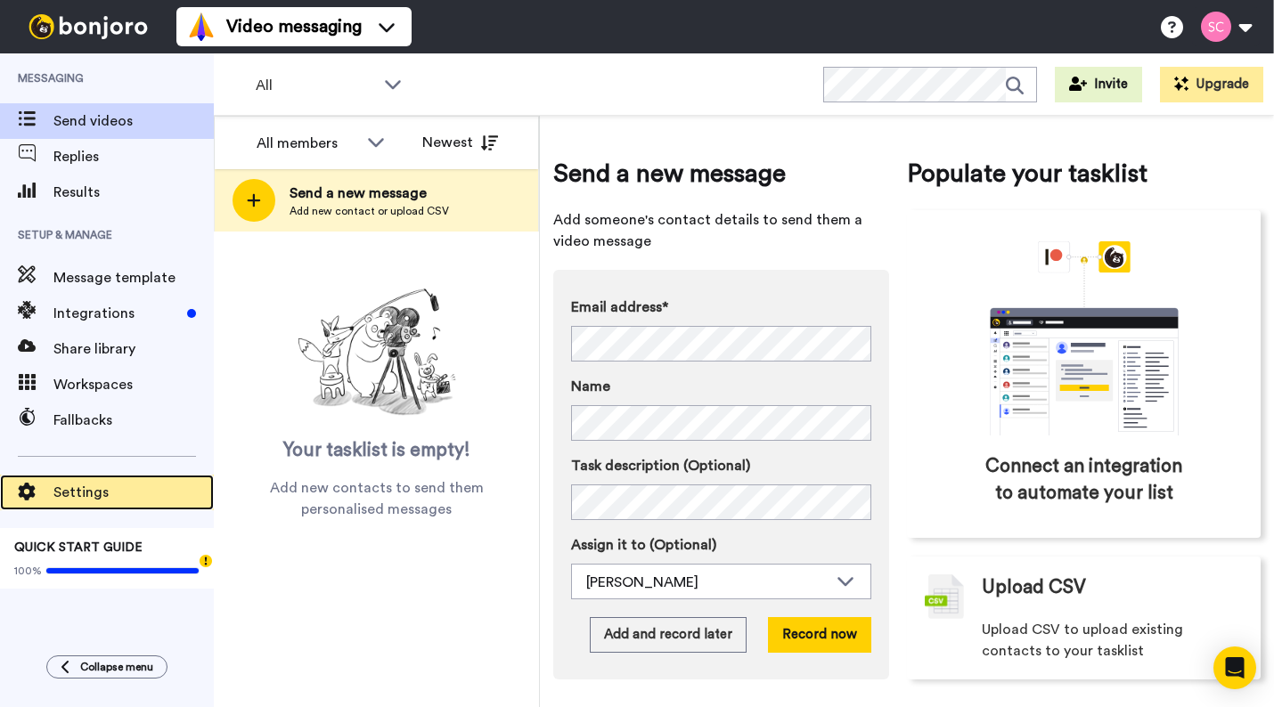
click at [112, 490] on span "Settings" at bounding box center [133, 492] width 160 height 21
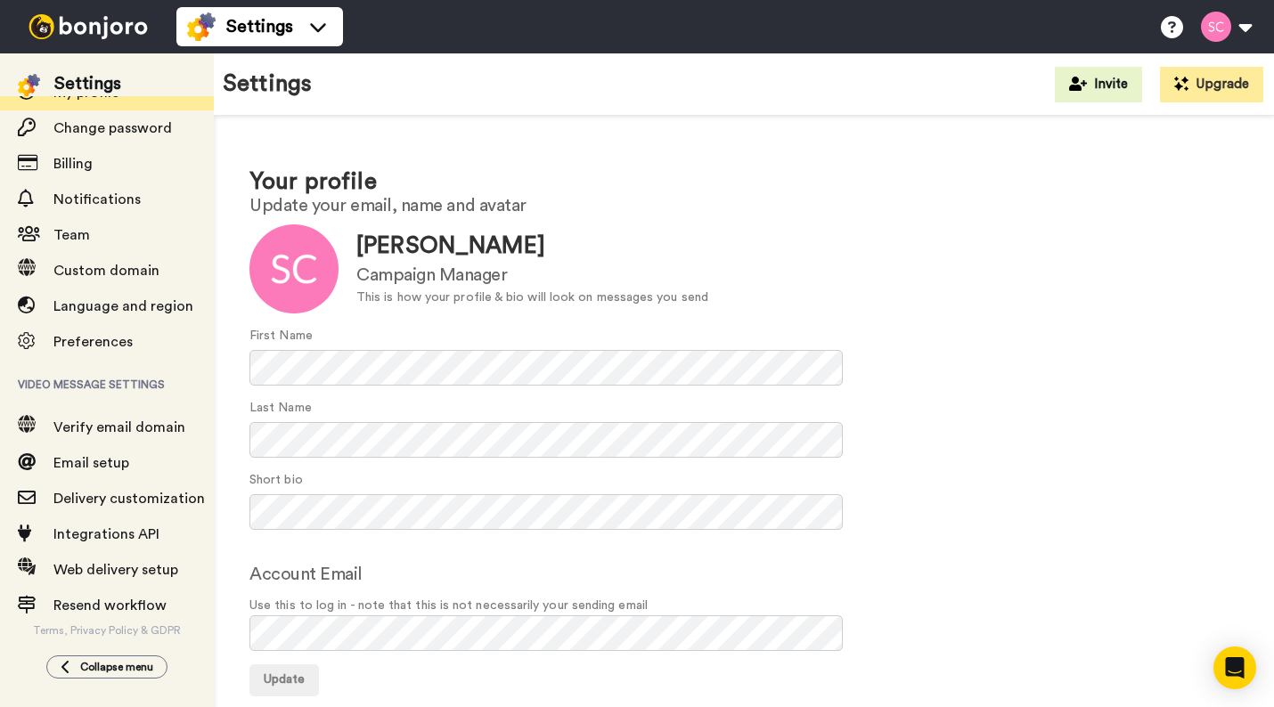
scroll to position [72, 0]
click at [1172, 28] on icon at bounding box center [1172, 27] width 22 height 22
click at [78, 31] on img at bounding box center [88, 26] width 134 height 25
